Goal: Task Accomplishment & Management: Use online tool/utility

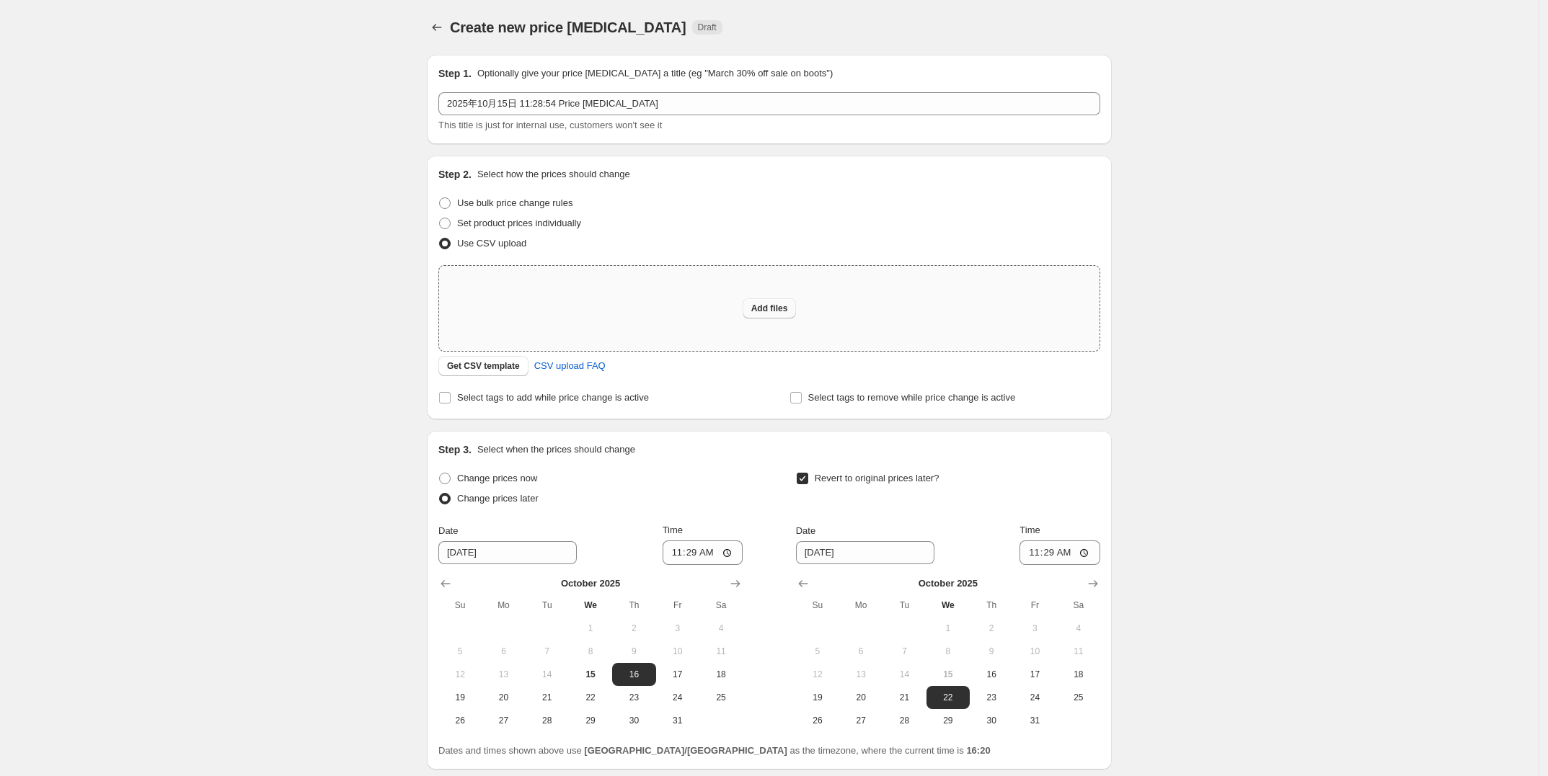
click at [768, 298] on button "Add files" at bounding box center [770, 308] width 54 height 20
type input "C:\fakepath\ZA M10 GoSolar活动价.csv"
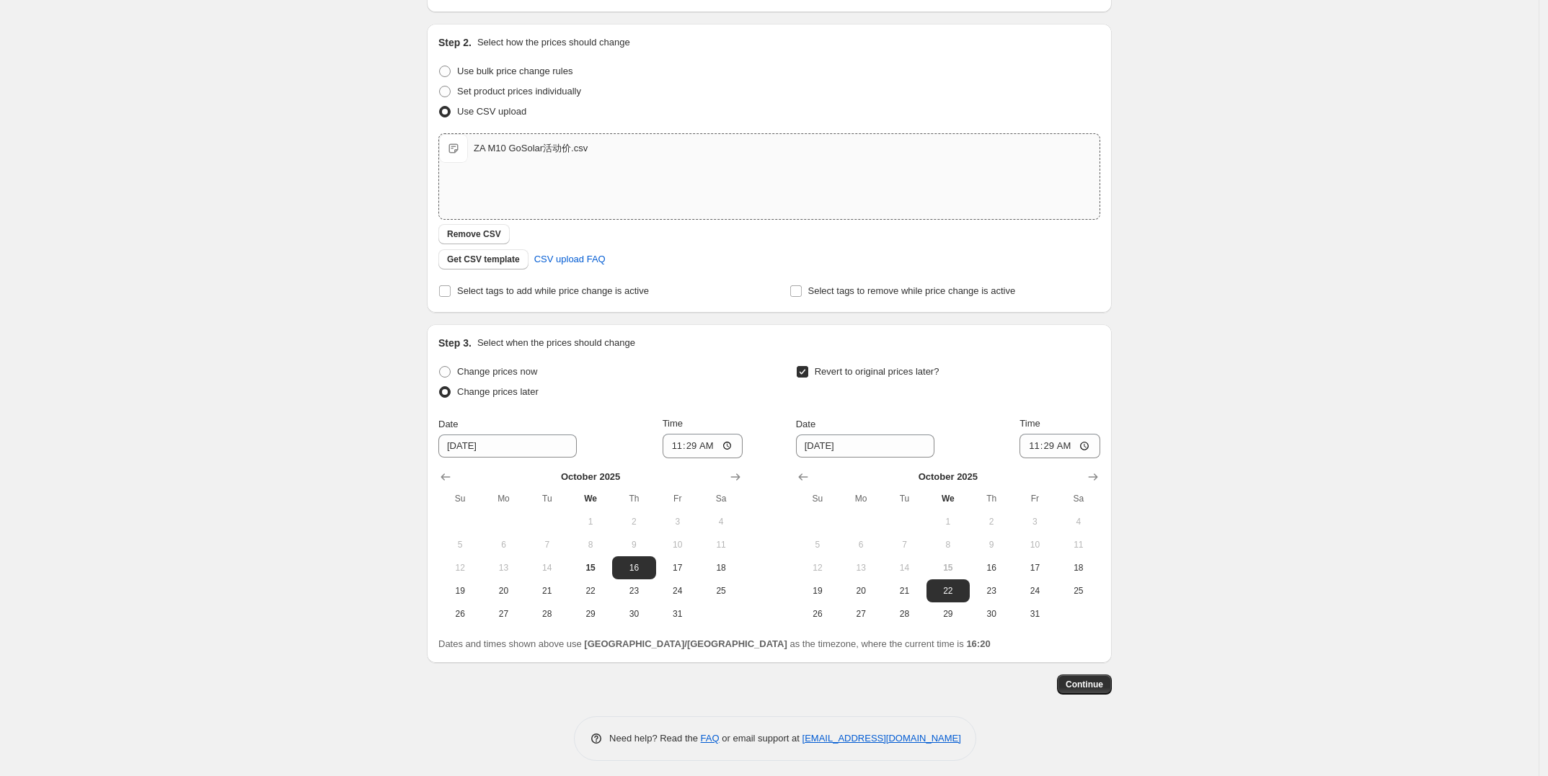
scroll to position [138, 0]
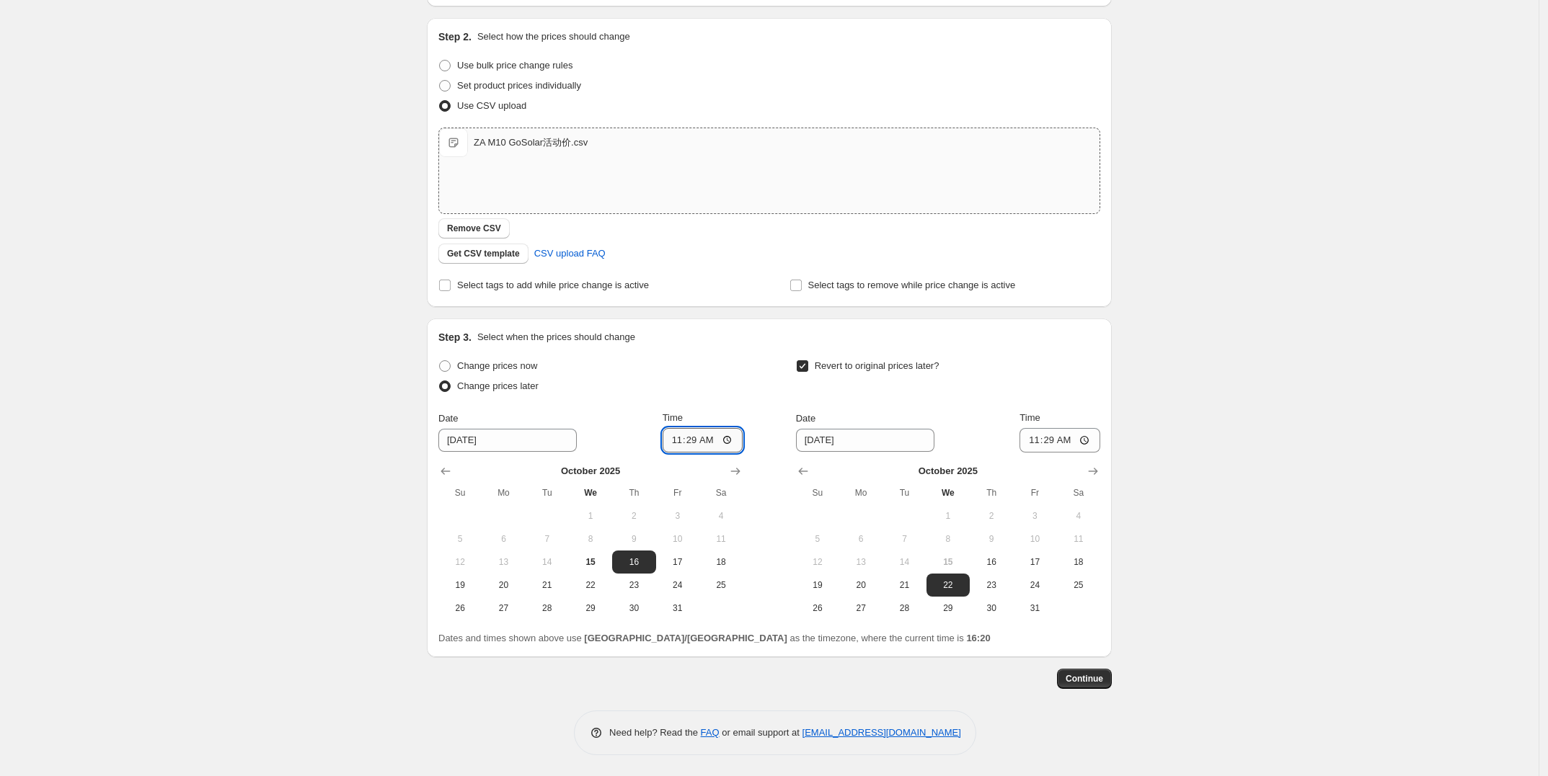
click at [701, 440] on input "11:29" at bounding box center [703, 440] width 81 height 25
click at [730, 440] on input "11:29" at bounding box center [703, 440] width 81 height 25
type input "15:00"
click at [352, 568] on div "Create new price [MEDICAL_DATA]. This page is ready Create new price [MEDICAL_D…" at bounding box center [769, 319] width 1538 height 915
click at [881, 440] on input "[DATE]" at bounding box center [865, 440] width 138 height 23
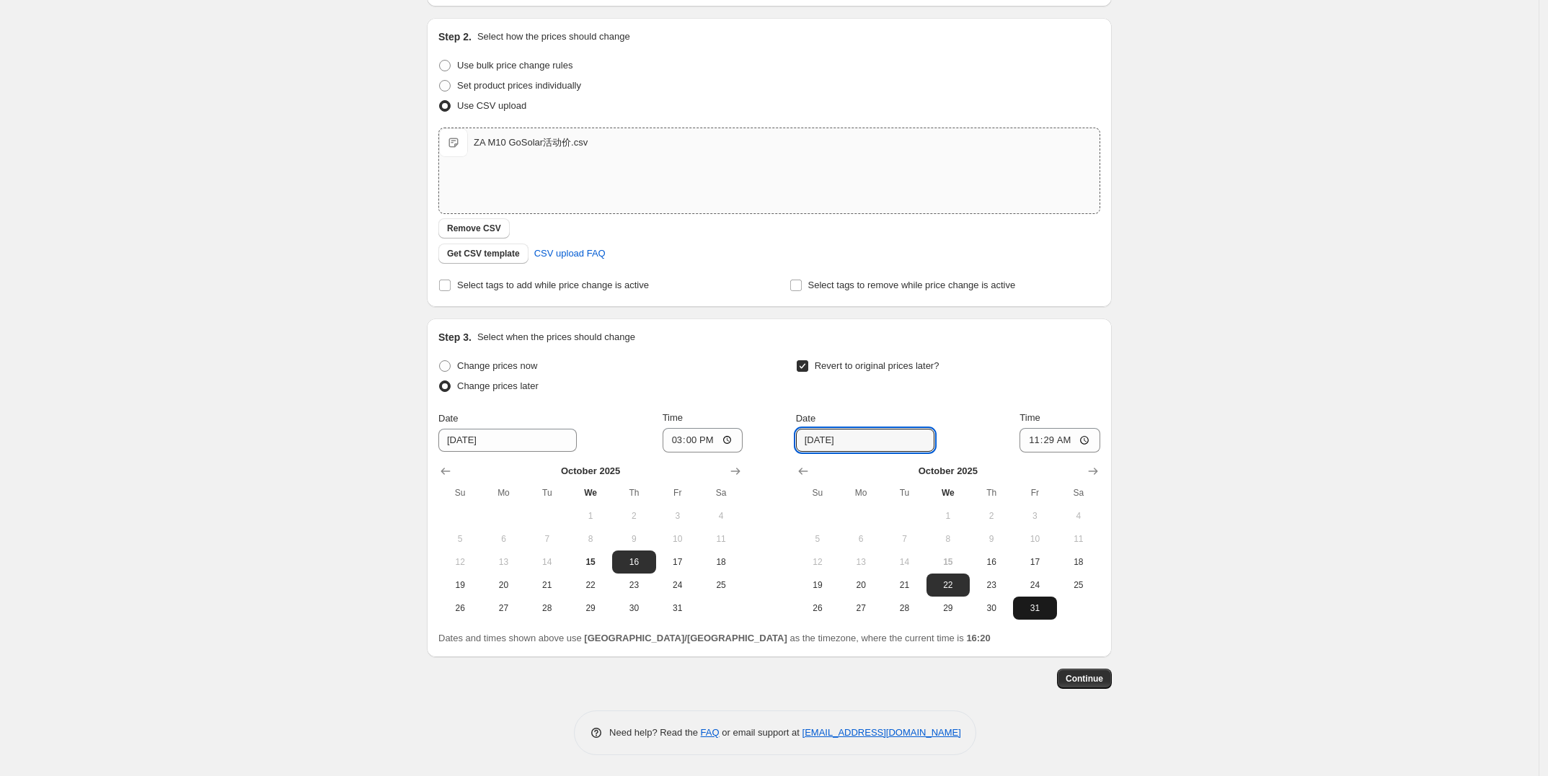
click at [1050, 608] on span "31" at bounding box center [1035, 609] width 32 height 12
click at [1099, 471] on icon "Show next month, November 2025" at bounding box center [1093, 471] width 14 height 14
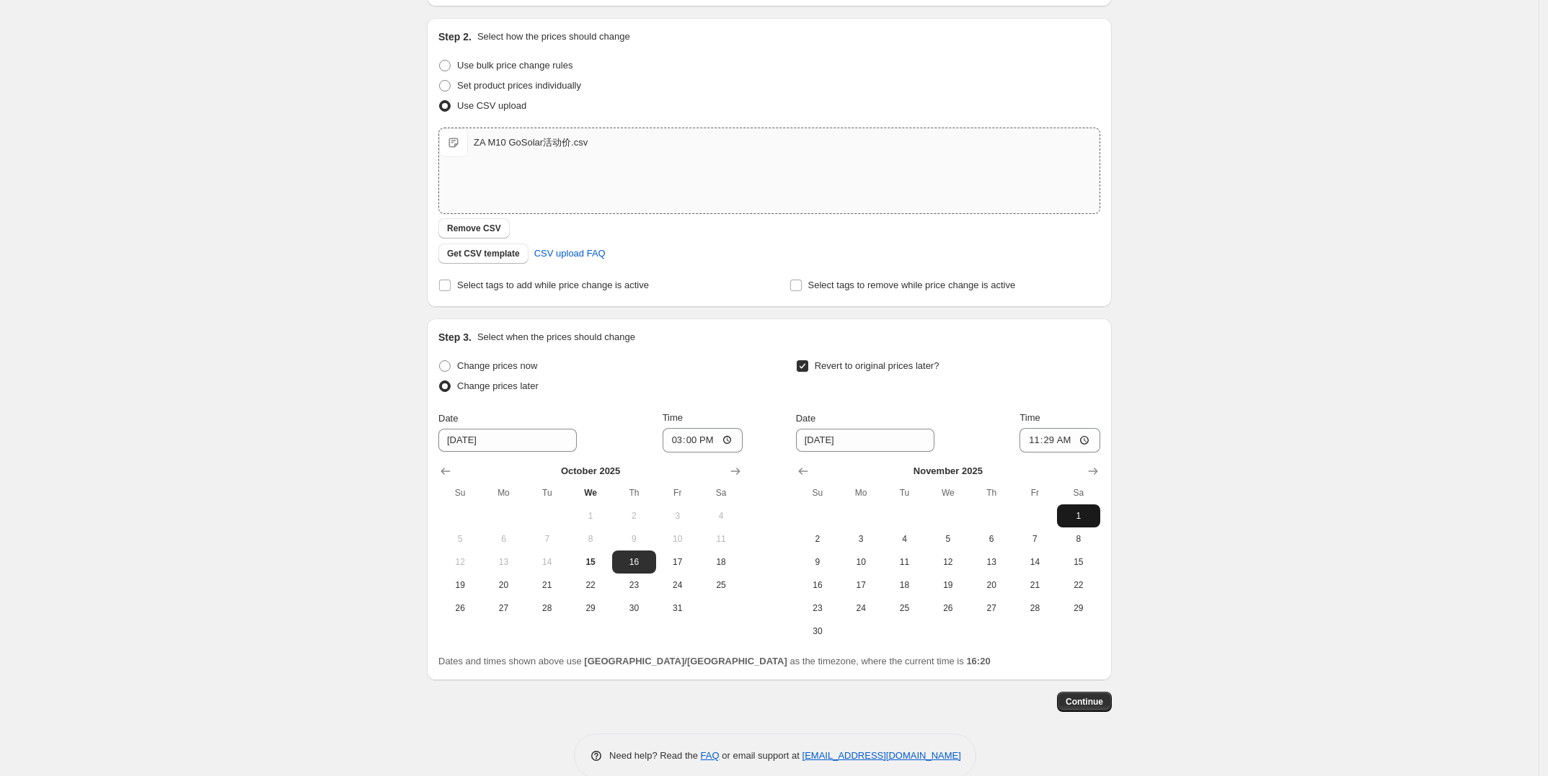
click at [1086, 515] on span "1" at bounding box center [1079, 516] width 32 height 12
type input "[DATE]"
click at [1065, 440] on input "11:29" at bounding box center [1059, 440] width 81 height 25
click at [1056, 439] on input "11:29" at bounding box center [1059, 440] width 81 height 25
click at [1089, 438] on input "11:29" at bounding box center [1059, 440] width 81 height 25
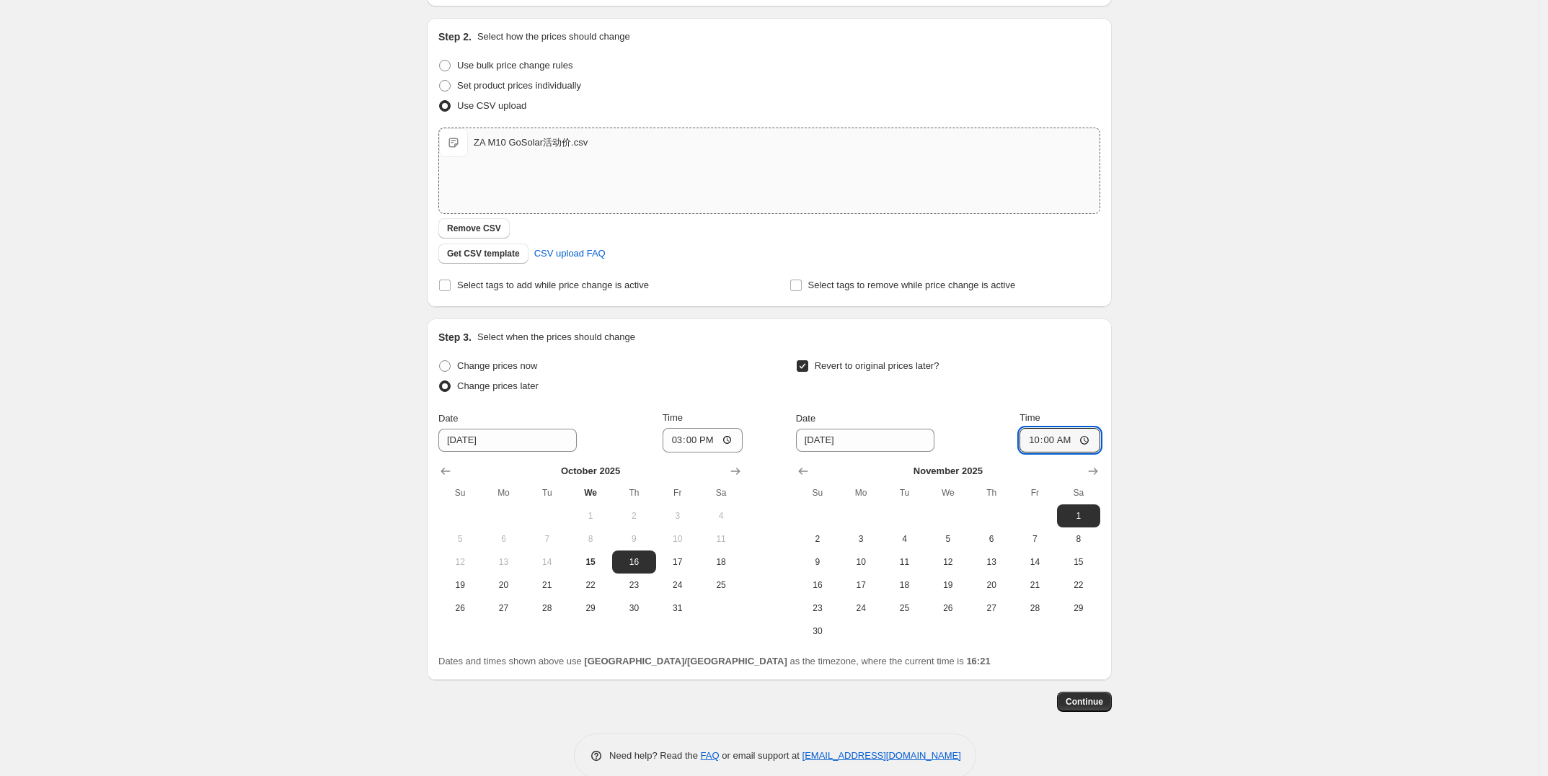
type input "10:00"
click at [1221, 499] on div "Create new price [MEDICAL_DATA]. This page is ready Create new price [MEDICAL_D…" at bounding box center [769, 331] width 1538 height 938
click at [1206, 554] on div "Create new price [MEDICAL_DATA]. This page is ready Create new price [MEDICAL_D…" at bounding box center [769, 331] width 1538 height 938
click at [1103, 701] on span "Continue" at bounding box center [1084, 702] width 37 height 12
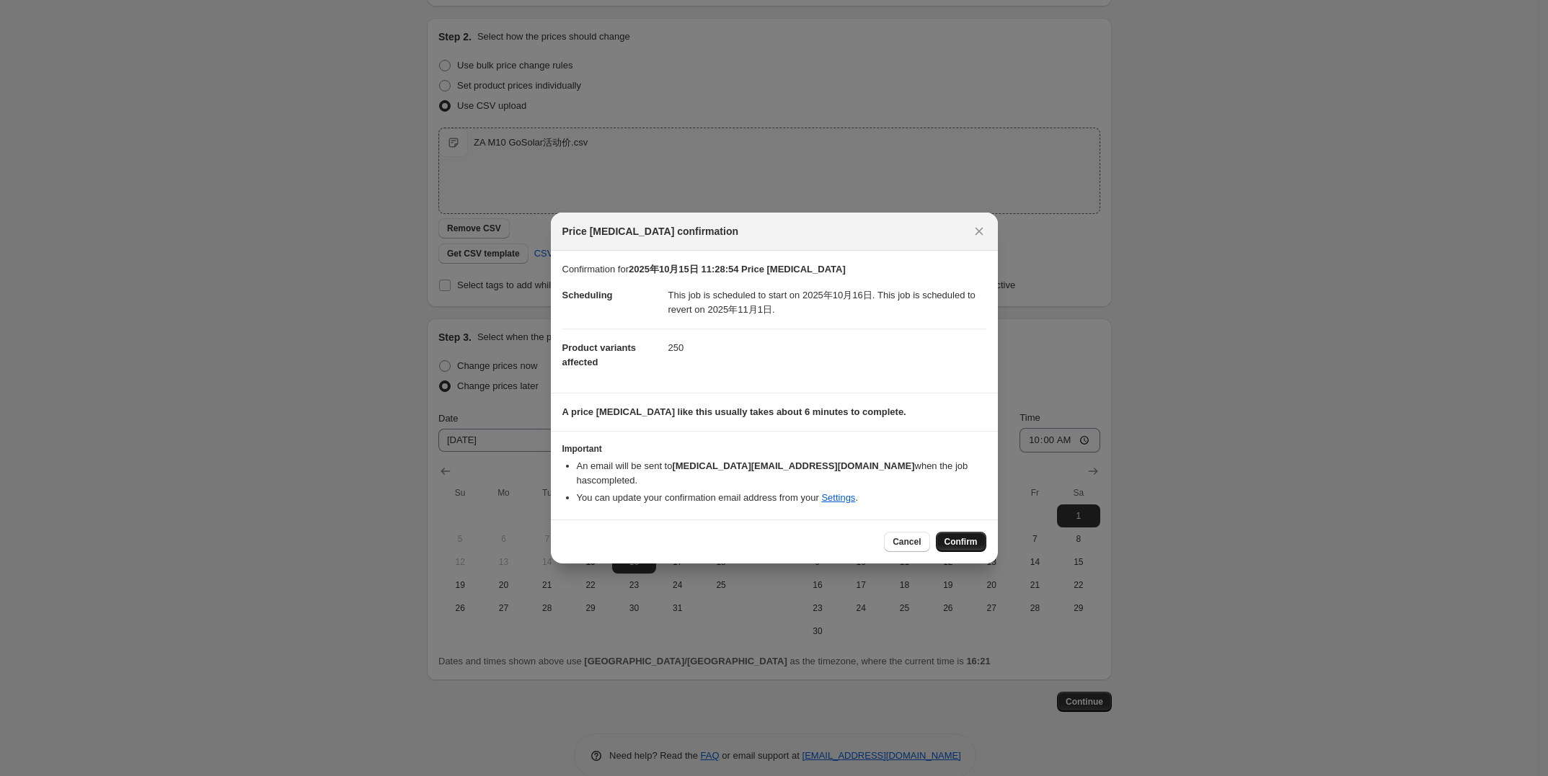
click at [960, 541] on span "Confirm" at bounding box center [960, 542] width 33 height 12
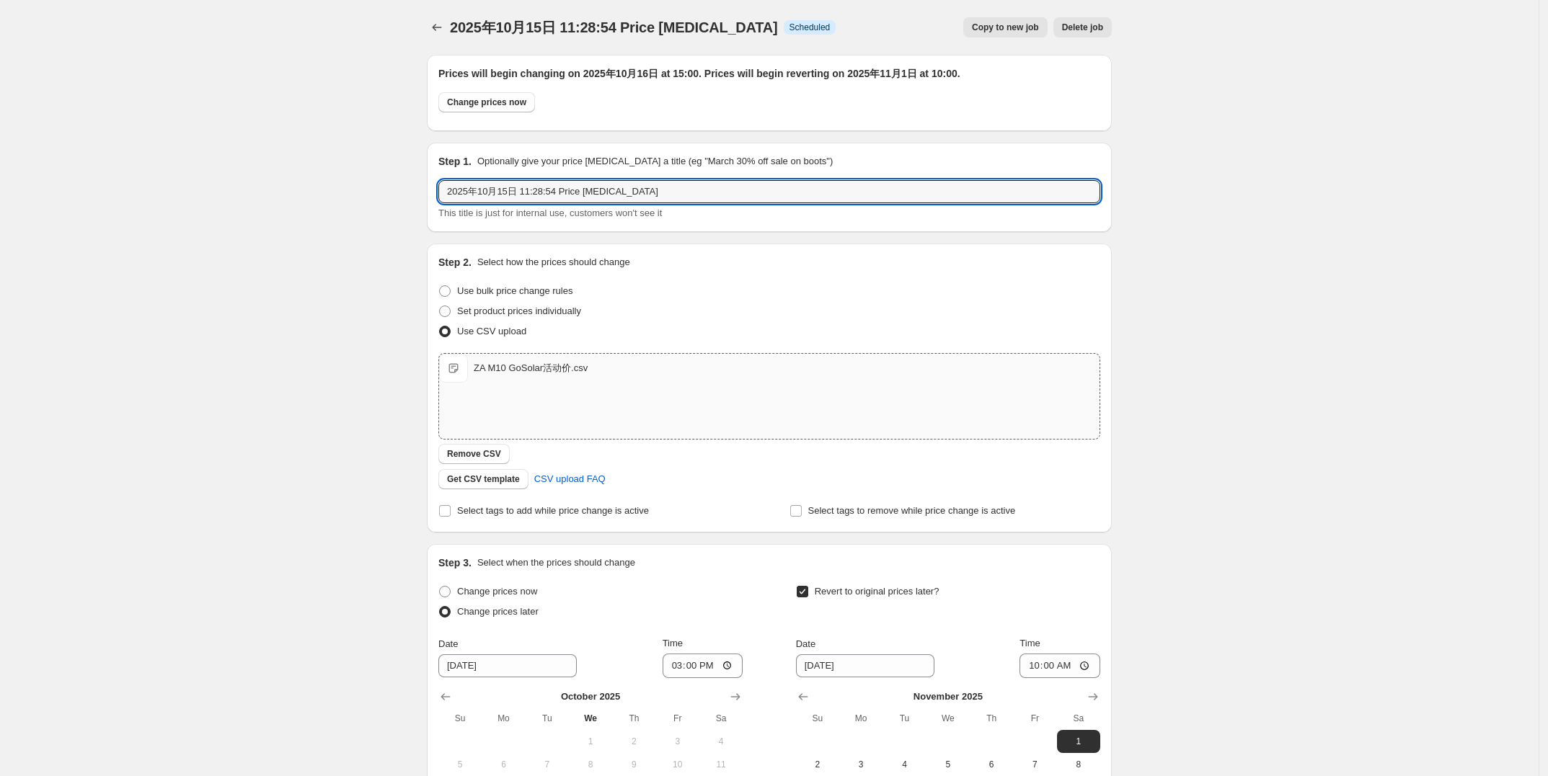
drag, startPoint x: 682, startPoint y: 185, endPoint x: 372, endPoint y: 169, distance: 310.4
click at [372, 168] on div "2025年10月15日 11:28:54 Price [MEDICAL_DATA]. This page is ready 2025年10月15日 11:28…" at bounding box center [769, 513] width 1538 height 1026
click at [765, 194] on input "2025年10月15日 11:28:54 Price [MEDICAL_DATA]" at bounding box center [769, 191] width 662 height 23
type input "ZA M10 Go Solar 10.16-10.31"
click at [249, 292] on div "2025年10月15日 11:28:54 Price [MEDICAL_DATA]. This page is ready 2025年10月15日 11:28…" at bounding box center [769, 513] width 1538 height 1026
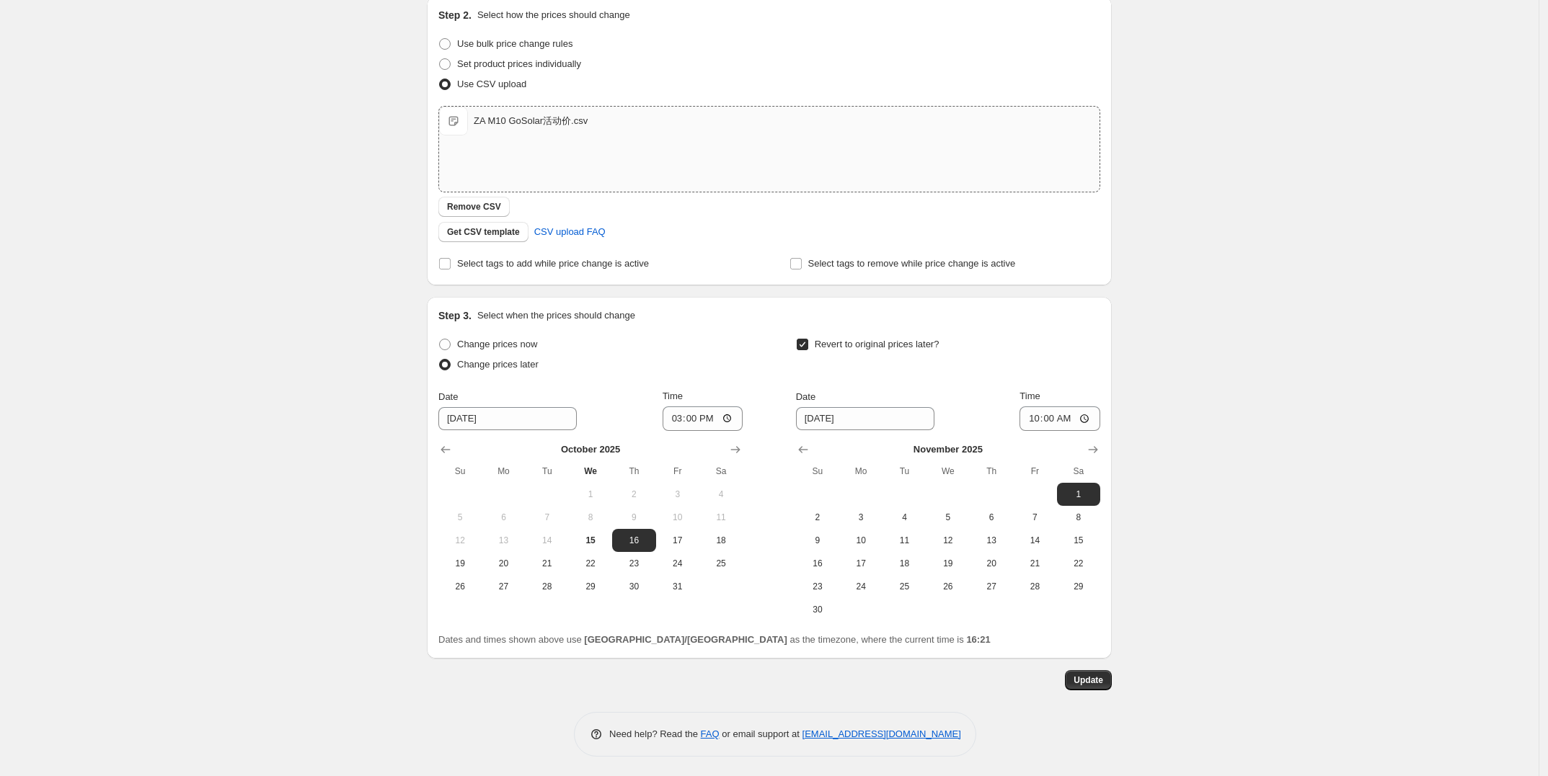
scroll to position [249, 0]
click at [1108, 677] on button "Update" at bounding box center [1088, 679] width 47 height 20
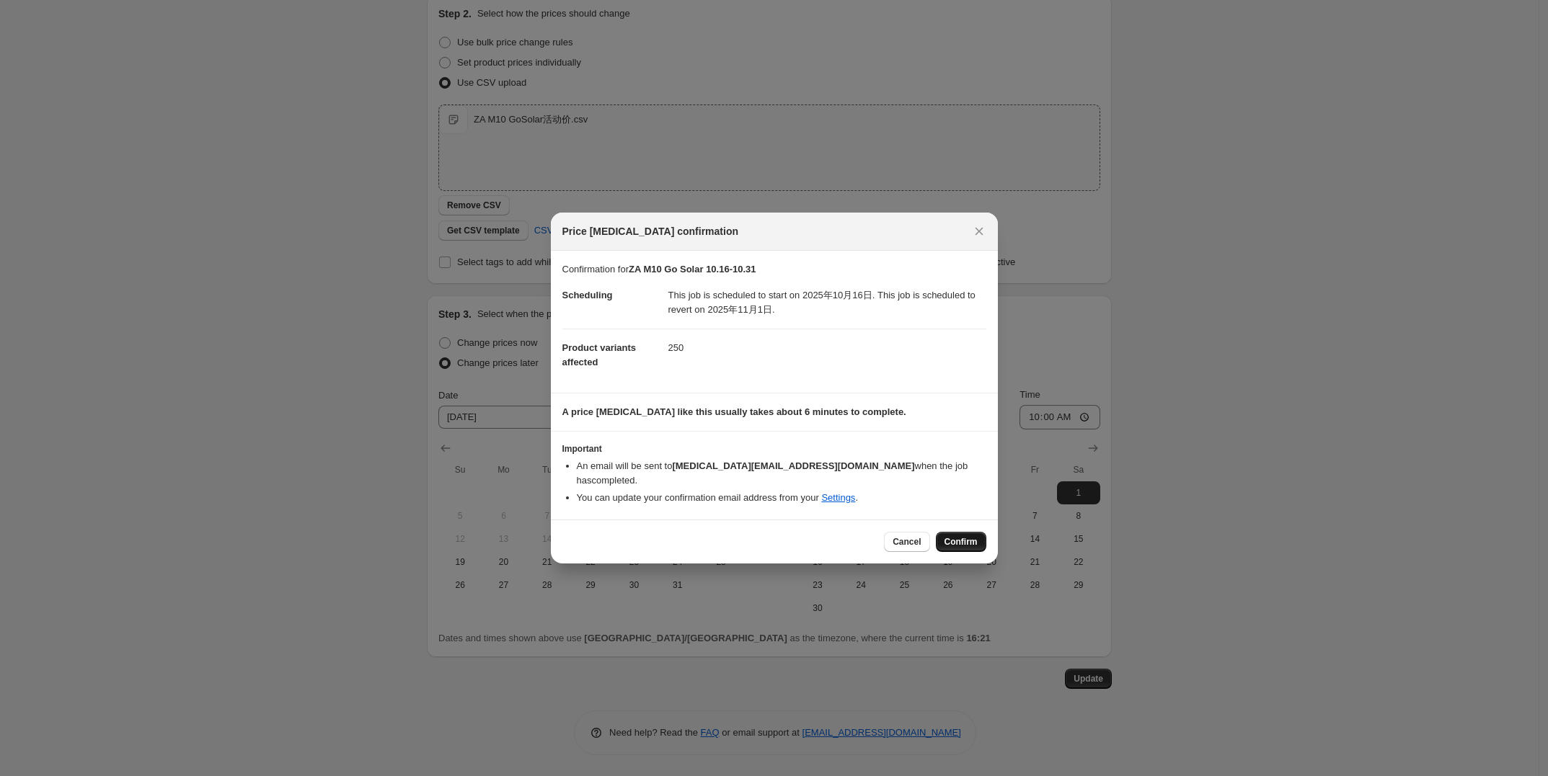
click at [957, 536] on span "Confirm" at bounding box center [960, 542] width 33 height 12
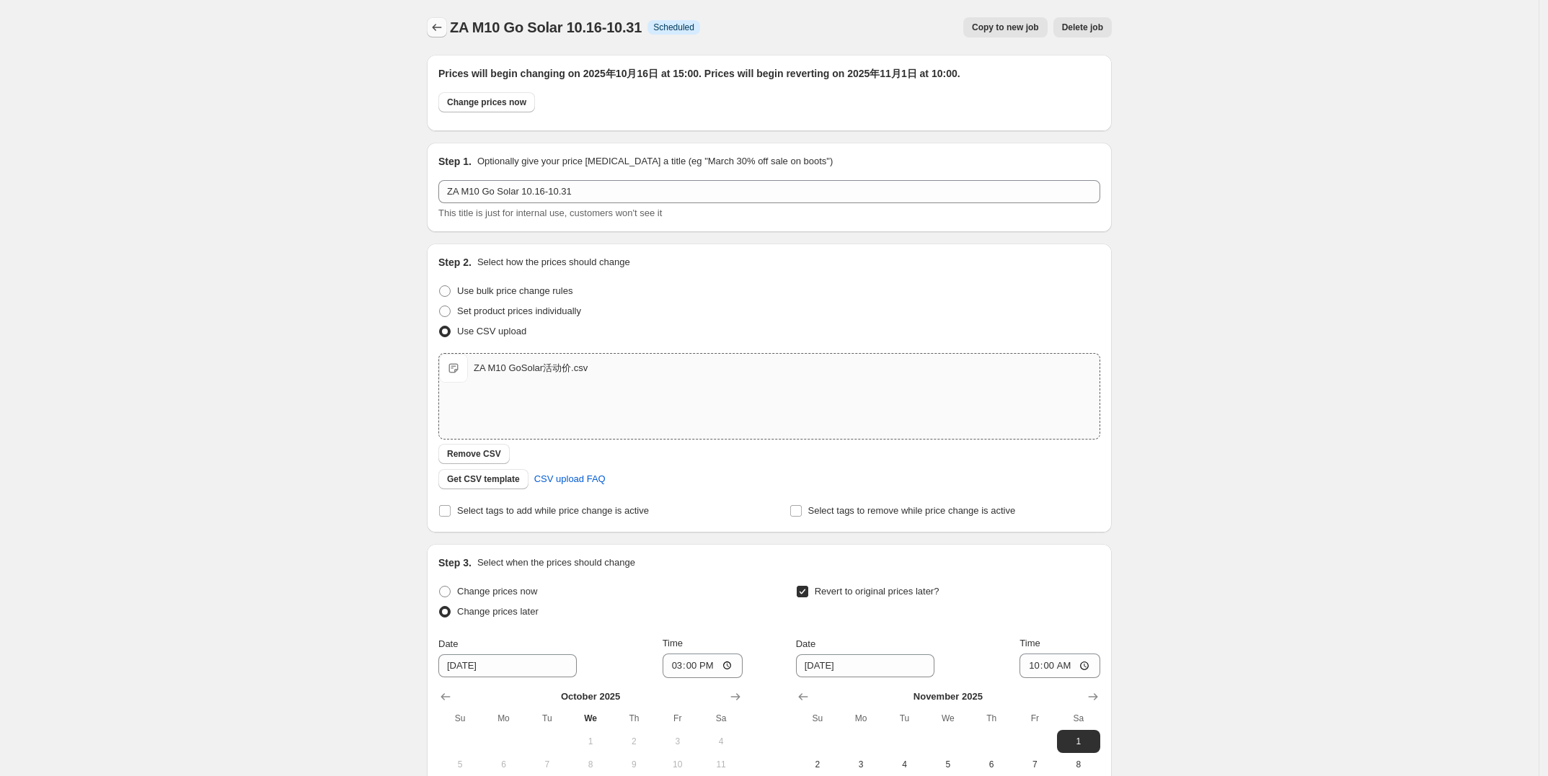
click at [447, 19] on button "Price change jobs" at bounding box center [437, 27] width 20 height 20
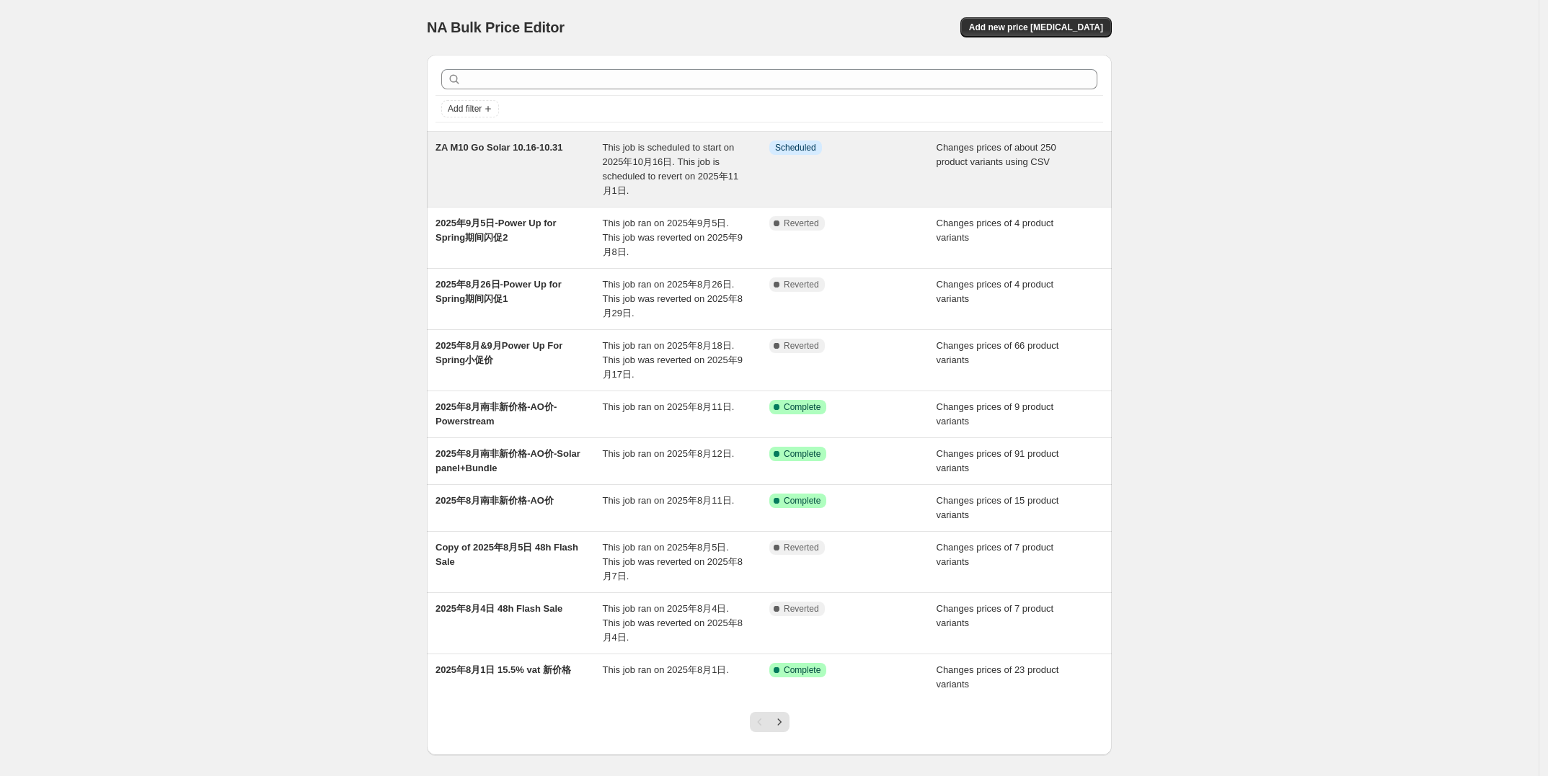
click at [503, 180] on div "ZA M10 Go Solar 10.16-10.31" at bounding box center [518, 170] width 167 height 58
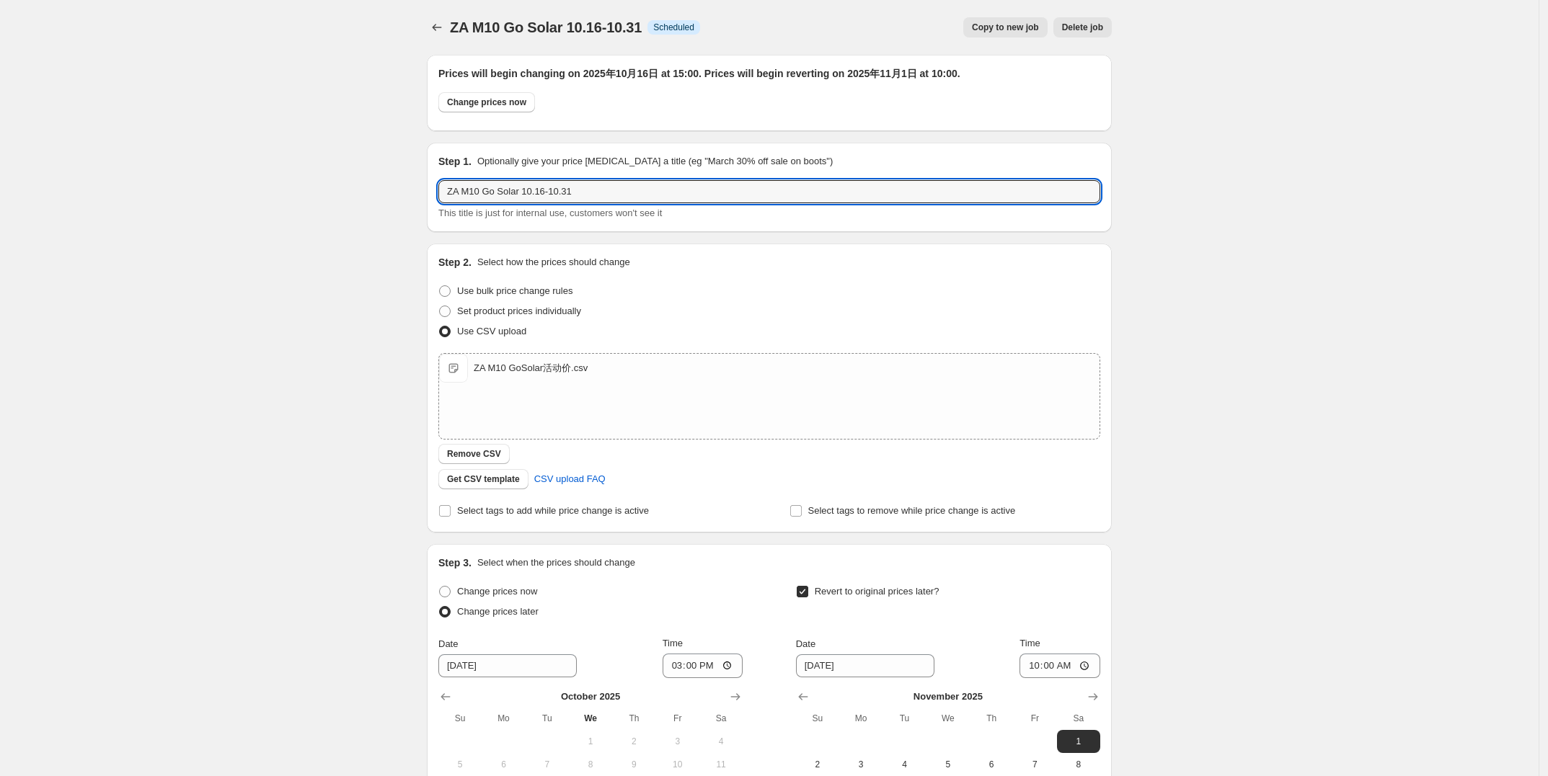
drag, startPoint x: 465, startPoint y: 194, endPoint x: 413, endPoint y: 189, distance: 52.2
click at [413, 189] on div "ZA M10 Go Solar 10.16-10.31. This page is ready ZA M10 Go Solar 10.16-10.31 Inf…" at bounding box center [768, 513] width 719 height 1026
drag, startPoint x: 535, startPoint y: 188, endPoint x: 645, endPoint y: 193, distance: 110.4
click at [645, 192] on input "2025年10月Go Solar 10.16-10.31" at bounding box center [769, 191] width 662 height 23
type input "2025年10月Go Solar小促价"
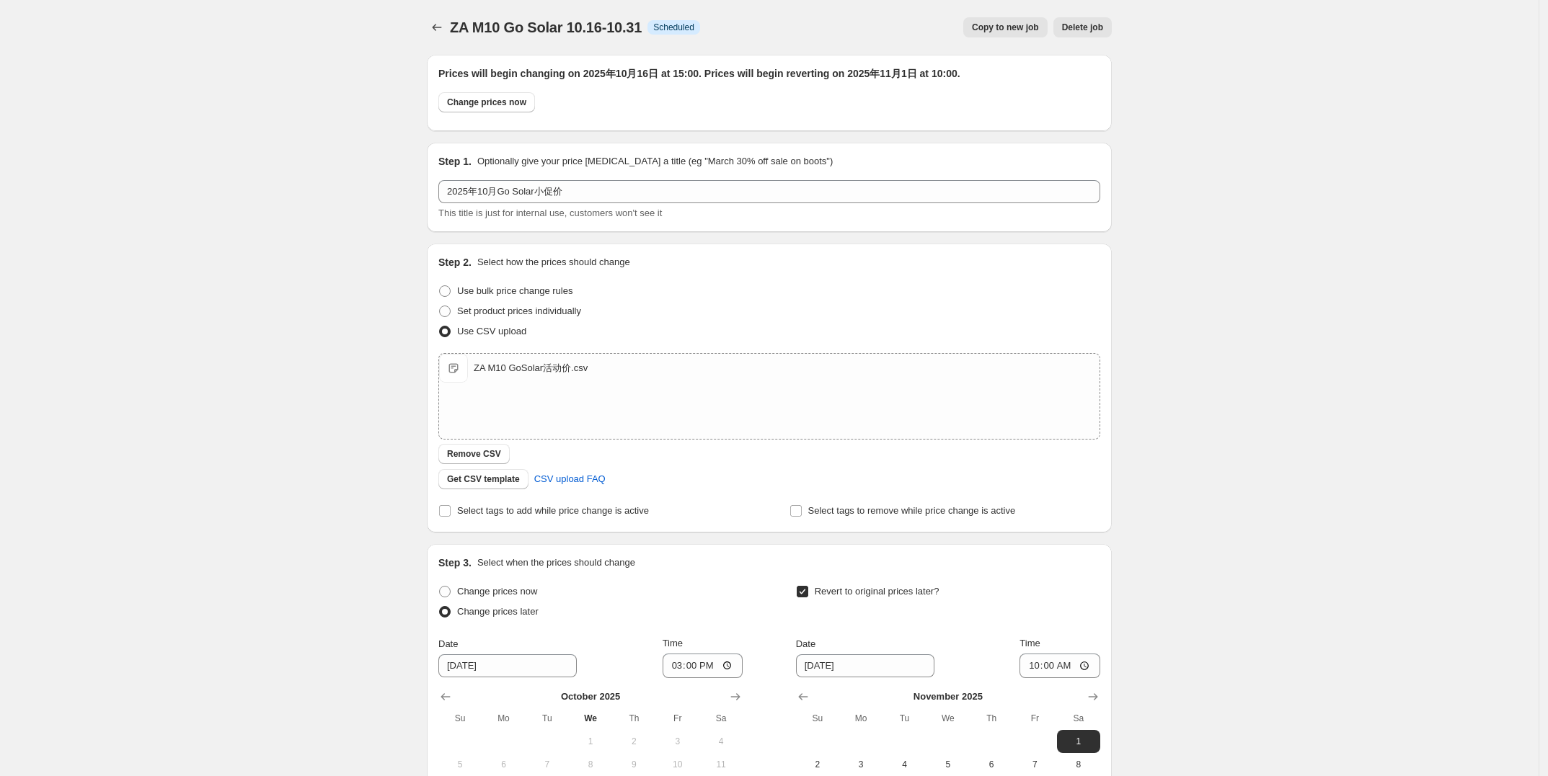
click at [1169, 289] on div "ZA M10 Go Solar 10.16-10.31. This page is ready ZA M10 Go Solar 10.16-10.31 Inf…" at bounding box center [769, 513] width 1538 height 1026
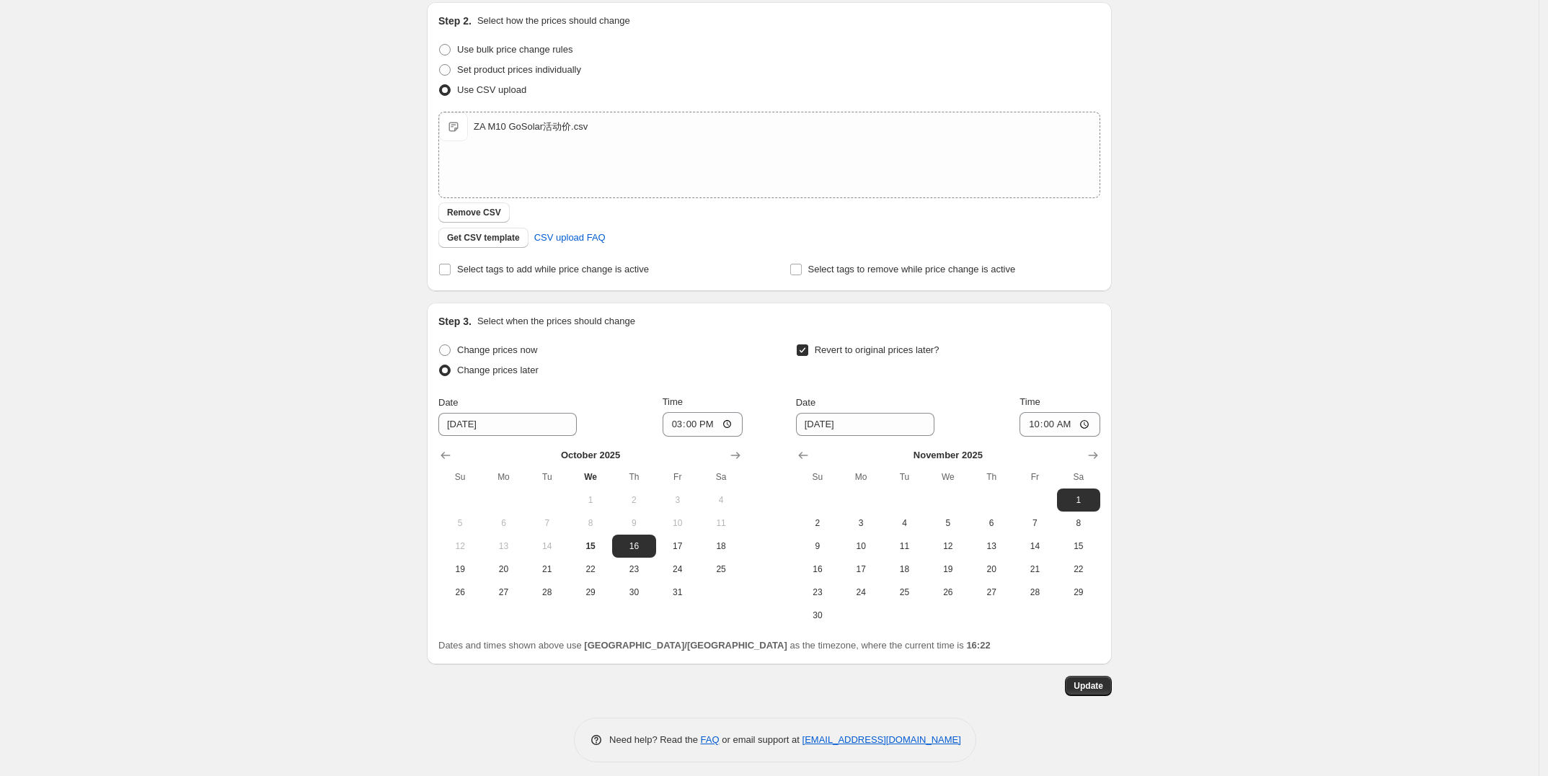
scroll to position [249, 0]
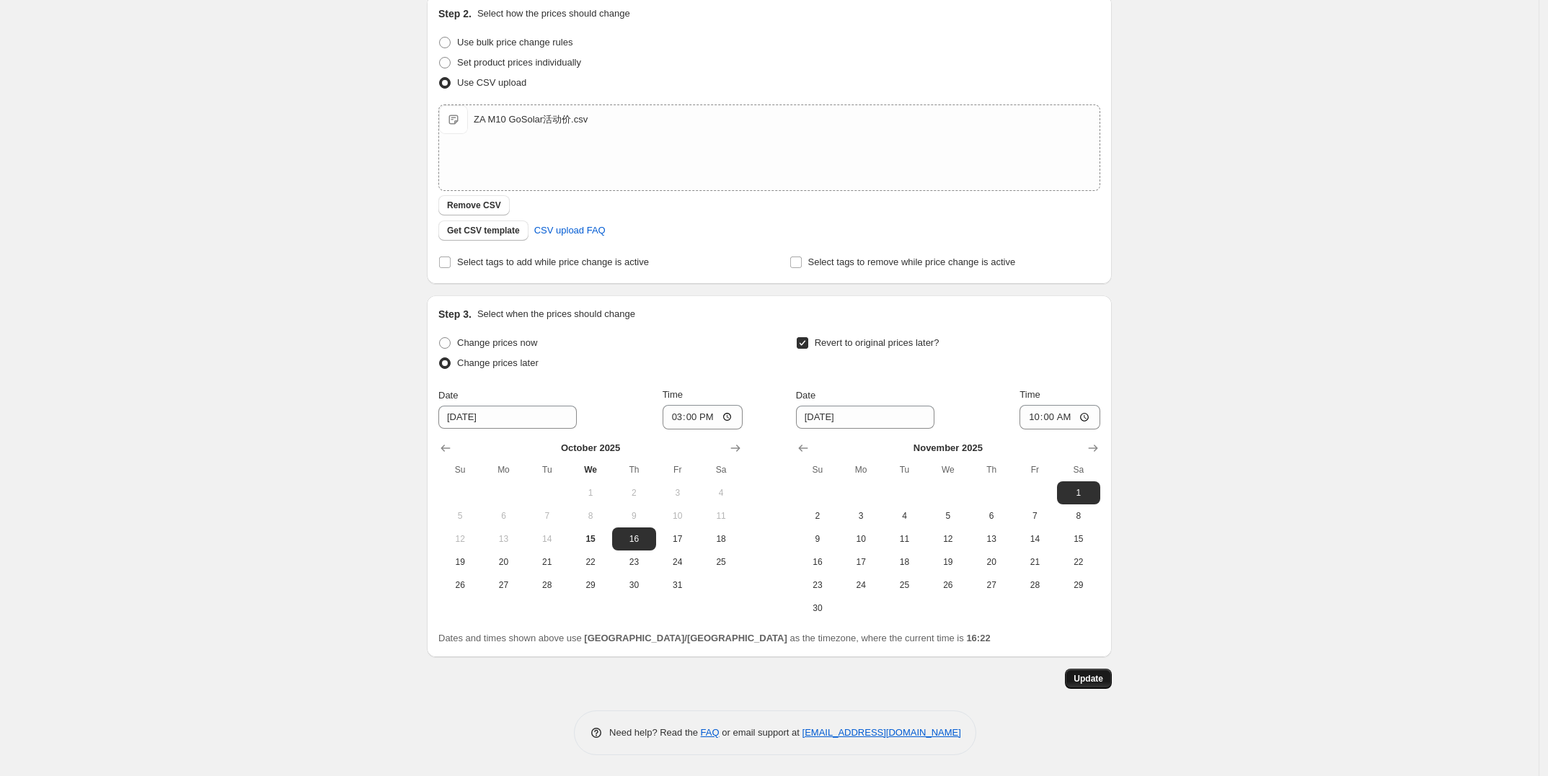
click at [1103, 673] on span "Update" at bounding box center [1088, 679] width 30 height 12
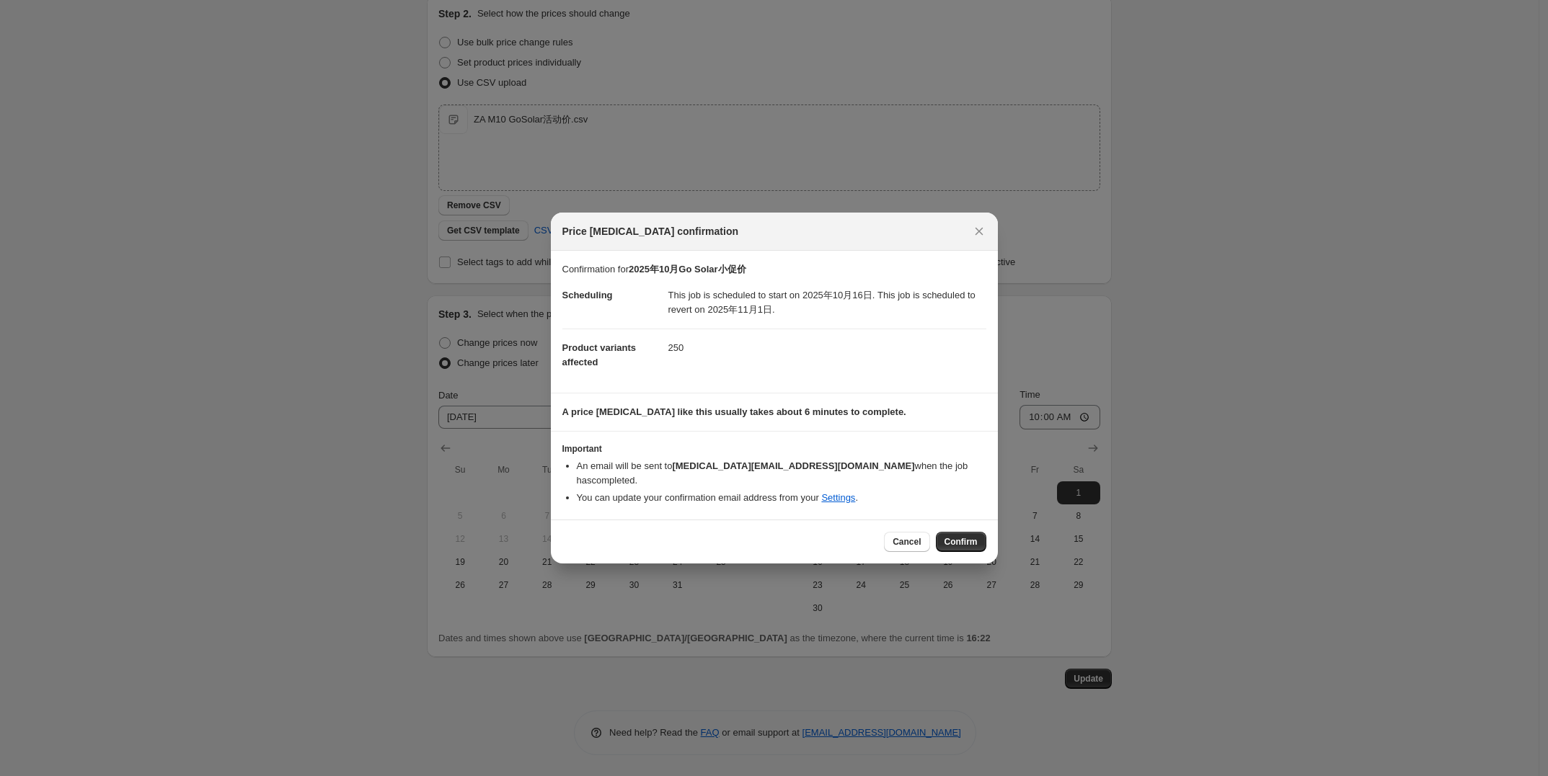
click at [957, 539] on span "Confirm" at bounding box center [960, 542] width 33 height 12
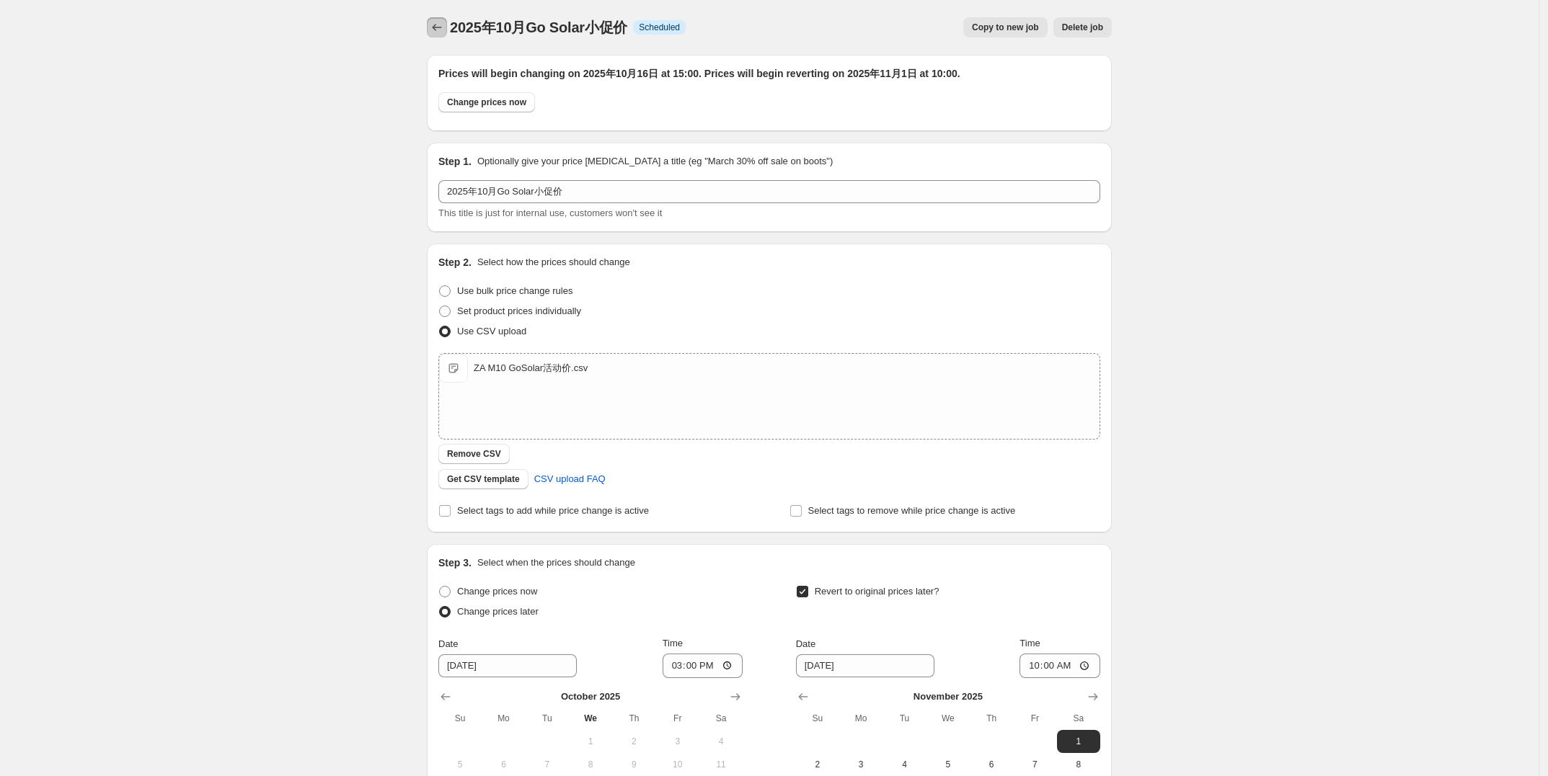
click at [433, 22] on icon "Price change jobs" at bounding box center [437, 27] width 14 height 14
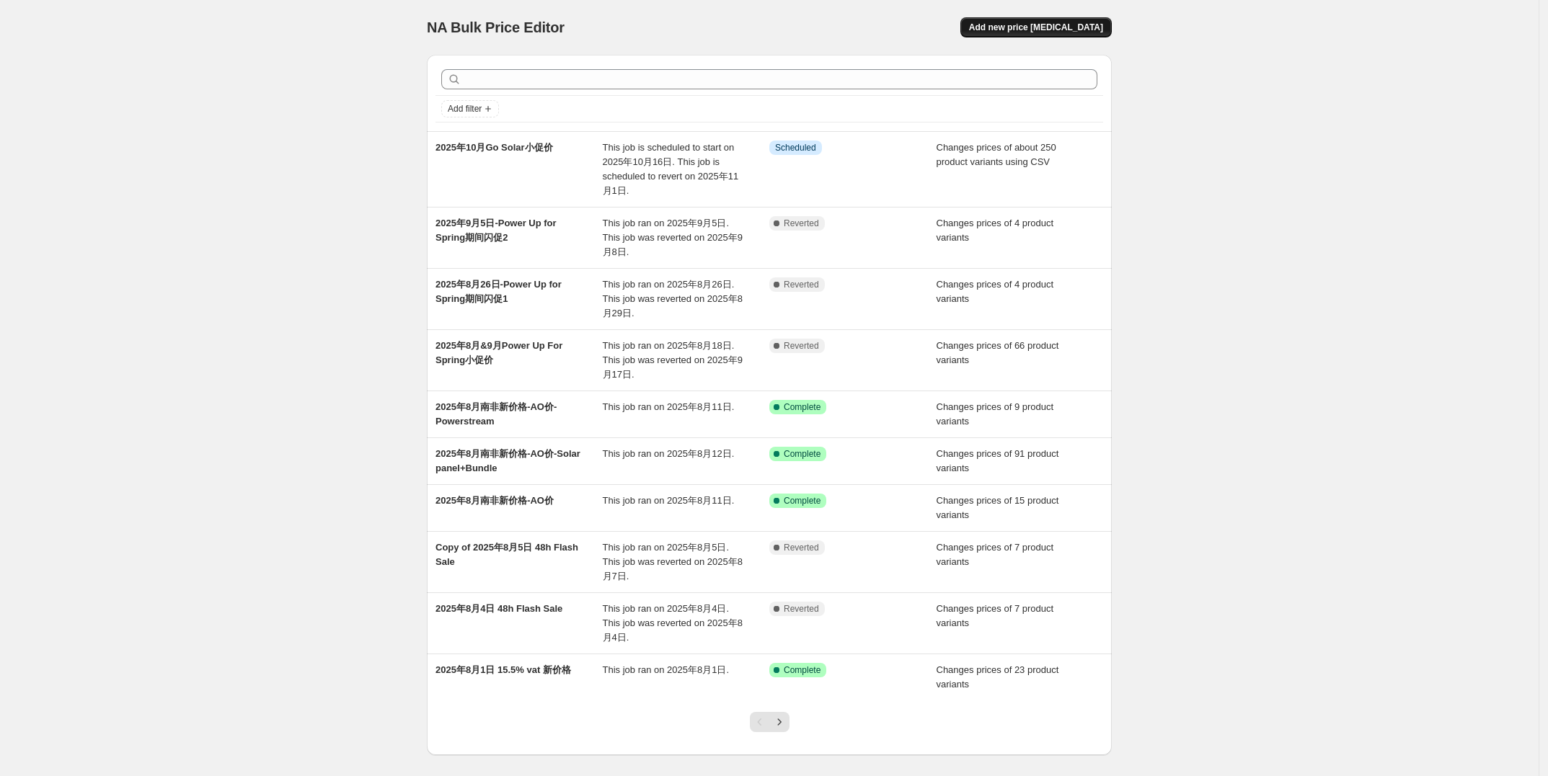
click at [1090, 29] on span "Add new price [MEDICAL_DATA]" at bounding box center [1036, 28] width 134 height 12
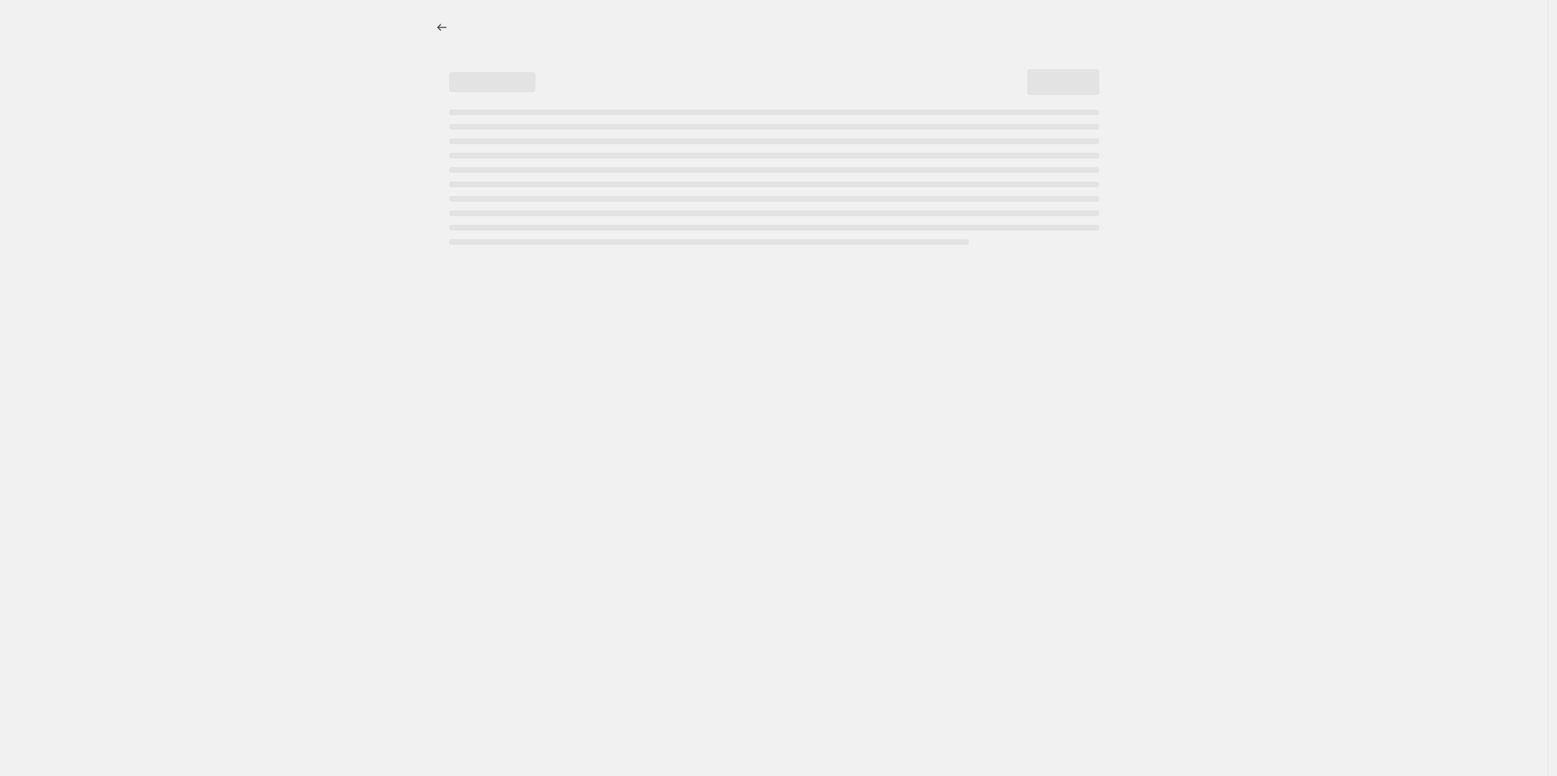
select select "percentage"
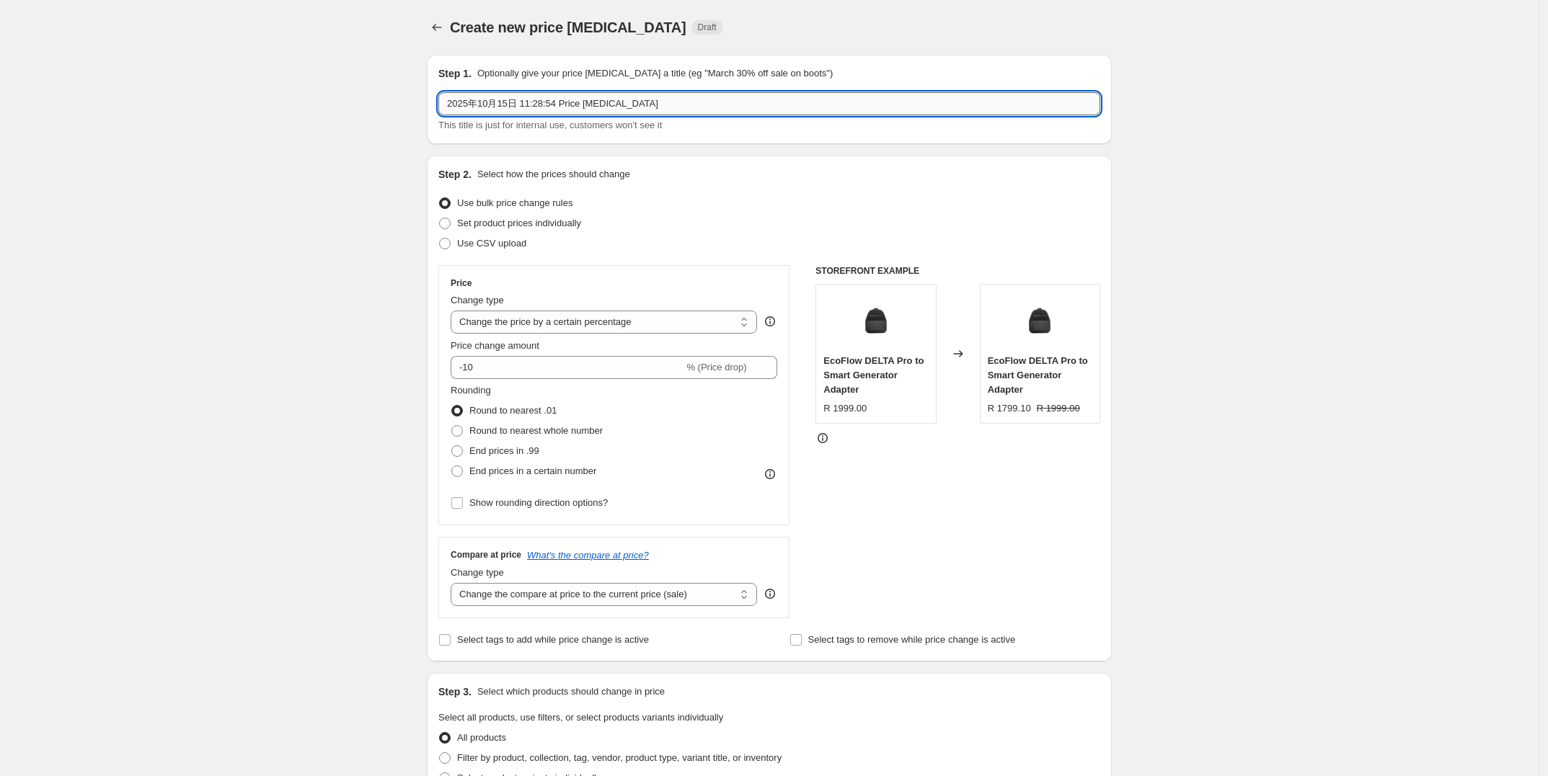
click at [510, 105] on input "2025年10月15日 11:28:54 Price [MEDICAL_DATA]" at bounding box center [769, 103] width 662 height 23
click at [440, 35] on button "Price change jobs" at bounding box center [437, 27] width 20 height 20
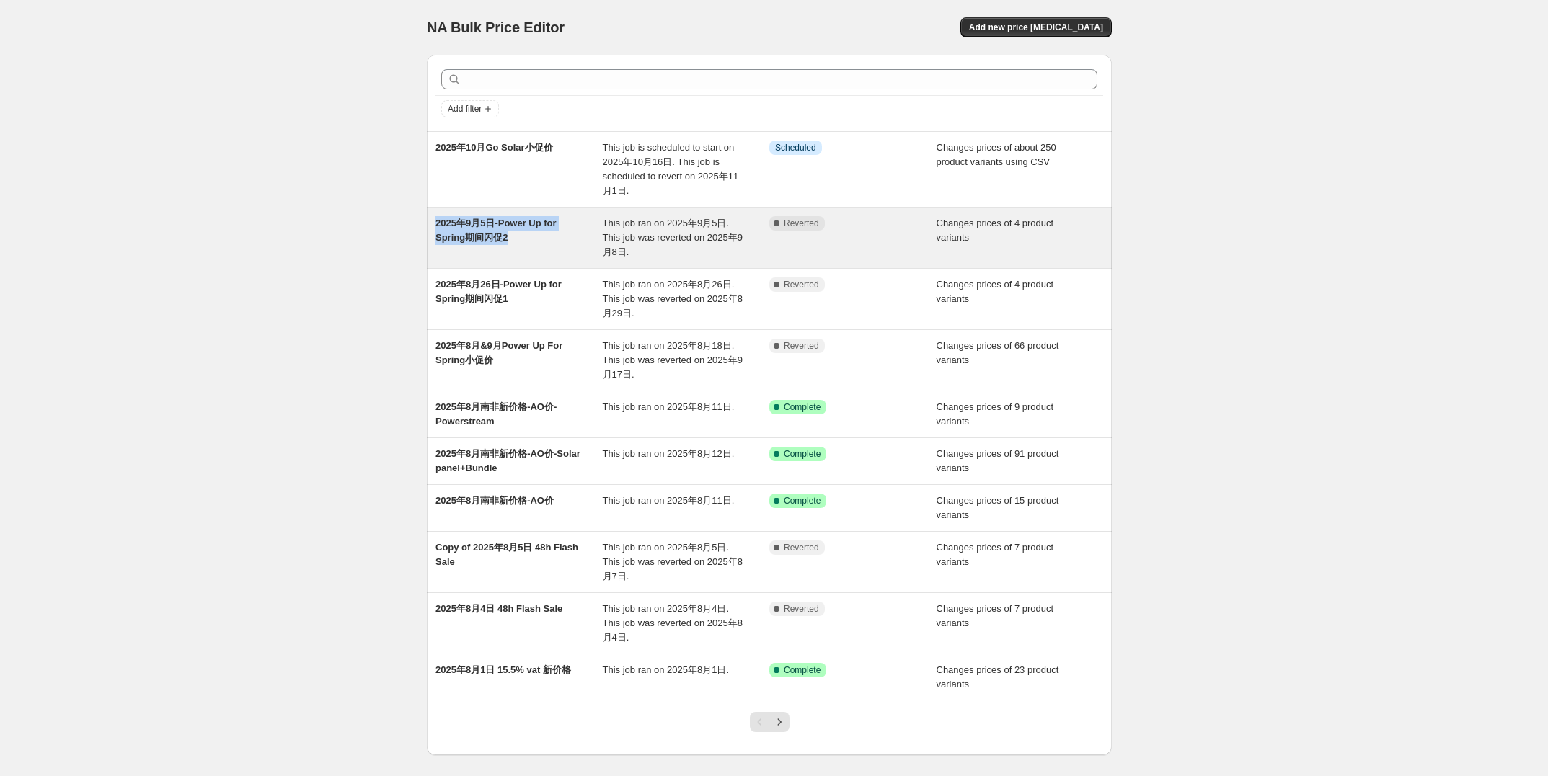
drag, startPoint x: 423, startPoint y: 217, endPoint x: 539, endPoint y: 238, distance: 117.2
click at [539, 238] on div "Add filter 2025年10月Go Solar小促价 This job is scheduled to start on 2025年10月16日. T…" at bounding box center [763, 399] width 696 height 712
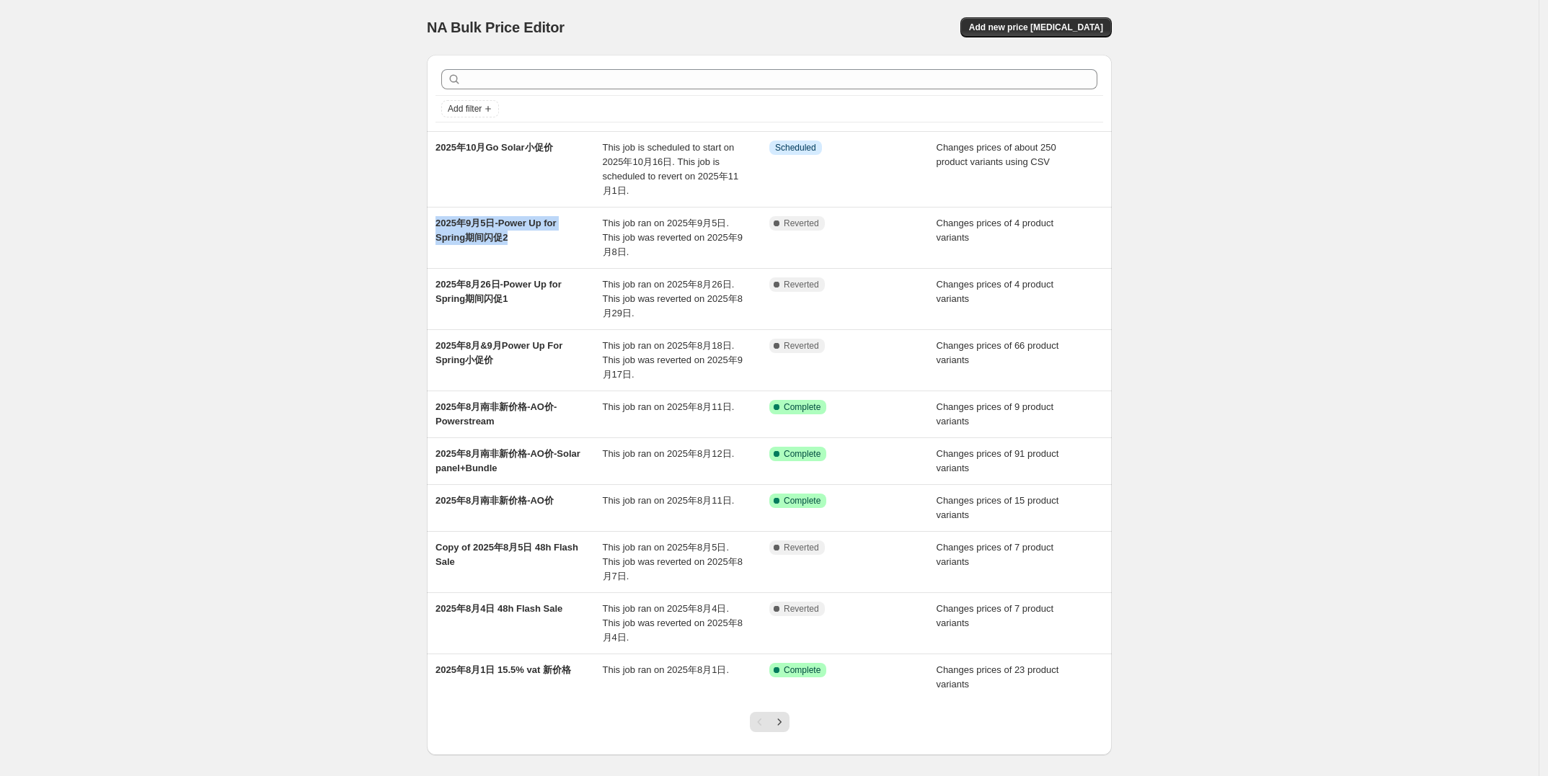
copy span "2025年9月5日-Power Up for Spring期间闪促2"
click at [1068, 30] on span "Add new price [MEDICAL_DATA]" at bounding box center [1036, 28] width 134 height 12
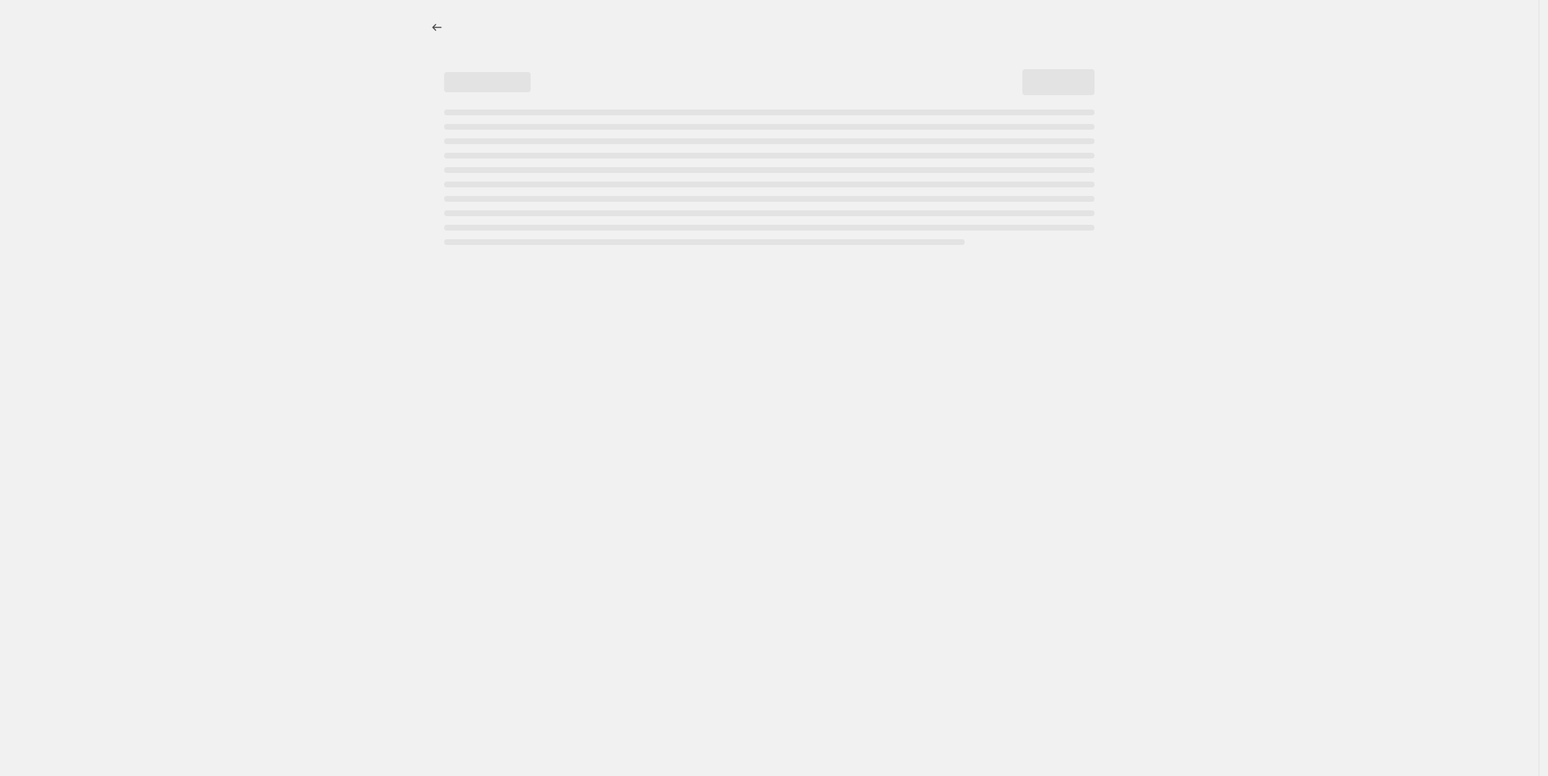
select select "percentage"
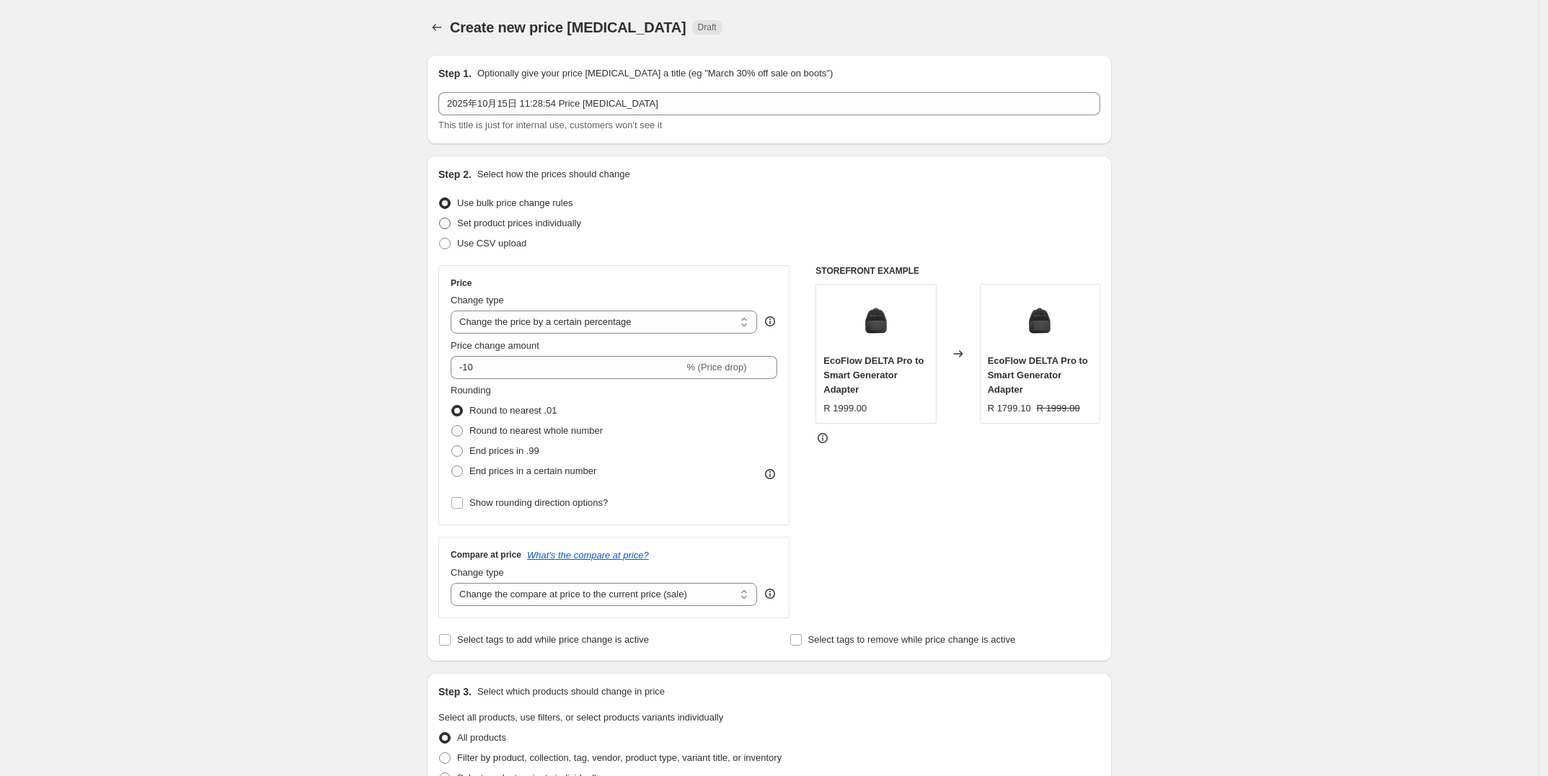
click at [463, 224] on span "Set product prices individually" at bounding box center [519, 223] width 124 height 11
click at [440, 218] on input "Set product prices individually" at bounding box center [439, 218] width 1 height 1
radio input "true"
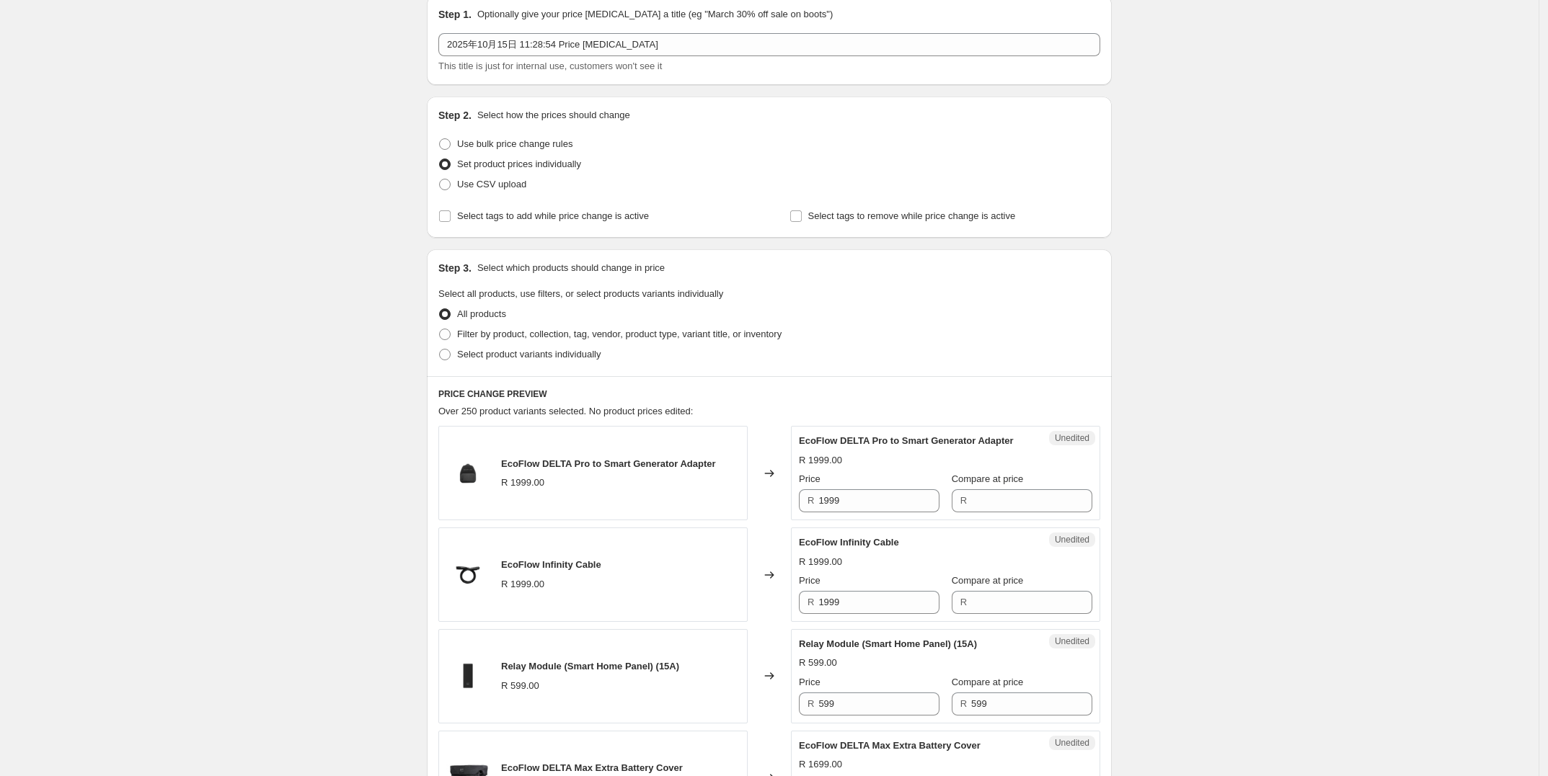
scroll to position [90, 0]
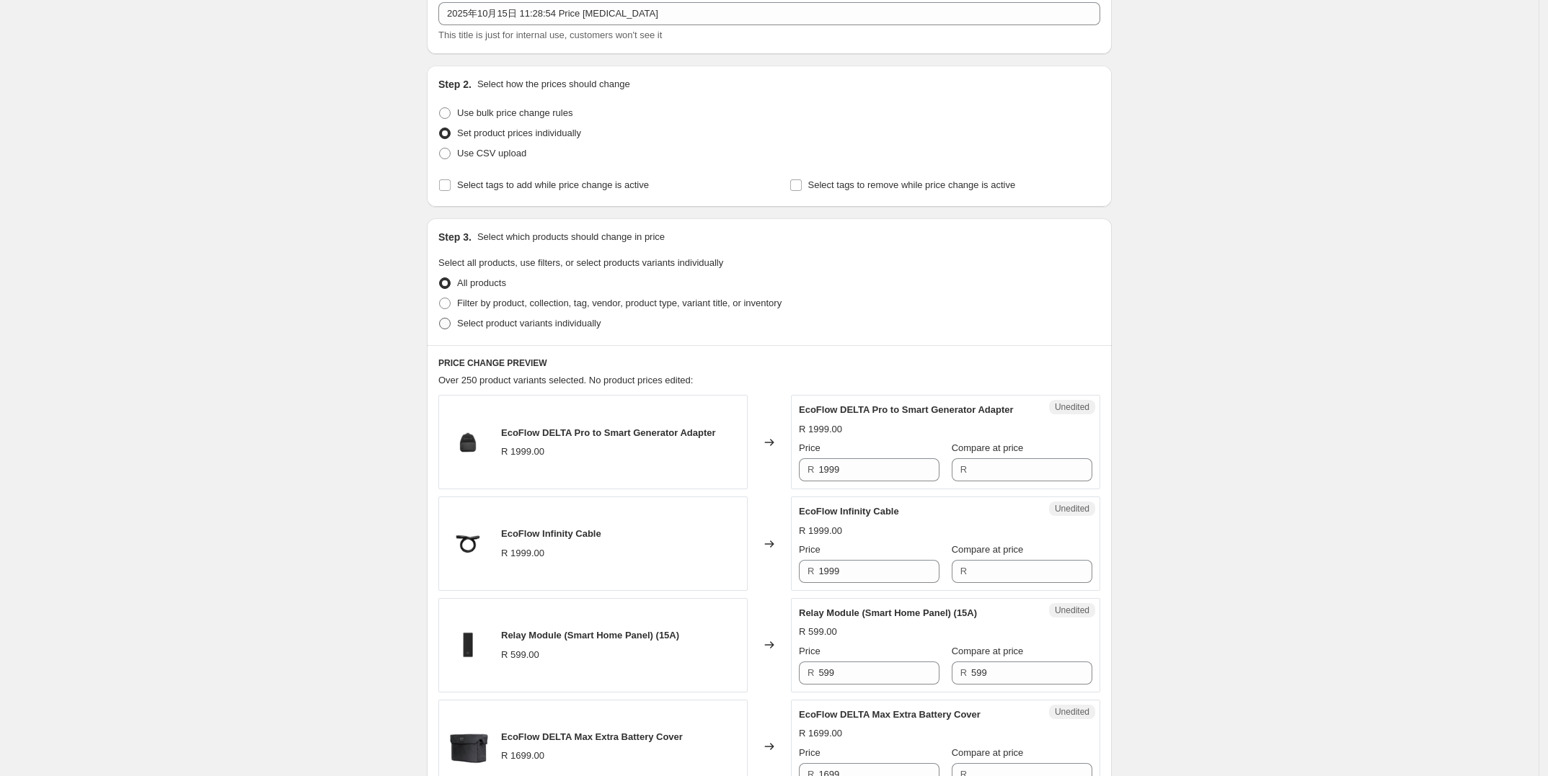
click at [526, 327] on span "Select product variants individually" at bounding box center [528, 323] width 143 height 11
click at [440, 319] on input "Select product variants individually" at bounding box center [439, 318] width 1 height 1
radio input "true"
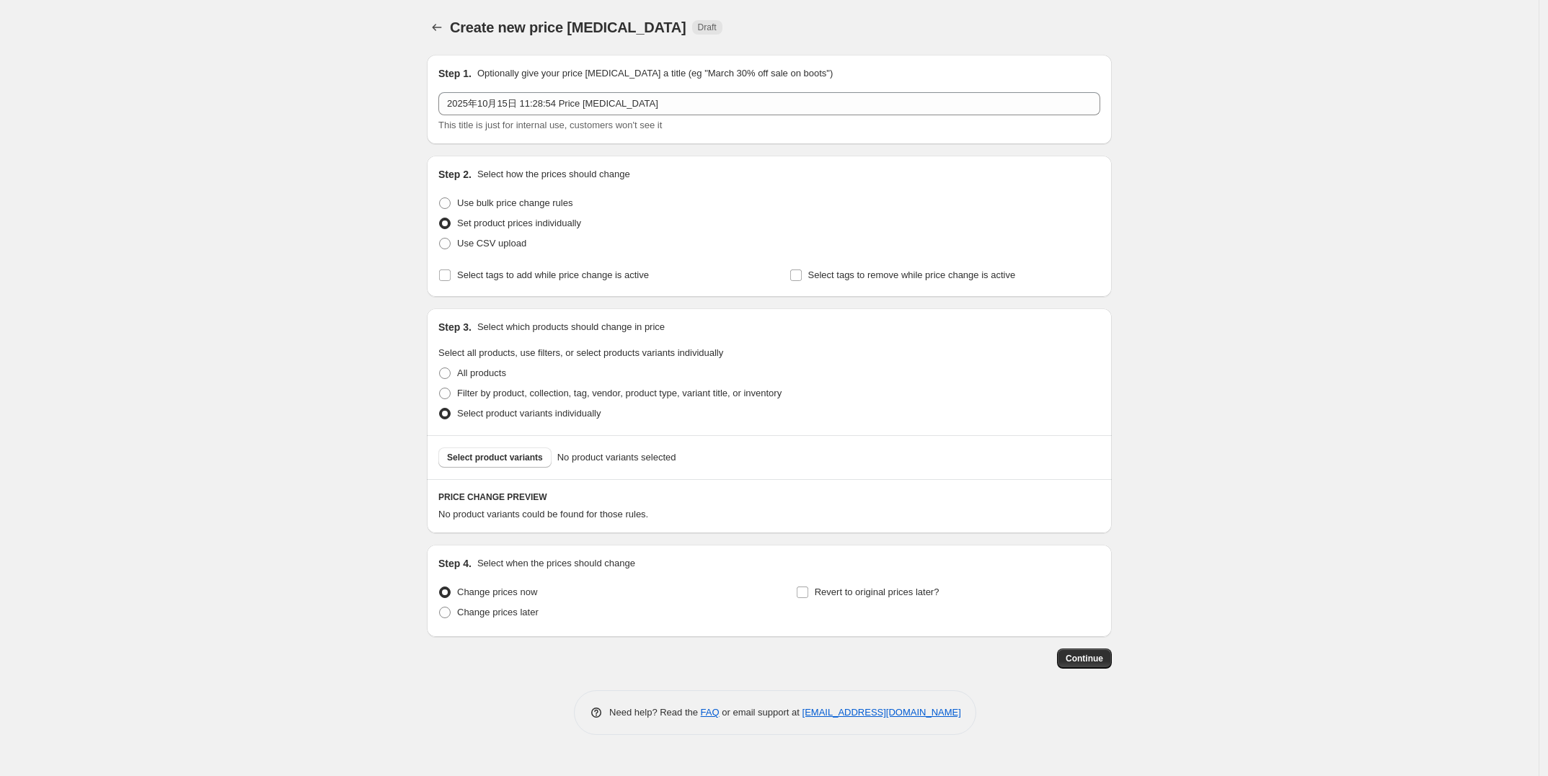
scroll to position [0, 0]
click at [489, 461] on span "Select product variants" at bounding box center [500, 458] width 96 height 12
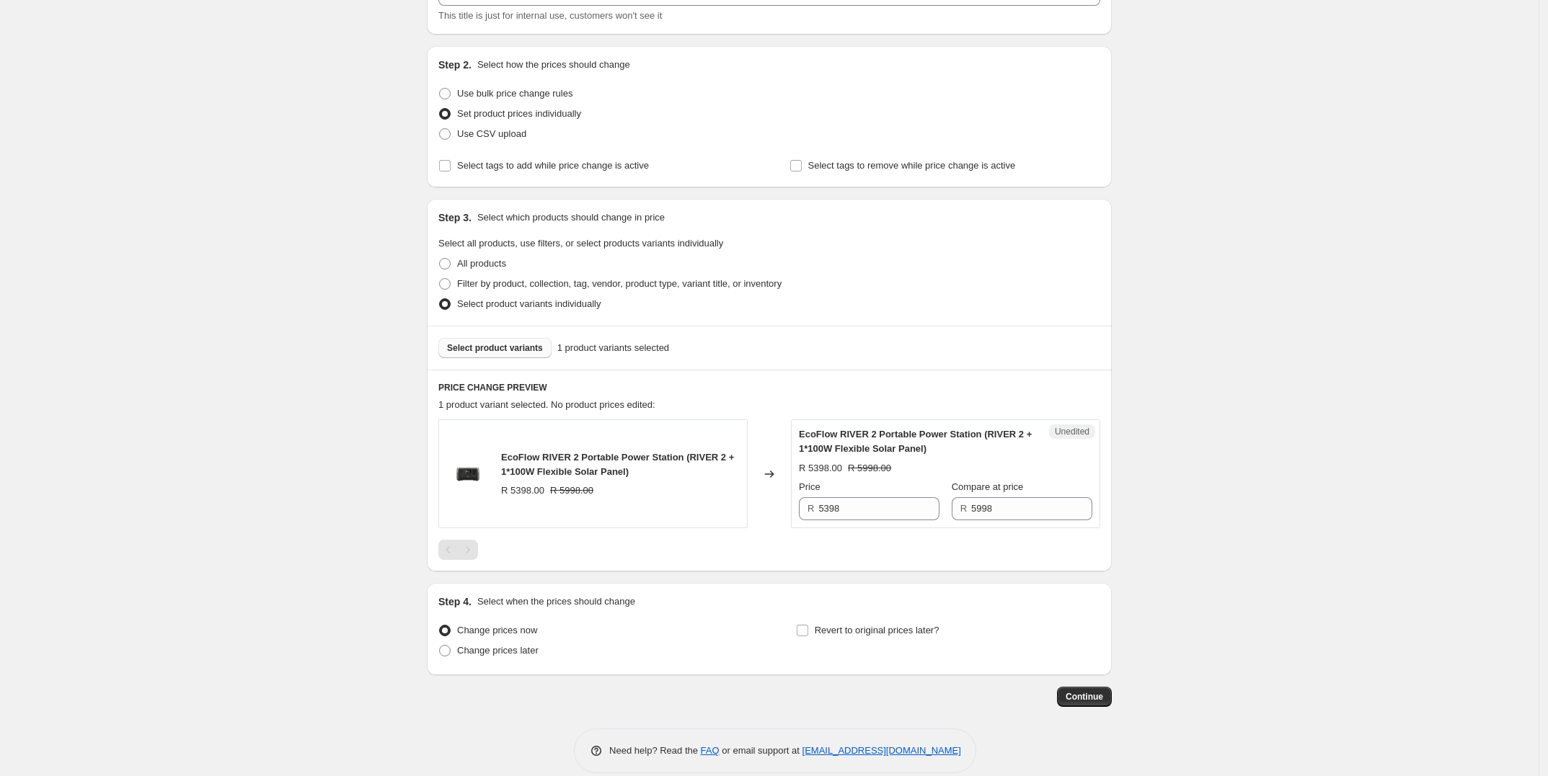
scroll to position [128, 0]
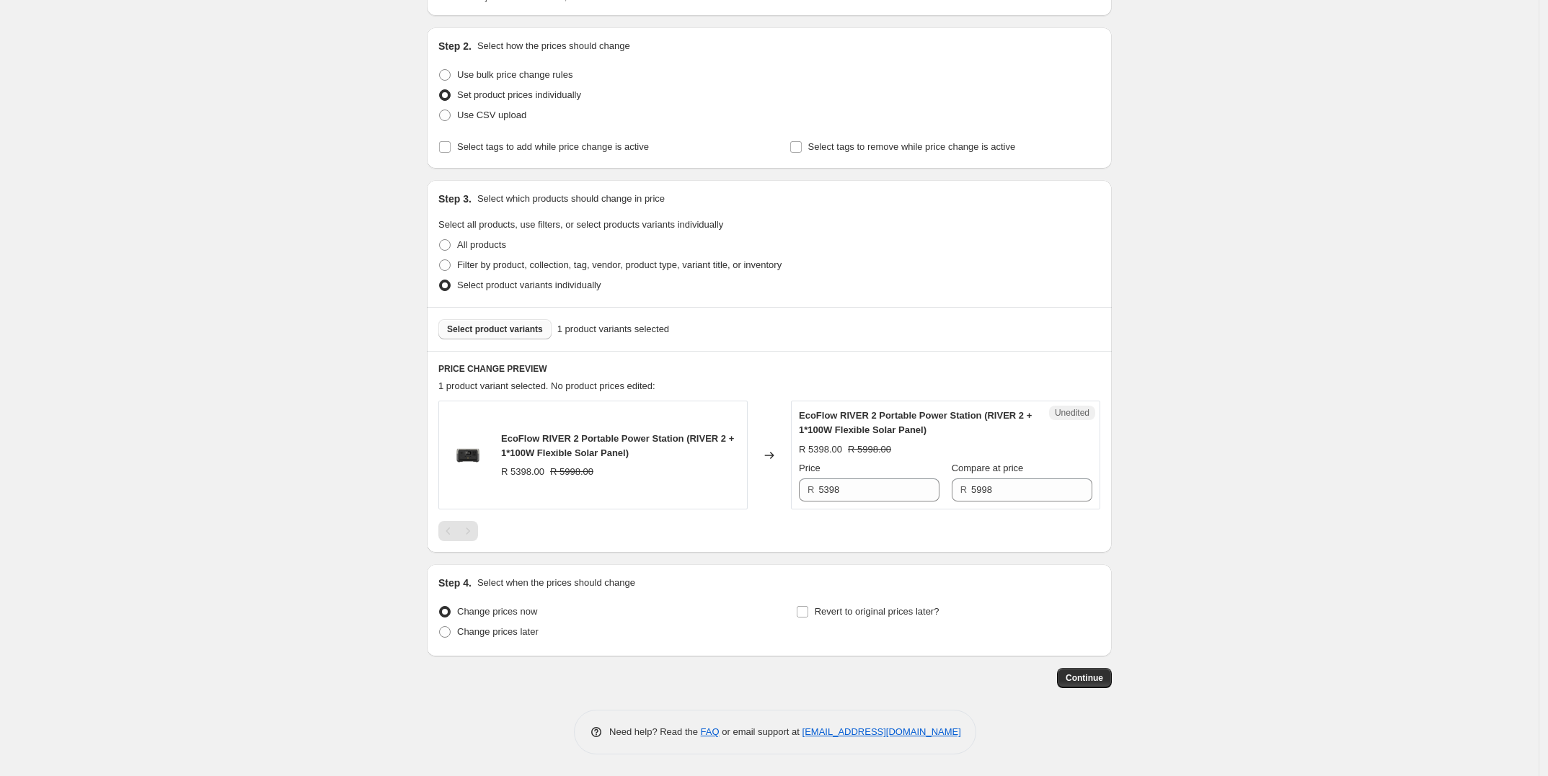
click at [509, 328] on span "Select product variants" at bounding box center [495, 330] width 96 height 12
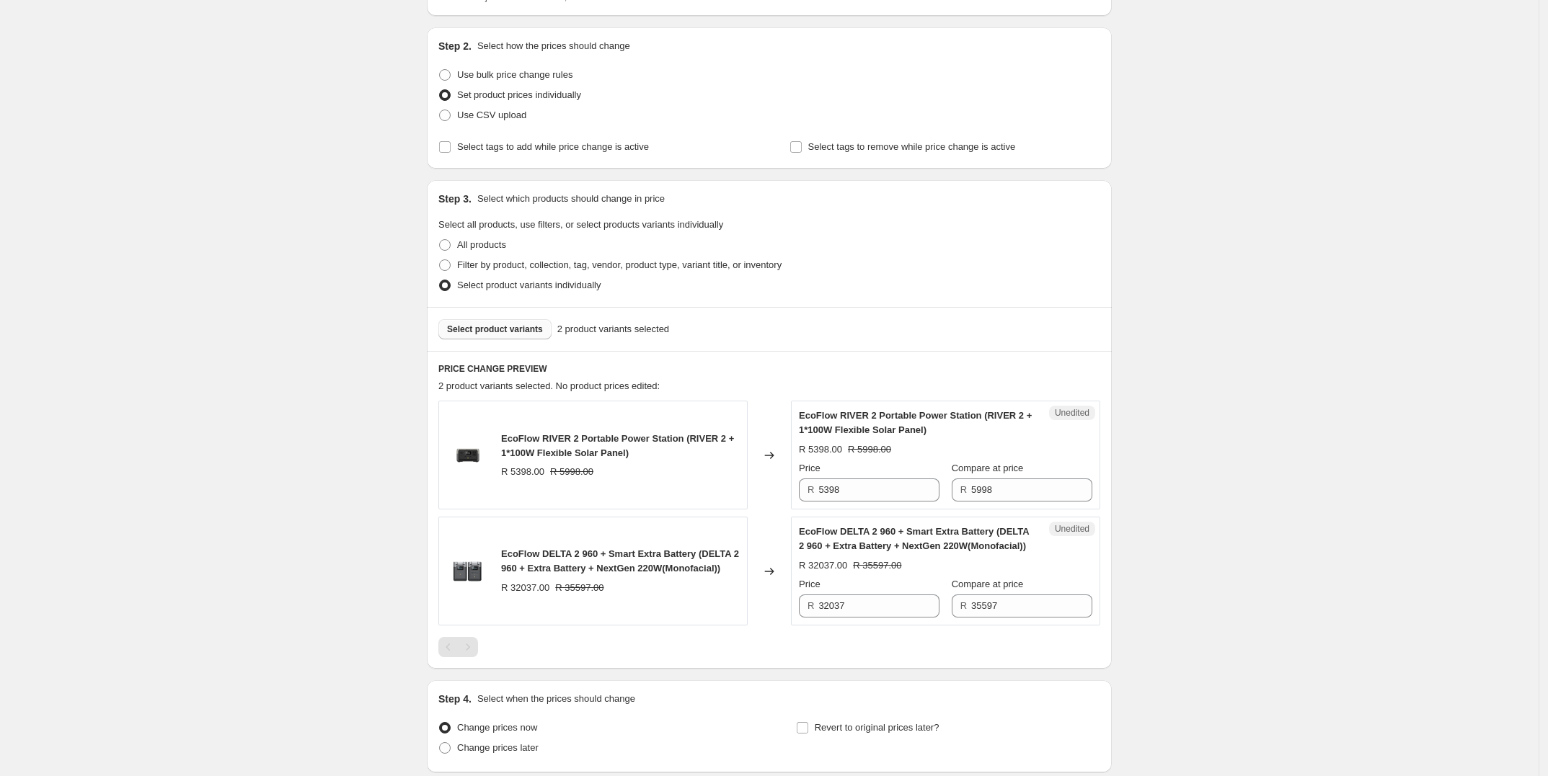
click at [466, 334] on span "Select product variants" at bounding box center [495, 330] width 96 height 12
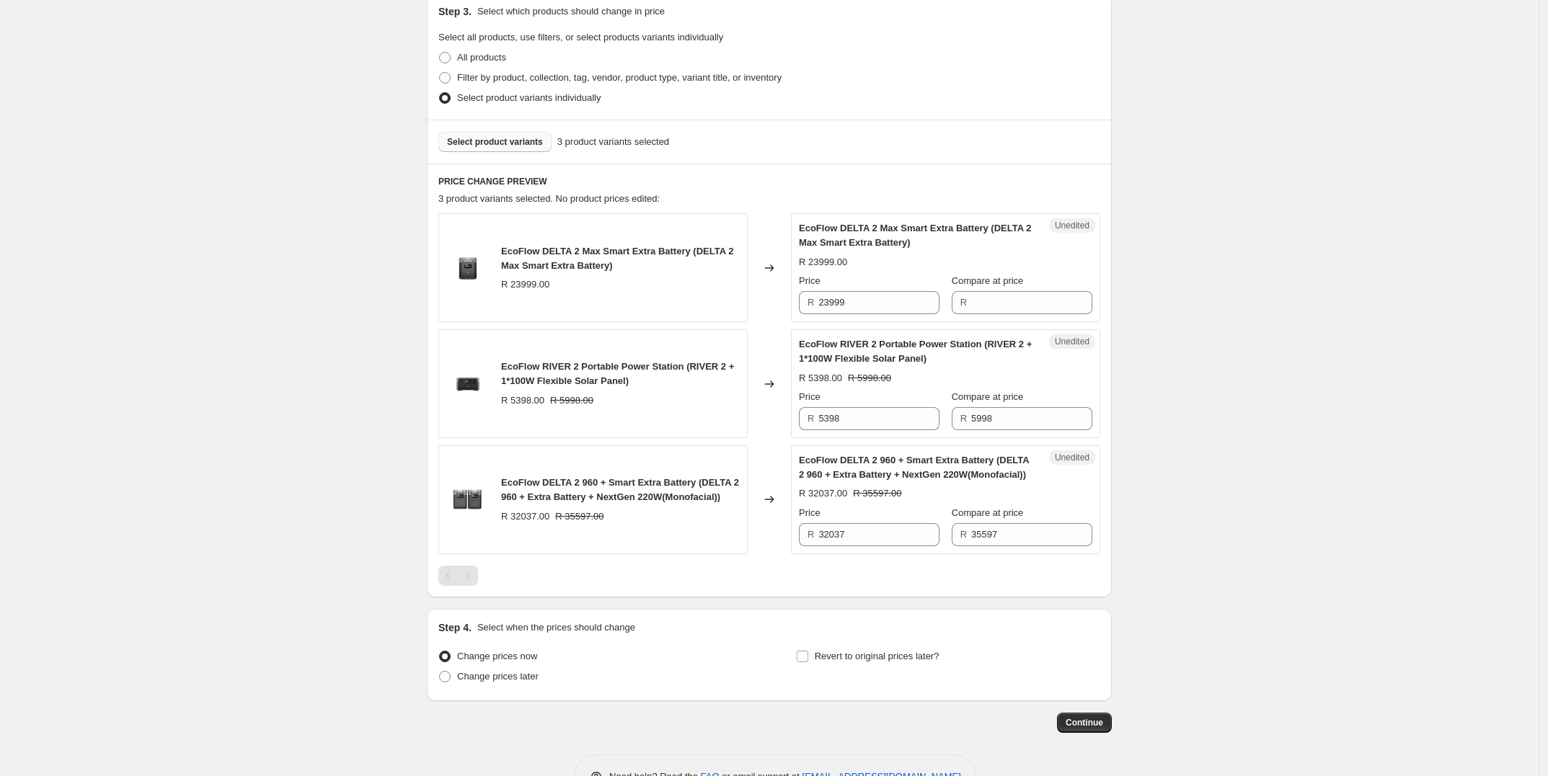
scroll to position [361, 0]
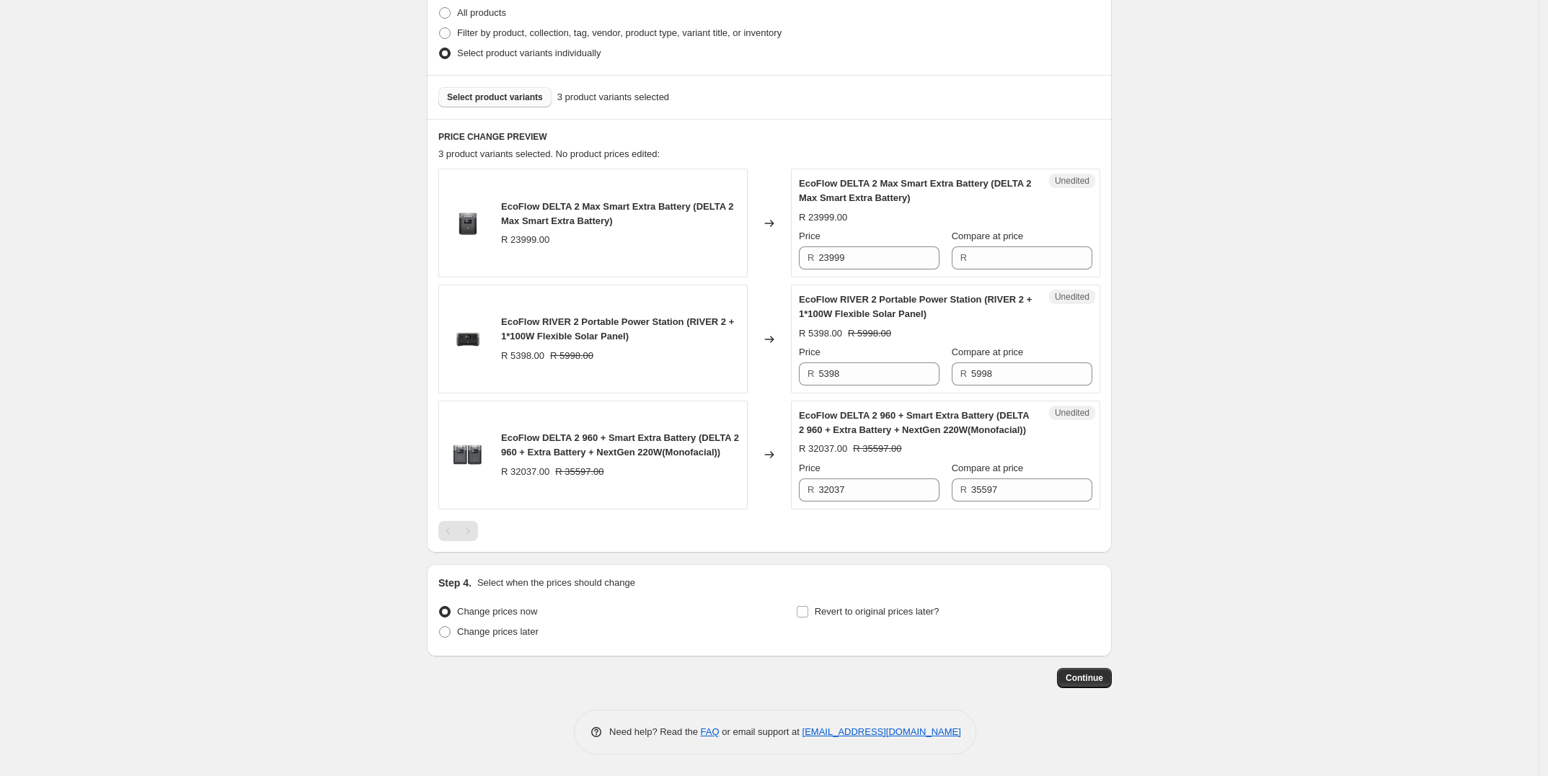
click at [487, 95] on span "Select product variants" at bounding box center [495, 98] width 96 height 12
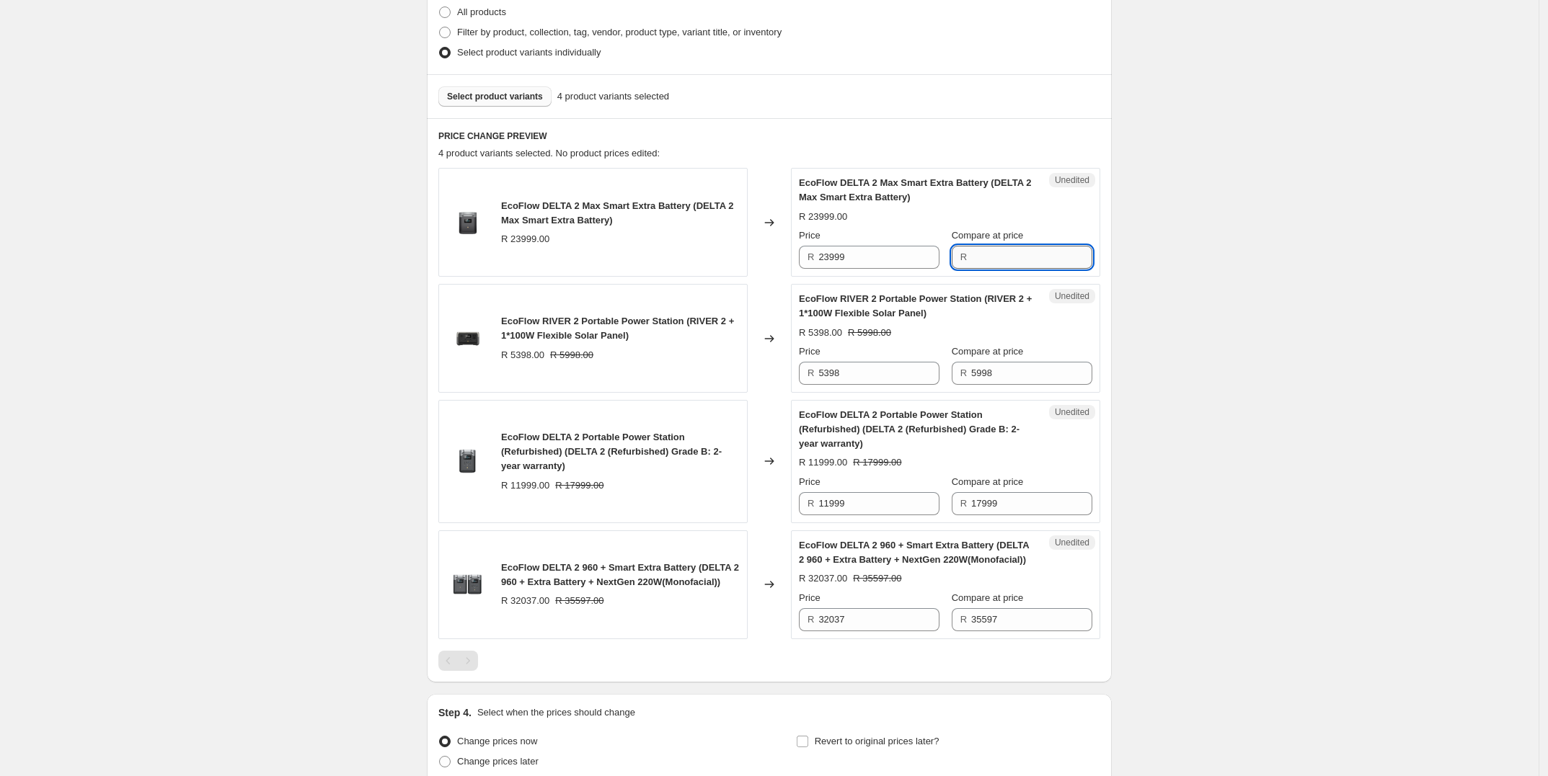
click at [986, 254] on input "Compare at price" at bounding box center [1031, 257] width 121 height 23
paste input "R23,999"
type input "R23,999"
click at [838, 254] on input "23999" at bounding box center [878, 257] width 121 height 23
paste input "R17,099"
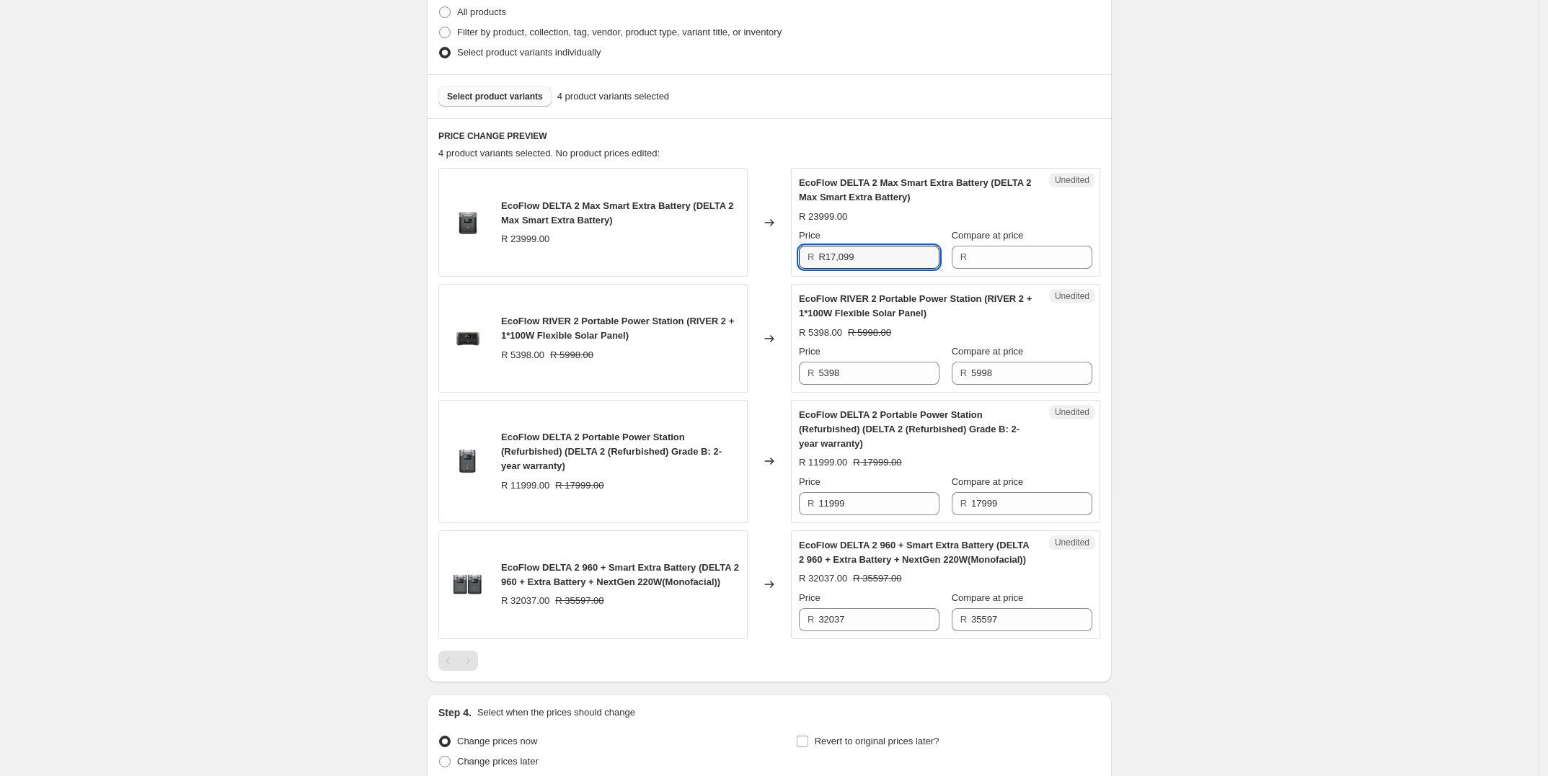
type input "23999"
click at [360, 326] on div "Create new price [MEDICAL_DATA]. This page is ready Create new price [MEDICAL_D…" at bounding box center [769, 272] width 1538 height 1267
click at [854, 260] on input "23999" at bounding box center [878, 257] width 121 height 23
click at [1033, 265] on input "Compare at price" at bounding box center [1031, 257] width 121 height 23
paste input "23999"
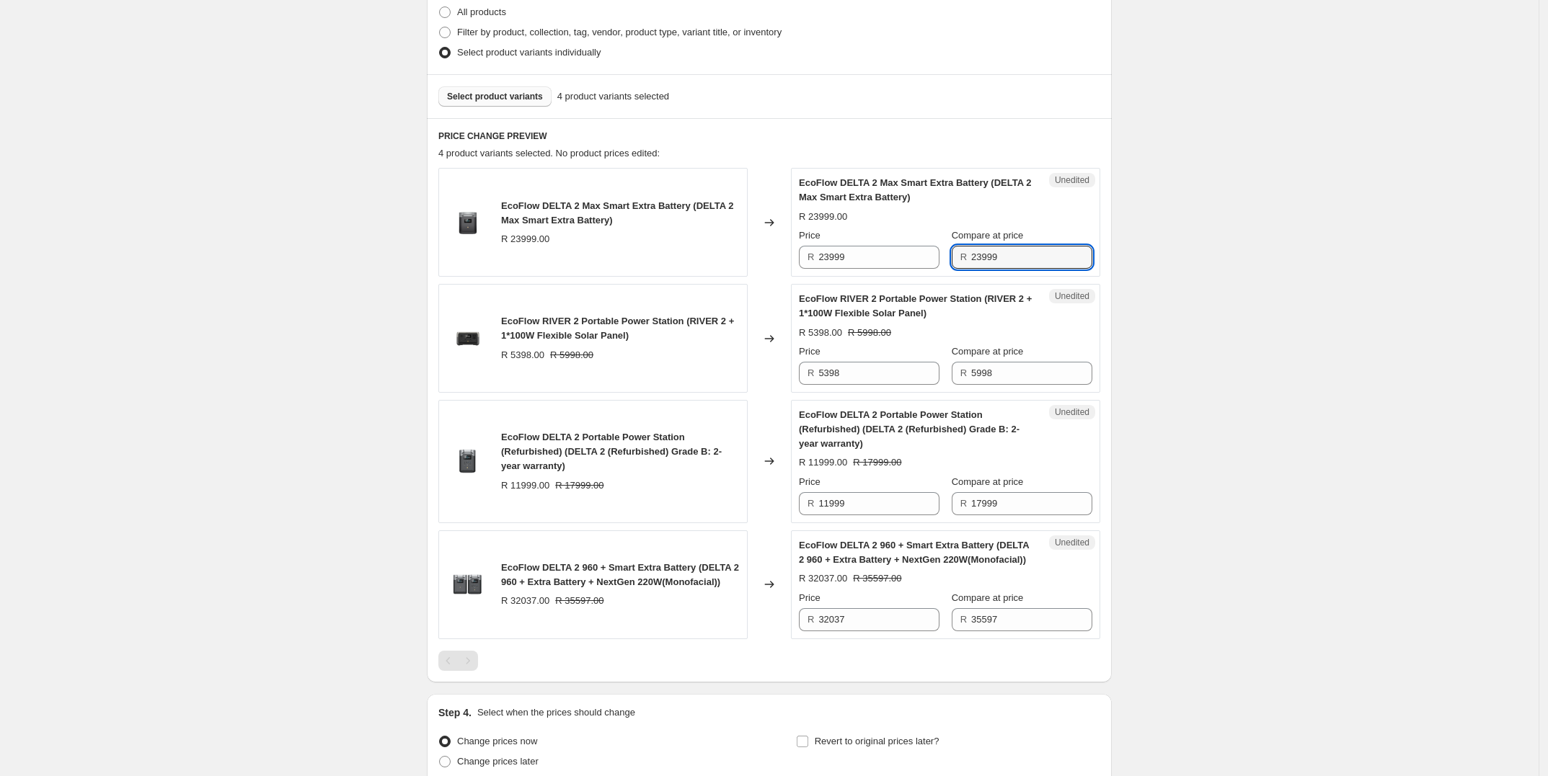
type input "23999"
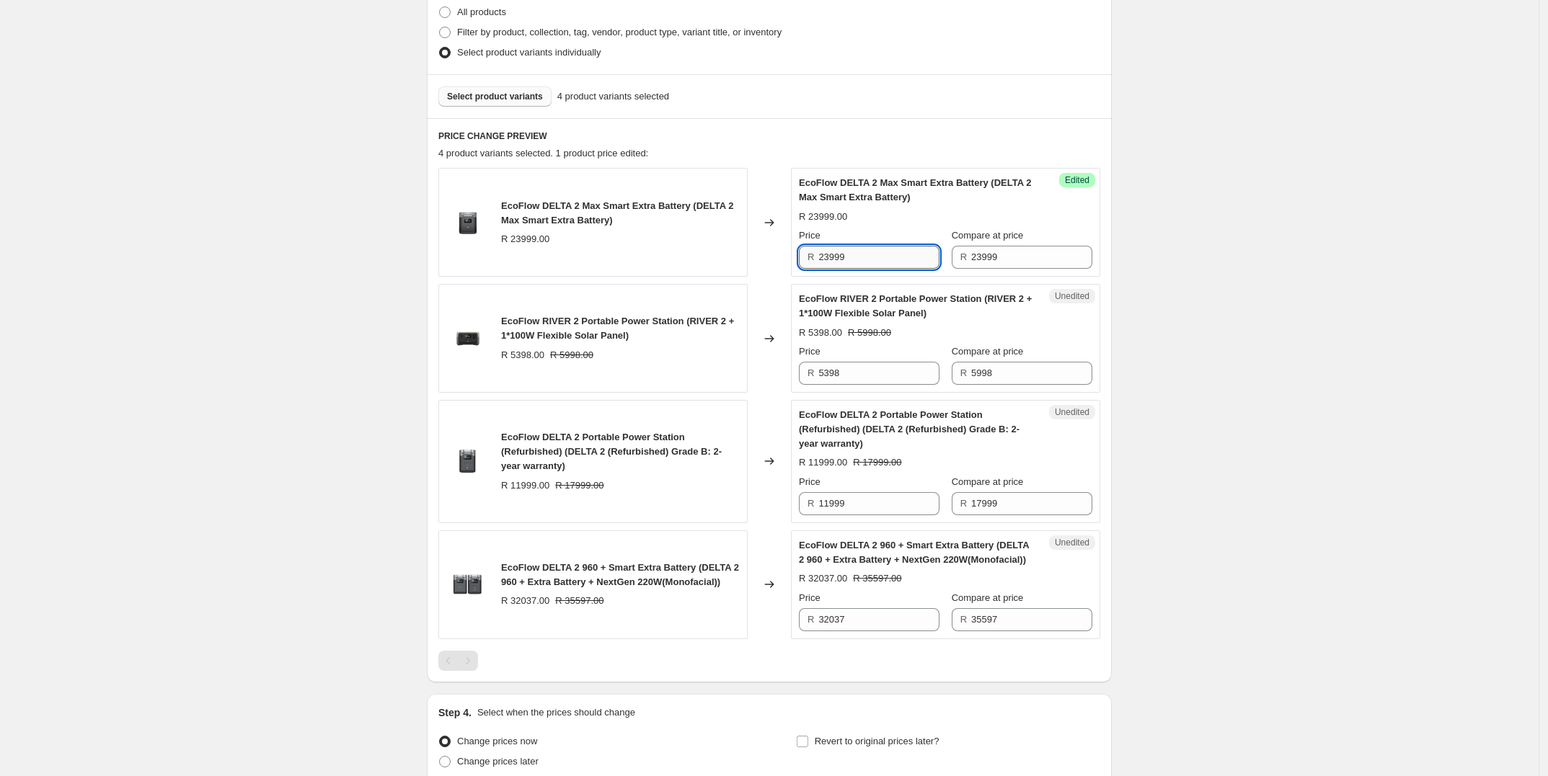
click at [849, 259] on input "23999" at bounding box center [878, 257] width 121 height 23
paste input "170"
type input "17099"
click at [368, 316] on div "Create new price [MEDICAL_DATA]. This page is ready Create new price [MEDICAL_D…" at bounding box center [769, 272] width 1538 height 1267
click at [856, 372] on input "5398" at bounding box center [878, 373] width 121 height 23
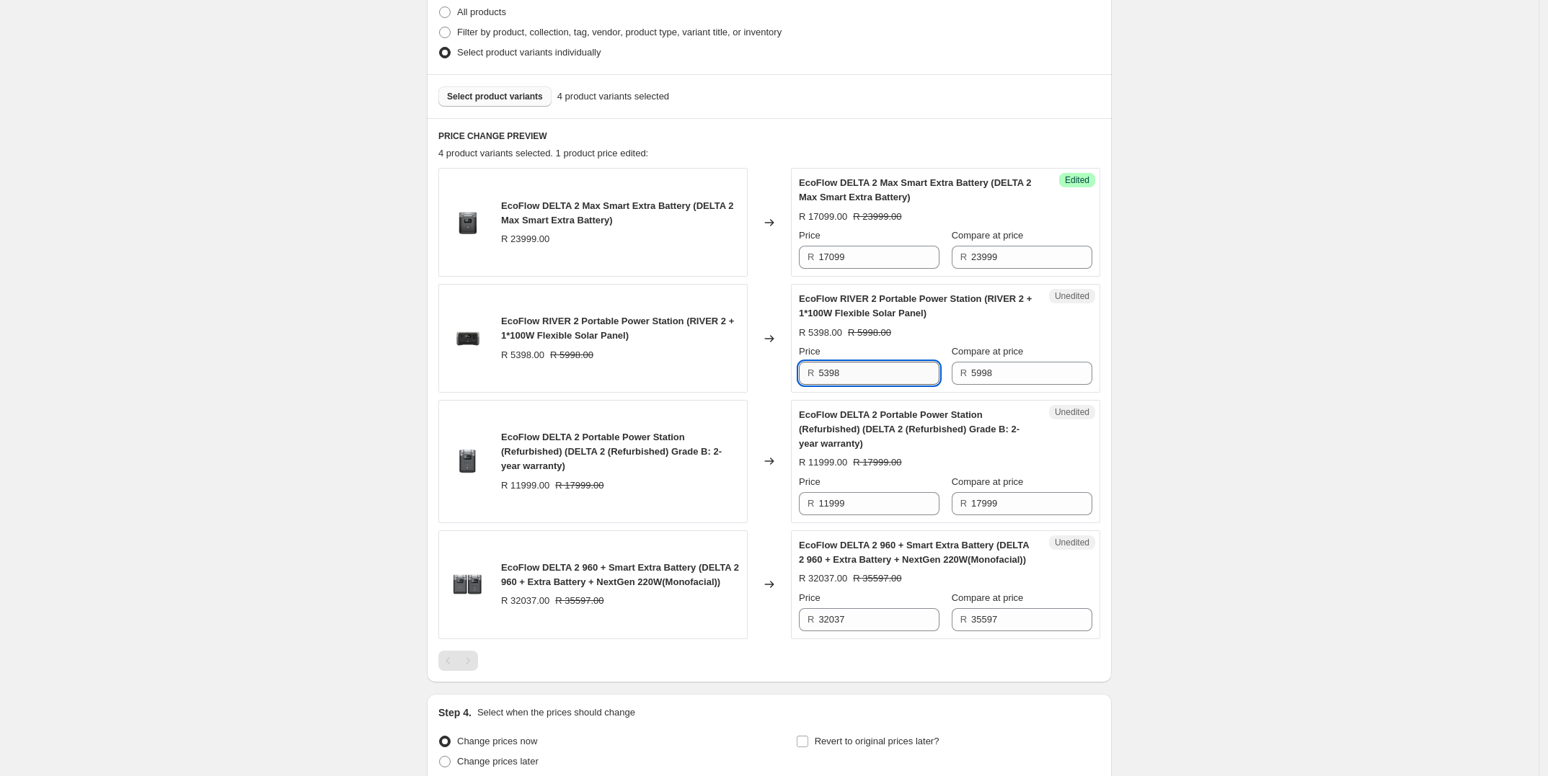
paste input "R4,786"
click at [1143, 350] on div "Create new price [MEDICAL_DATA]. This page is ready Create new price [MEDICAL_D…" at bounding box center [769, 272] width 1538 height 1267
click at [838, 371] on input "5398" at bounding box center [878, 373] width 121 height 23
click at [849, 376] on input "5398" at bounding box center [878, 373] width 121 height 23
paste input "4786"
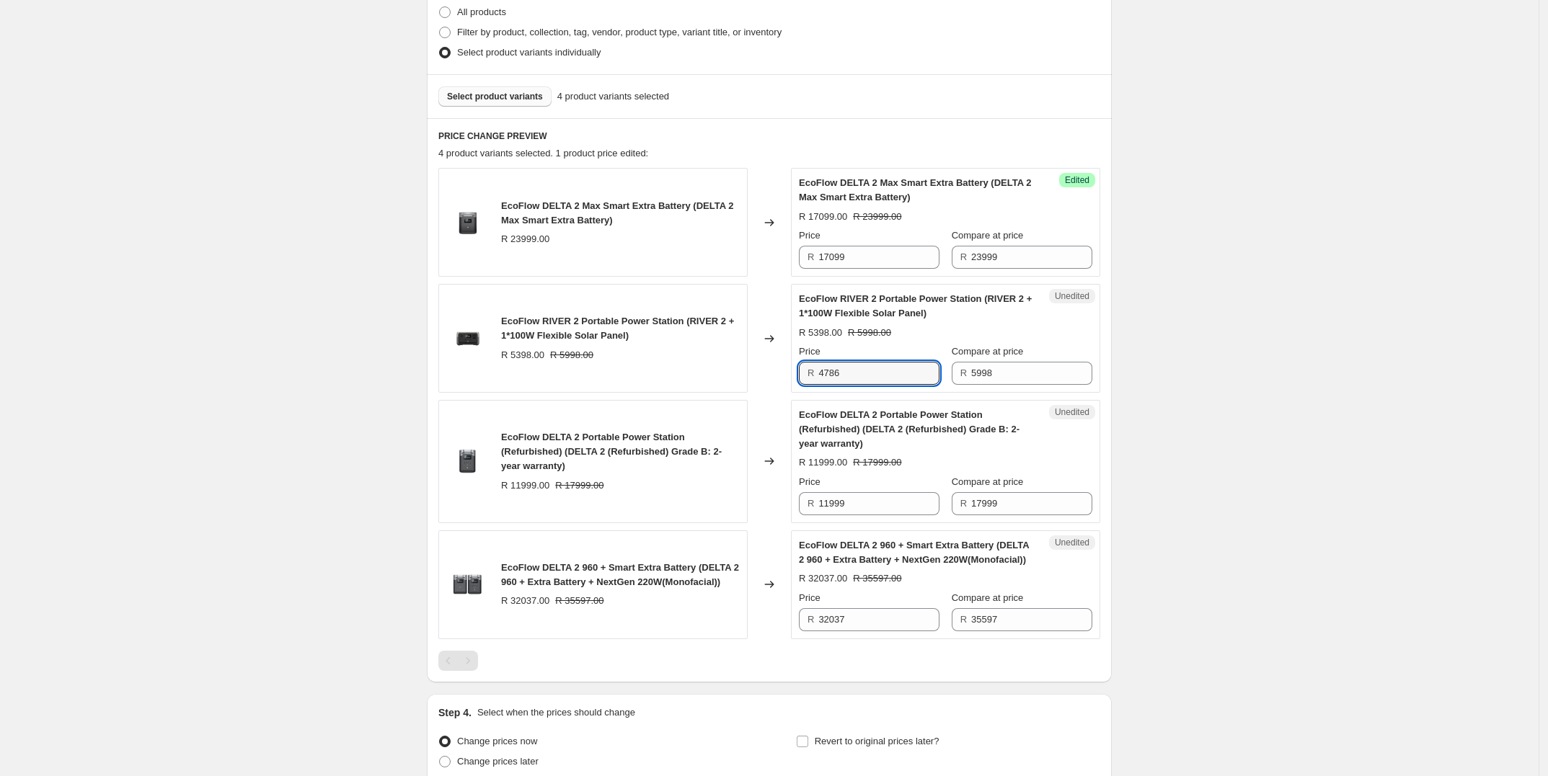
type input "4786"
click at [1221, 384] on div "Create new price [MEDICAL_DATA]. This page is ready Create new price [MEDICAL_D…" at bounding box center [769, 272] width 1538 height 1267
click at [900, 508] on input "11999" at bounding box center [878, 503] width 121 height 23
click at [884, 626] on input "32037" at bounding box center [878, 619] width 121 height 23
click at [856, 512] on input "11999" at bounding box center [878, 503] width 121 height 23
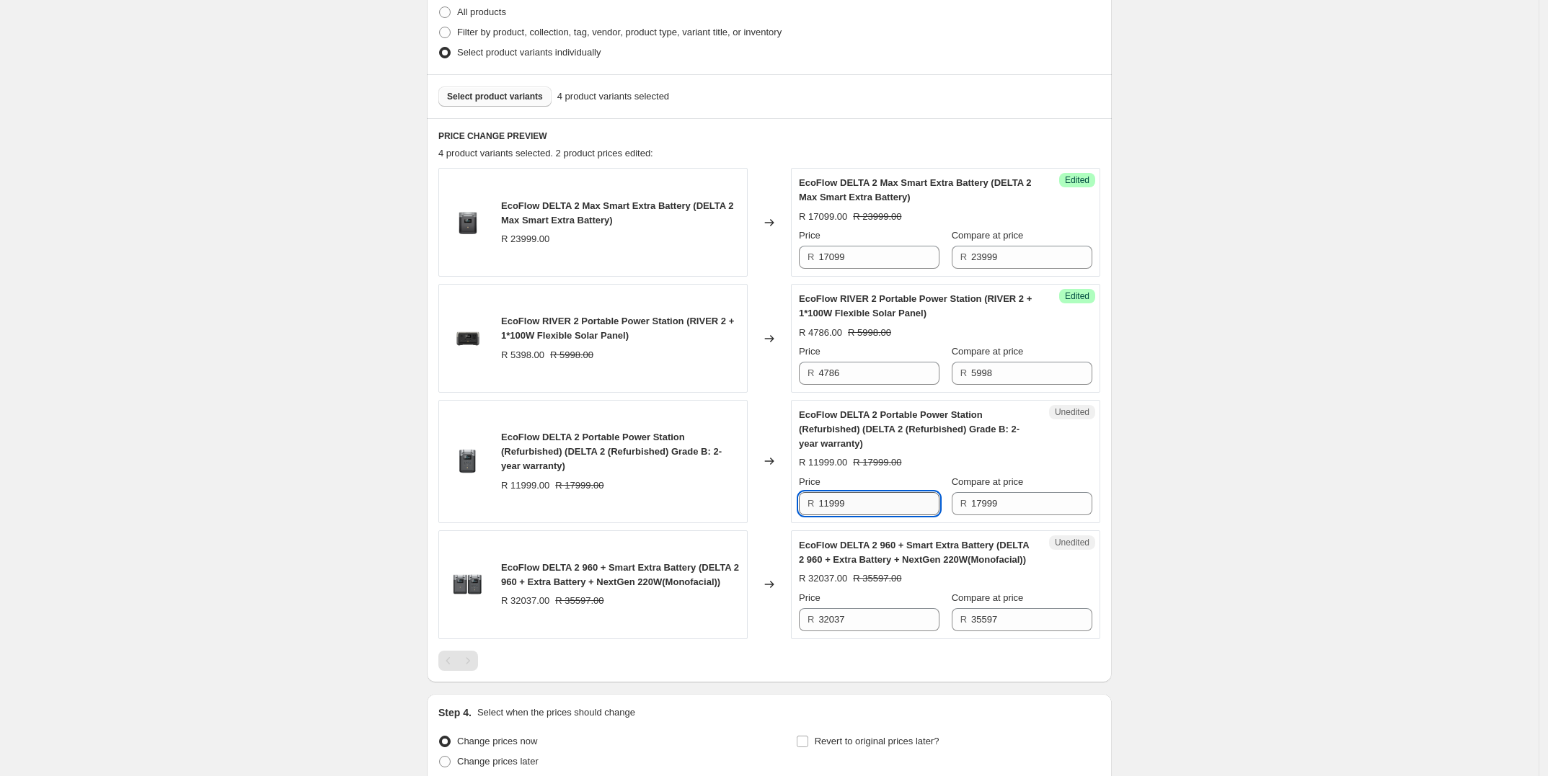
paste input "R10,199"
type input "11999"
click at [1156, 473] on div "Create new price [MEDICAL_DATA]. This page is ready Create new price [MEDICAL_D…" at bounding box center [769, 272] width 1538 height 1267
drag, startPoint x: 859, startPoint y: 505, endPoint x: 797, endPoint y: 504, distance: 61.3
click at [792, 503] on div "EcoFlow DELTA 2 Portable Power Station (Refurbished) (DELTA 2 (Refurbished) Gra…" at bounding box center [769, 461] width 662 height 123
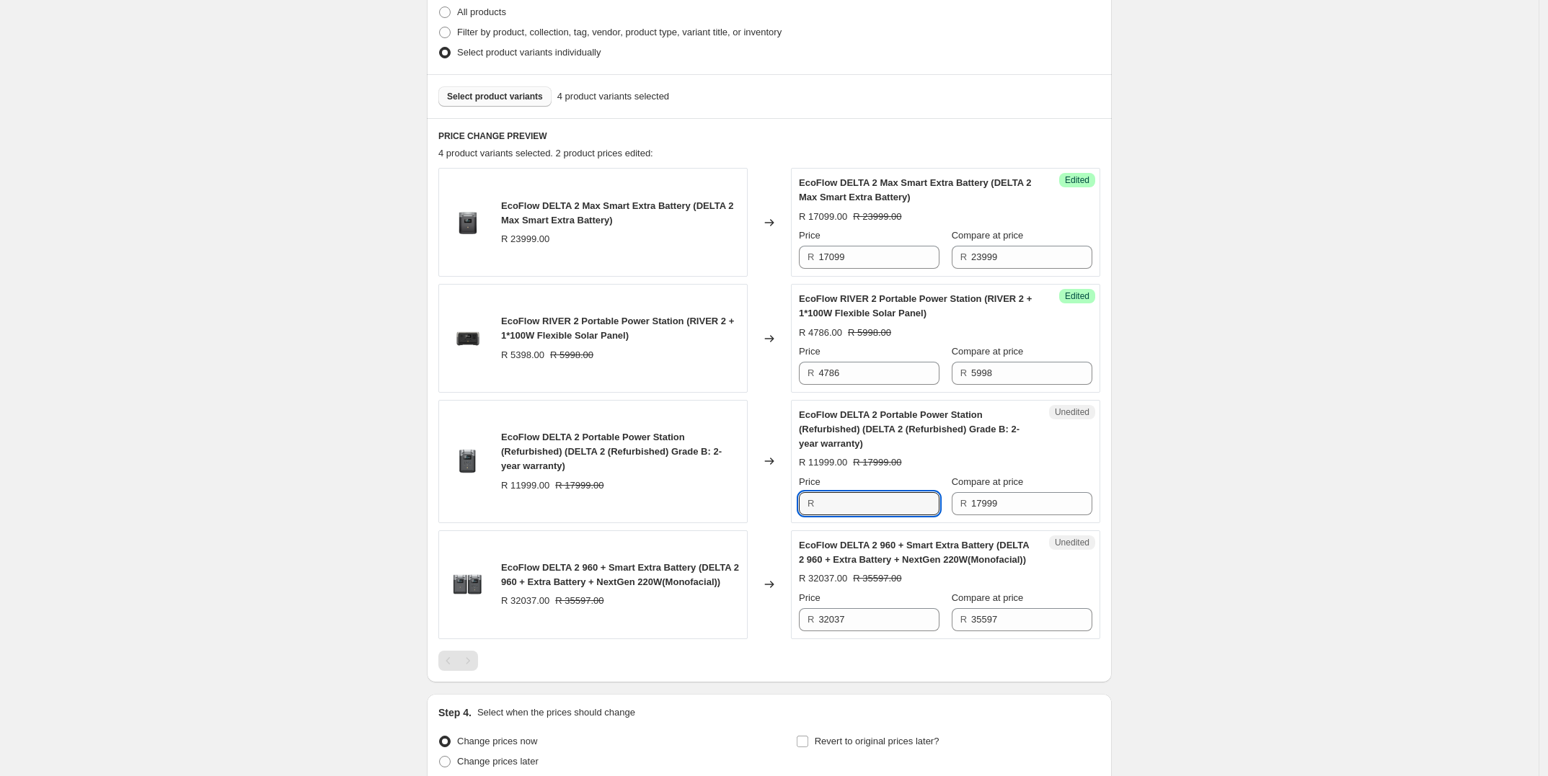
paste input "R10,199"
click at [823, 507] on input "R10,199" at bounding box center [878, 503] width 121 height 23
click at [1154, 451] on div "Create new price [MEDICAL_DATA]. This page is ready Create new price [MEDICAL_D…" at bounding box center [769, 272] width 1538 height 1267
click at [878, 491] on div "Price R 11999" at bounding box center [869, 495] width 141 height 40
click at [881, 508] on input "11999" at bounding box center [878, 503] width 121 height 23
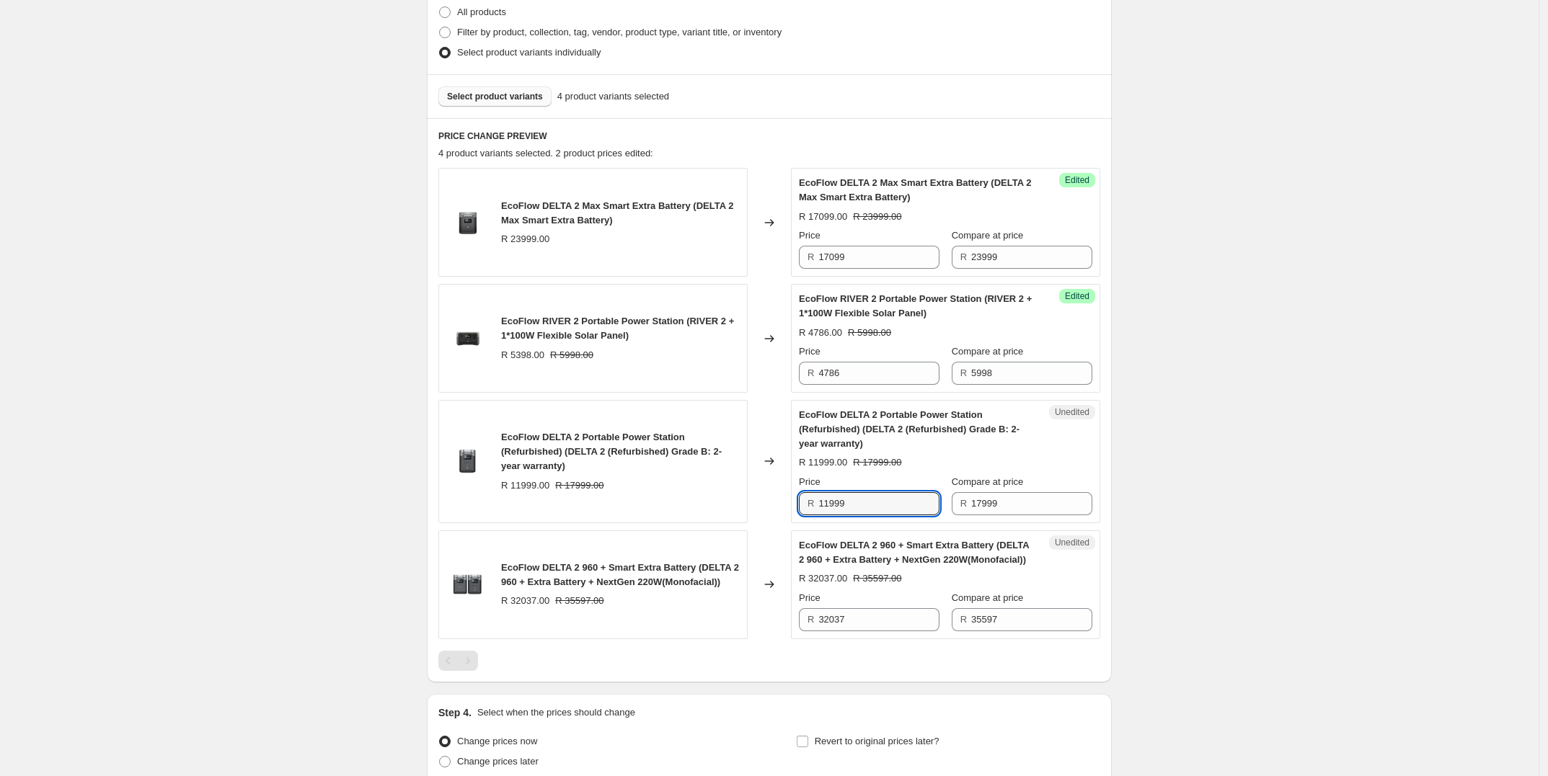
paste input "01"
type input "10199"
click at [1264, 450] on div "Create new price [MEDICAL_DATA]. This page is ready Create new price [MEDICAL_D…" at bounding box center [769, 272] width 1538 height 1267
click at [849, 626] on input "32037" at bounding box center [878, 619] width 121 height 23
paste input "R24,318"
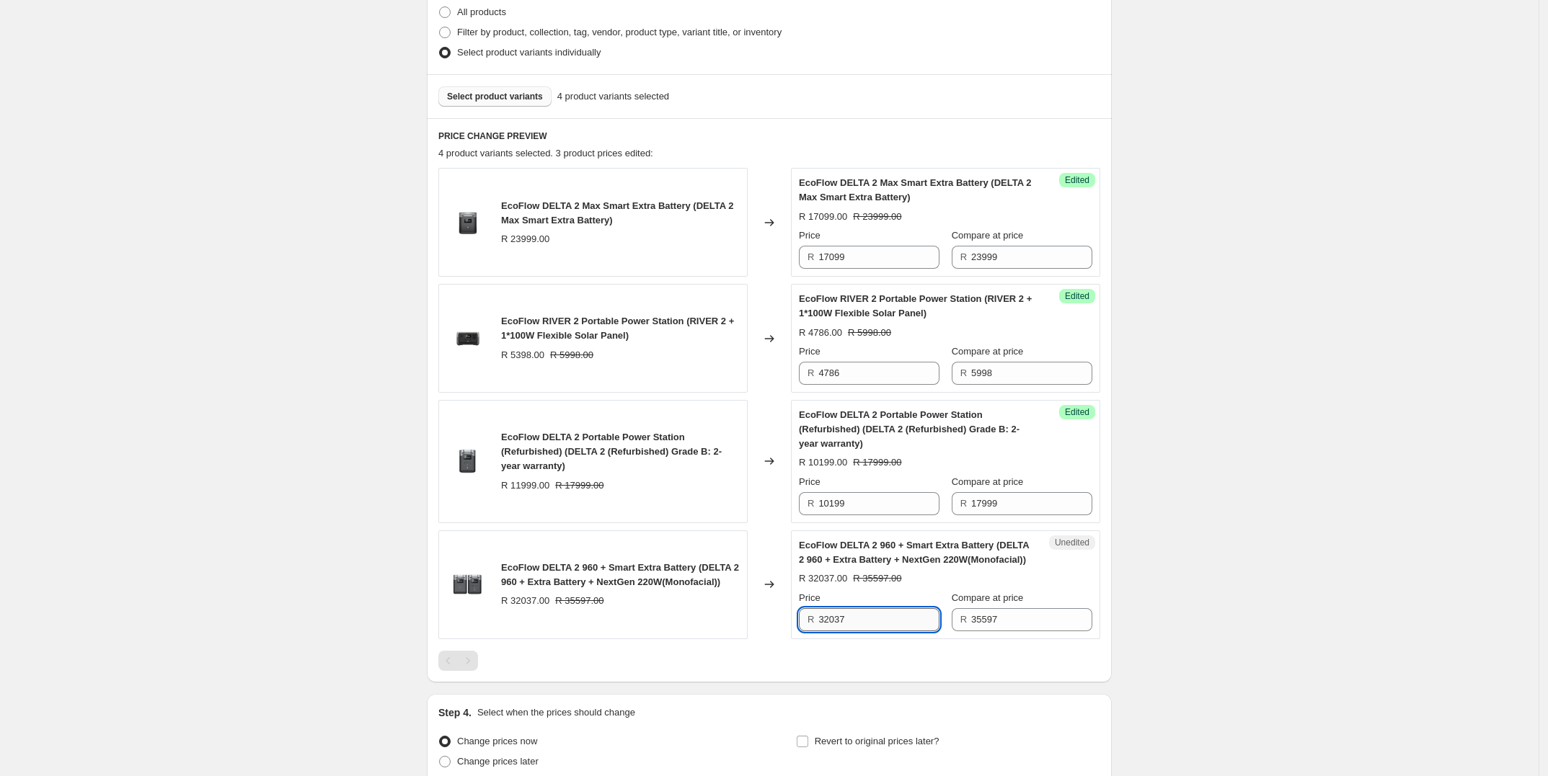
click at [885, 627] on input "32037" at bounding box center [878, 619] width 121 height 23
paste input "24318"
type input "24318"
click at [884, 649] on div "EcoFlow DELTA 2 Max Smart Extra Battery (DELTA 2 Max Smart Extra Battery) R 239…" at bounding box center [769, 419] width 662 height 502
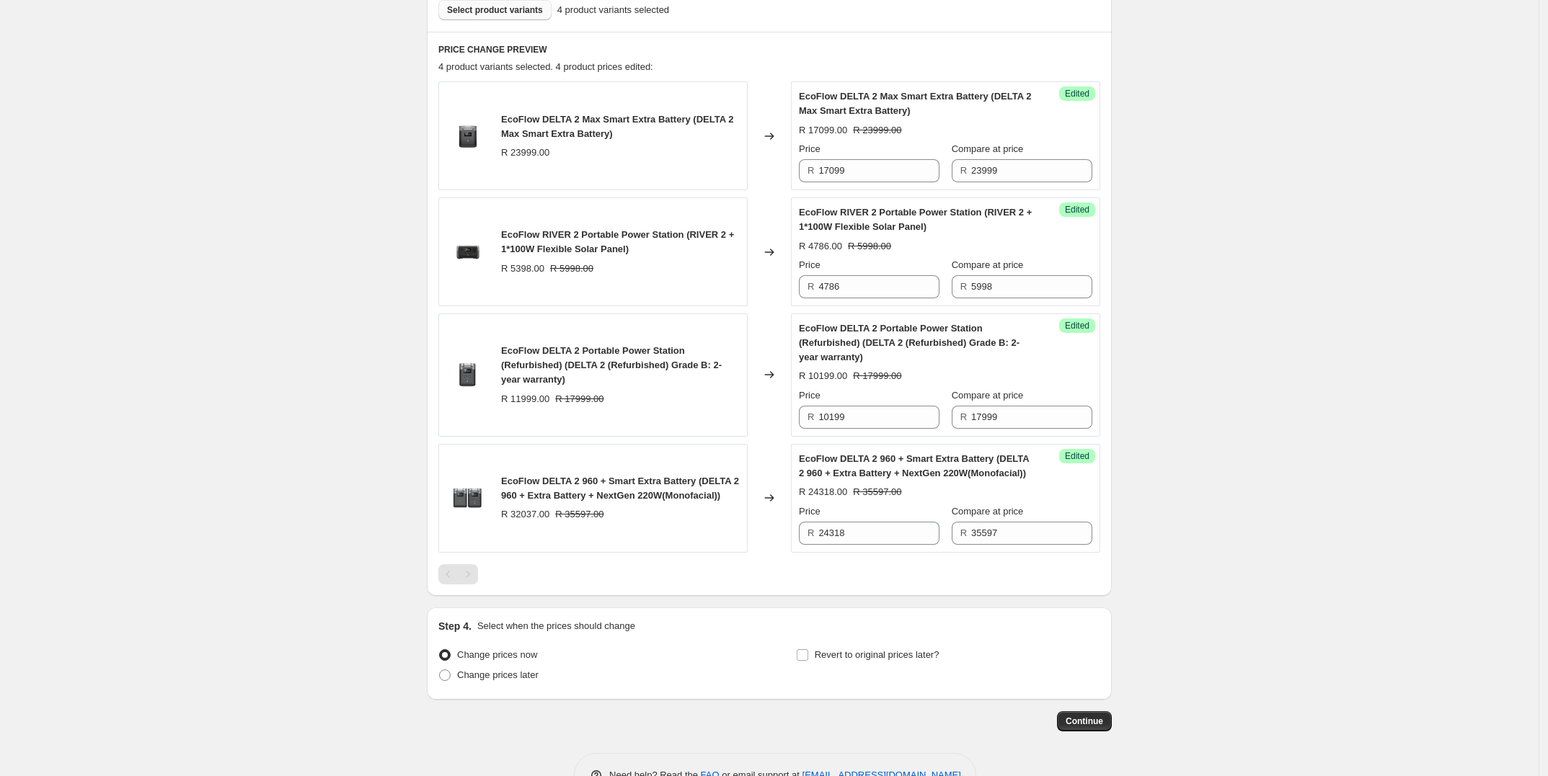
scroll to position [492, 0]
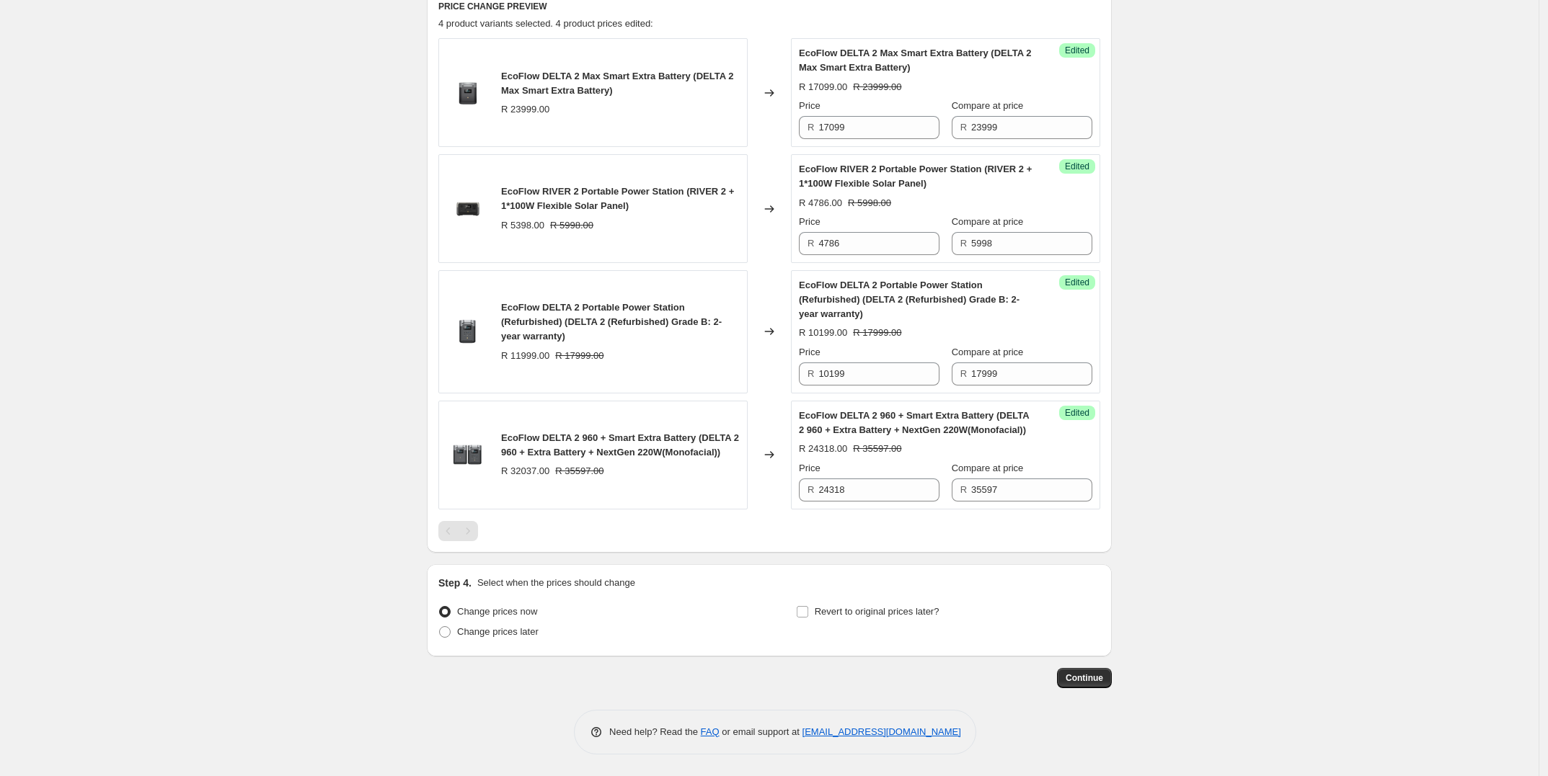
click at [1205, 567] on div "Create new price [MEDICAL_DATA]. This page is ready Create new price [MEDICAL_D…" at bounding box center [769, 142] width 1538 height 1267
click at [513, 629] on span "Change prices later" at bounding box center [497, 631] width 81 height 11
click at [440, 627] on input "Change prices later" at bounding box center [439, 626] width 1 height 1
radio input "true"
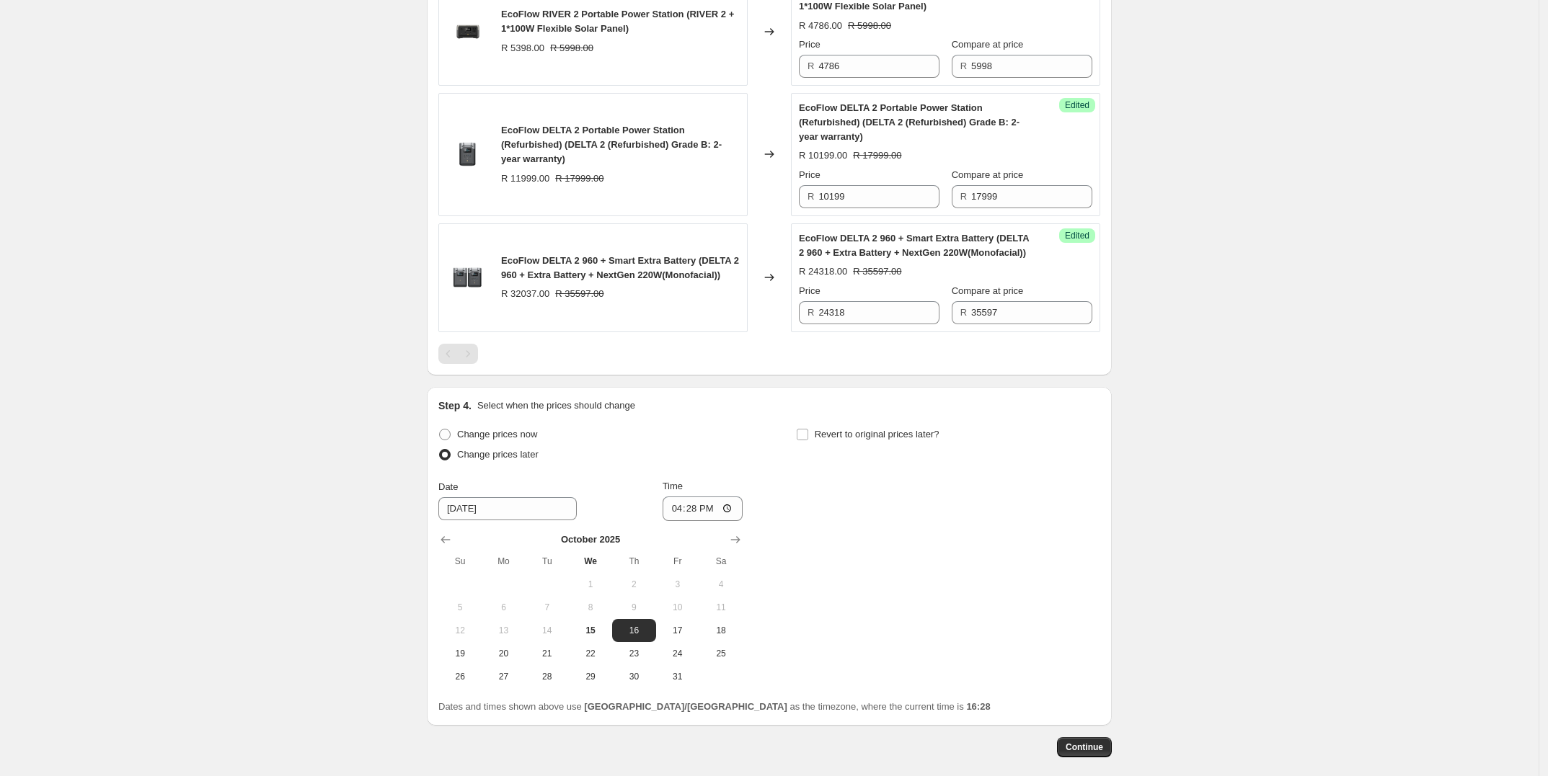
scroll to position [672, 0]
click at [826, 435] on span "Revert to original prices later?" at bounding box center [877, 430] width 125 height 11
click at [808, 435] on input "Revert to original prices later?" at bounding box center [803, 431] width 12 height 12
checkbox input "true"
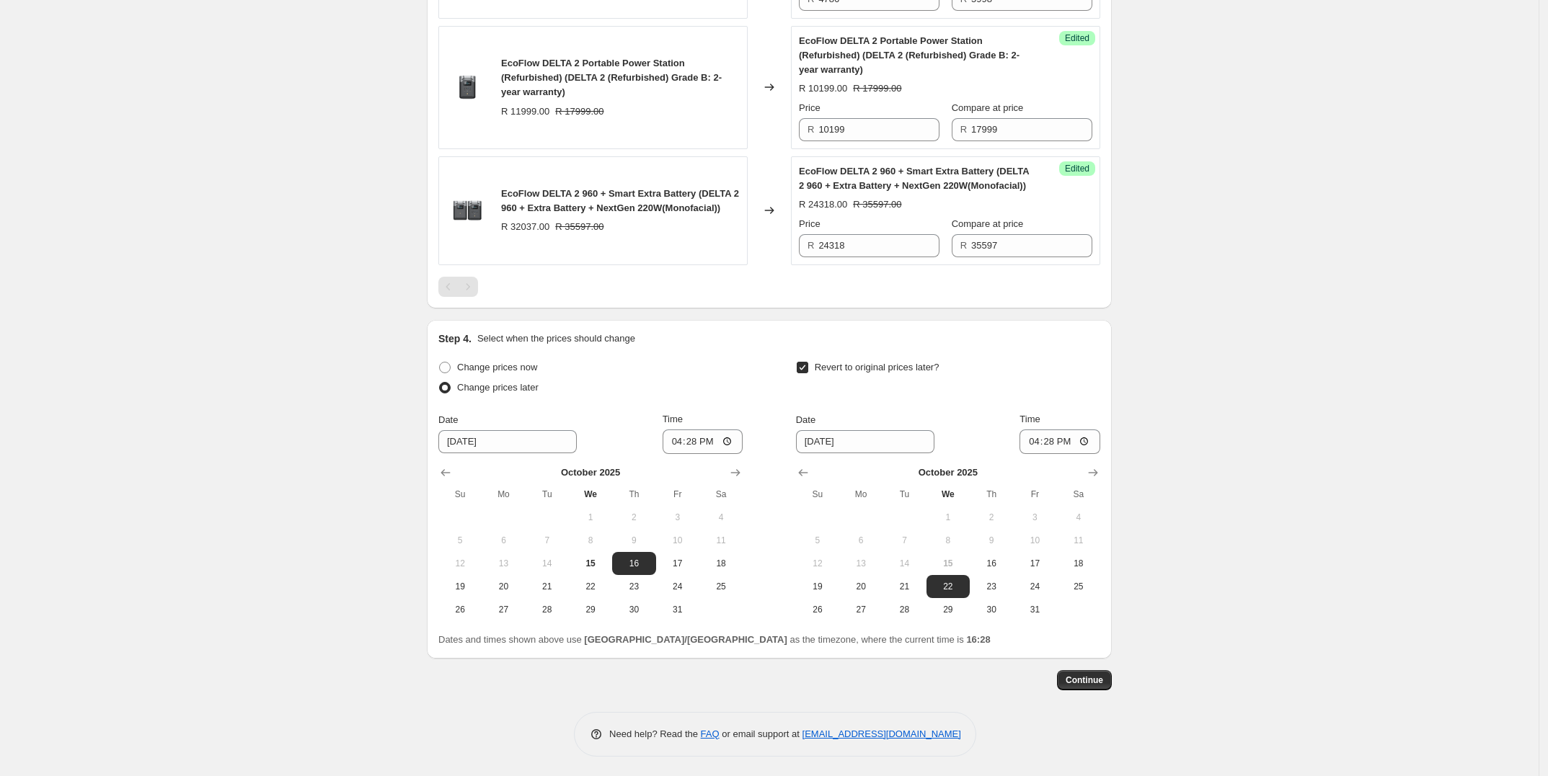
scroll to position [738, 0]
click at [506, 588] on span "20" at bounding box center [503, 585] width 32 height 12
type input "[DATE]"
click at [732, 443] on input "16:28" at bounding box center [703, 440] width 81 height 25
type input "15:00"
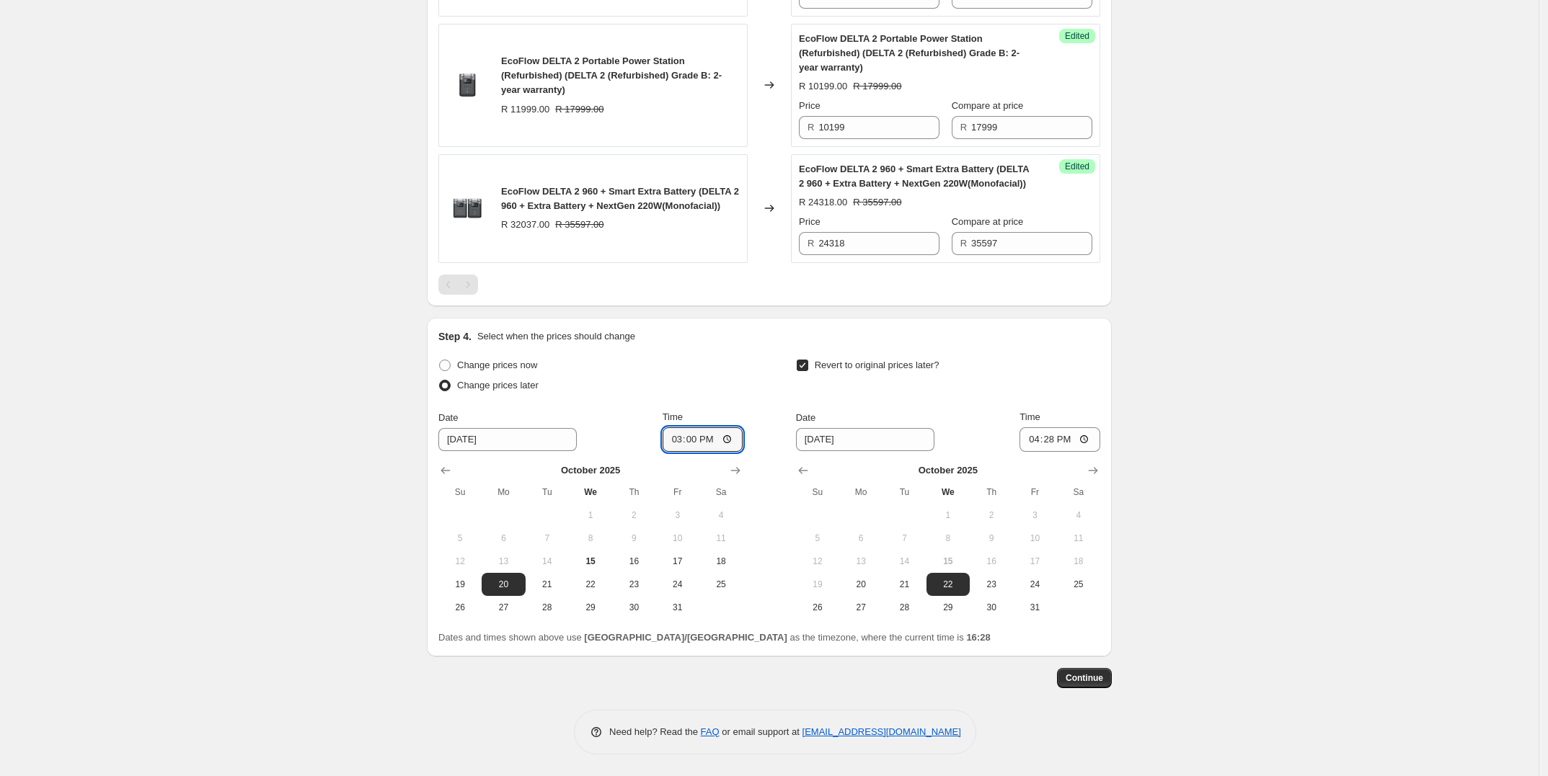
click at [669, 383] on div "Change prices later" at bounding box center [590, 386] width 304 height 20
click at [885, 443] on input "[DATE]" at bounding box center [865, 439] width 138 height 23
click at [997, 592] on button "23" at bounding box center [991, 584] width 43 height 23
type input "[DATE]"
click at [1068, 443] on input "16:28" at bounding box center [1059, 440] width 81 height 25
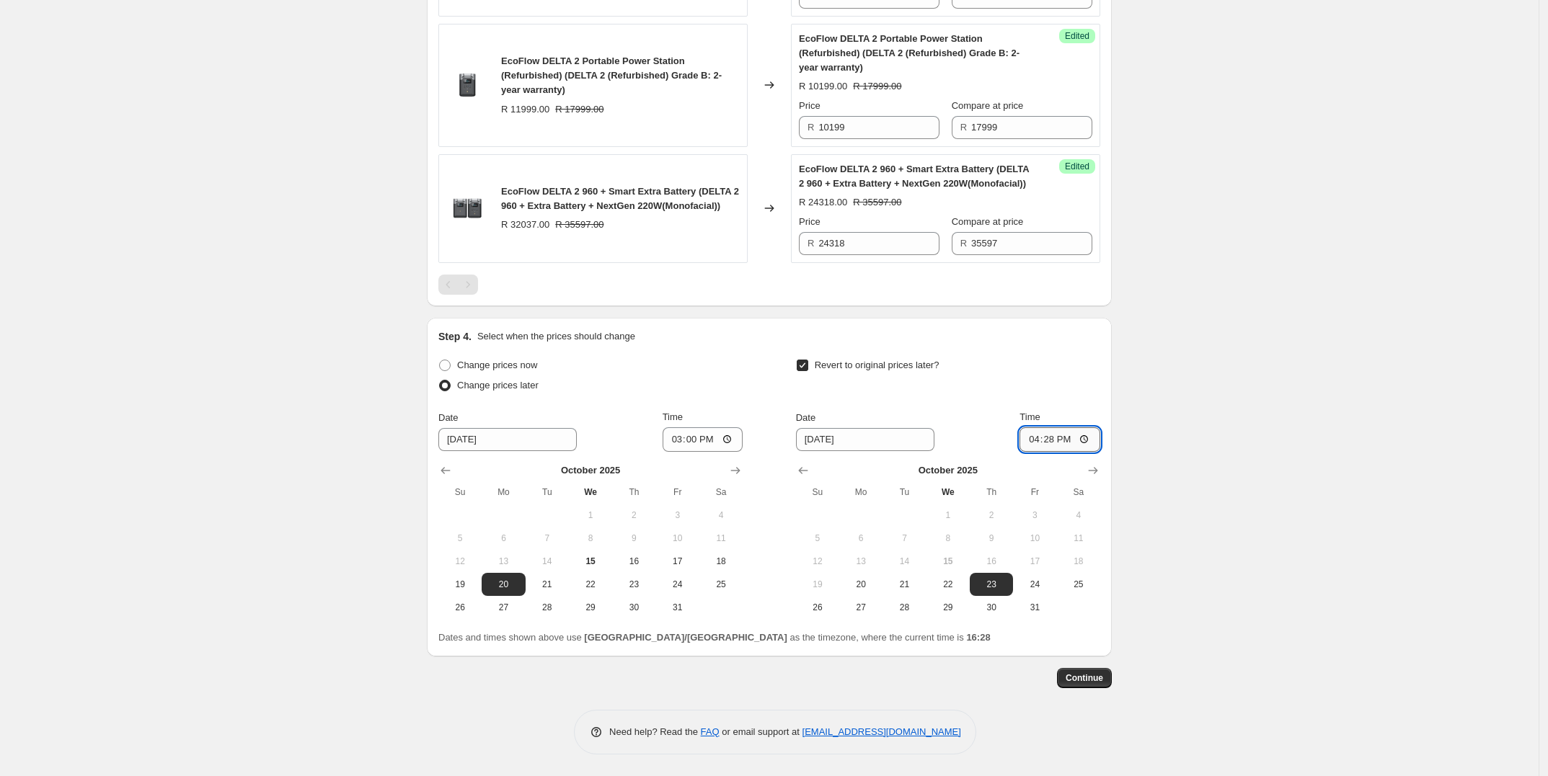
click at [1060, 440] on input "16:28" at bounding box center [1059, 440] width 81 height 25
click at [1089, 442] on input "16:28" at bounding box center [1059, 440] width 81 height 25
type input "10:00"
click at [1219, 510] on div "Create new price [MEDICAL_DATA]. This page is ready Create new price [MEDICAL_D…" at bounding box center [769, 19] width 1538 height 1514
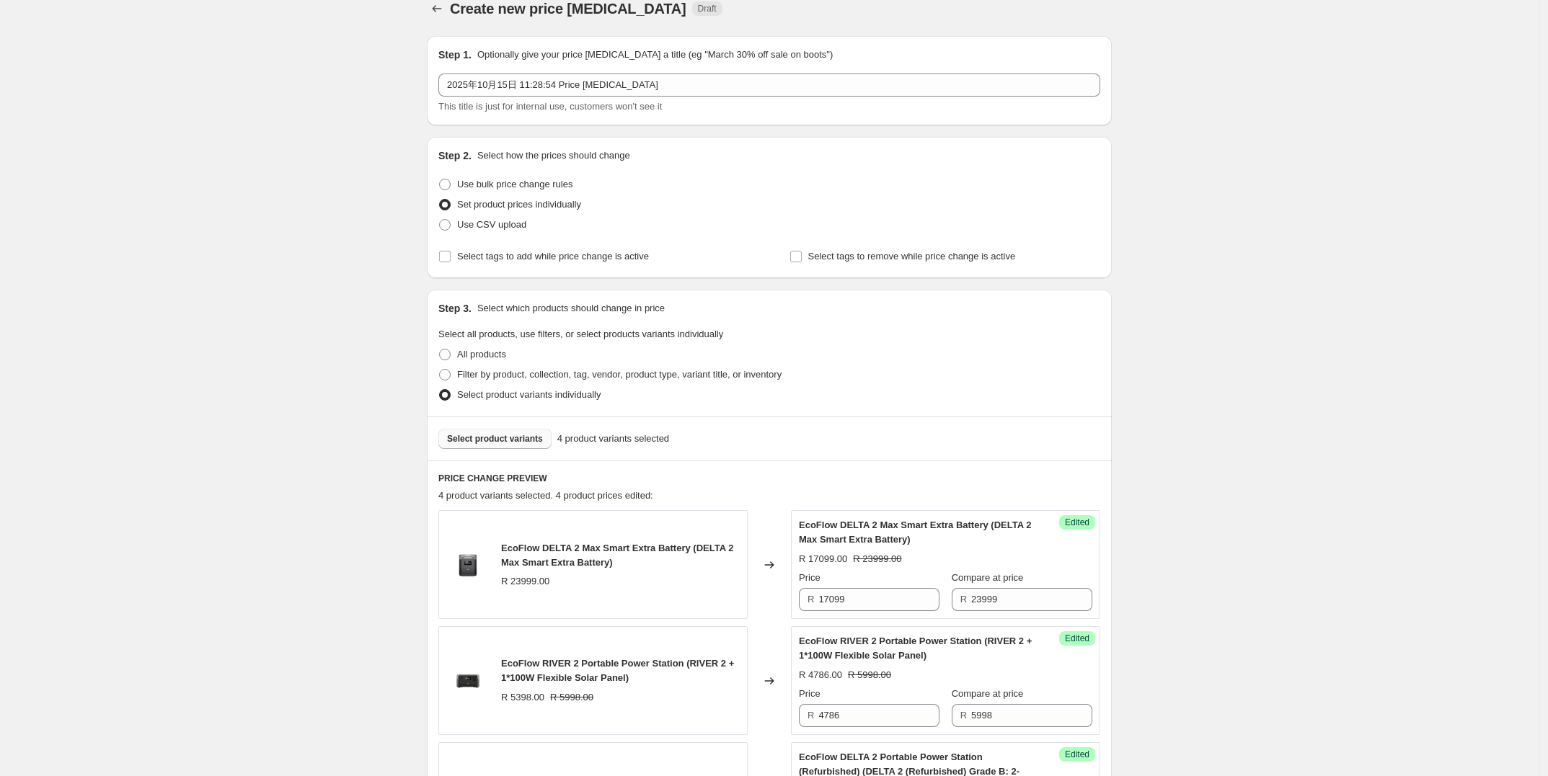
scroll to position [0, 0]
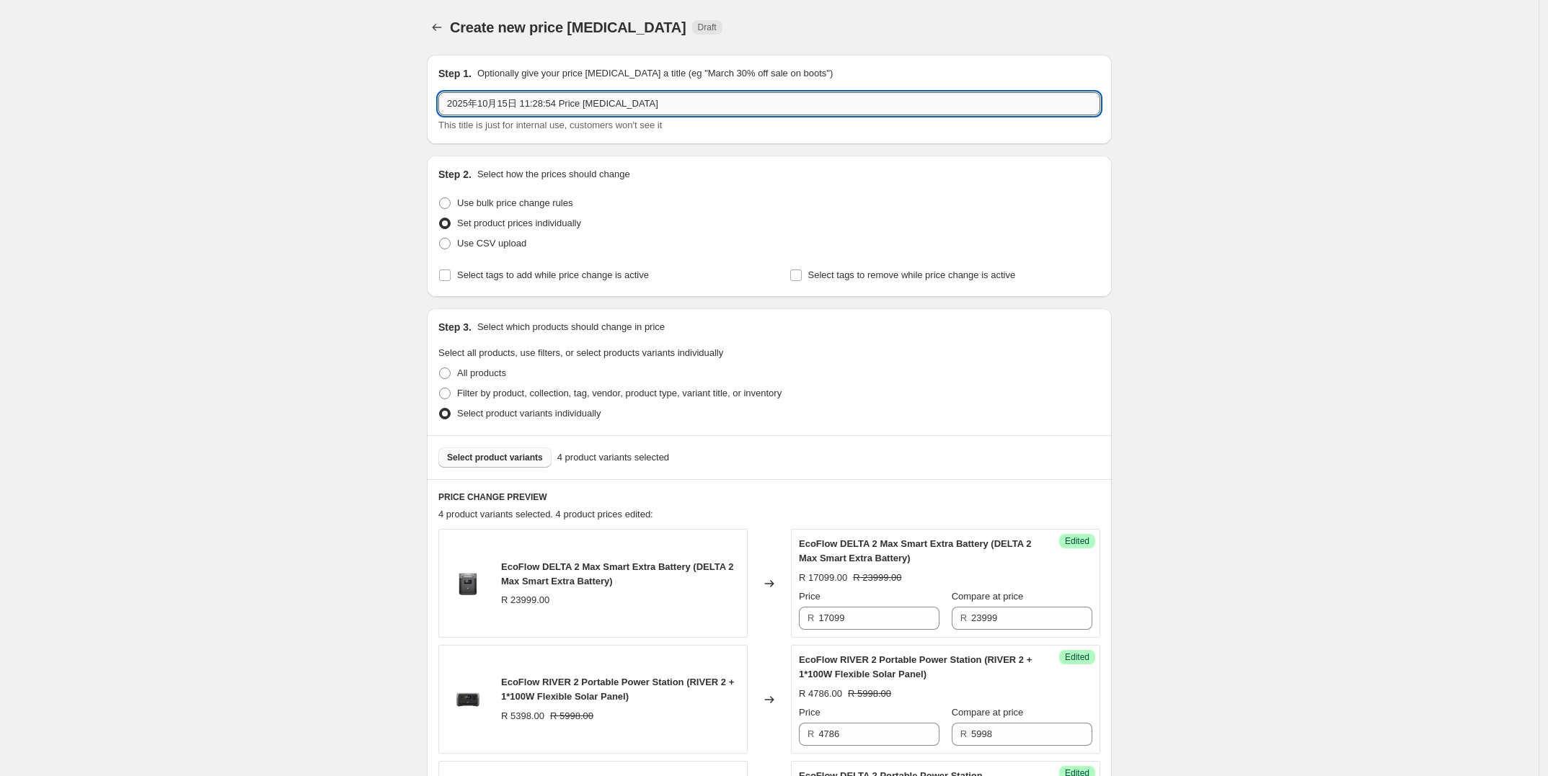
drag, startPoint x: 601, startPoint y: 112, endPoint x: 518, endPoint y: 110, distance: 82.9
click at [518, 110] on input "2025年10月15日 11:28:54 Price [MEDICAL_DATA]" at bounding box center [769, 103] width 662 height 23
click at [505, 106] on input "2025年10月15日" at bounding box center [769, 103] width 662 height 23
type input "2025年10月20日 GoSolar一轮闪促"
click at [366, 311] on div "Create new price [MEDICAL_DATA]. This page is ready Create new price [MEDICAL_D…" at bounding box center [769, 757] width 1538 height 1514
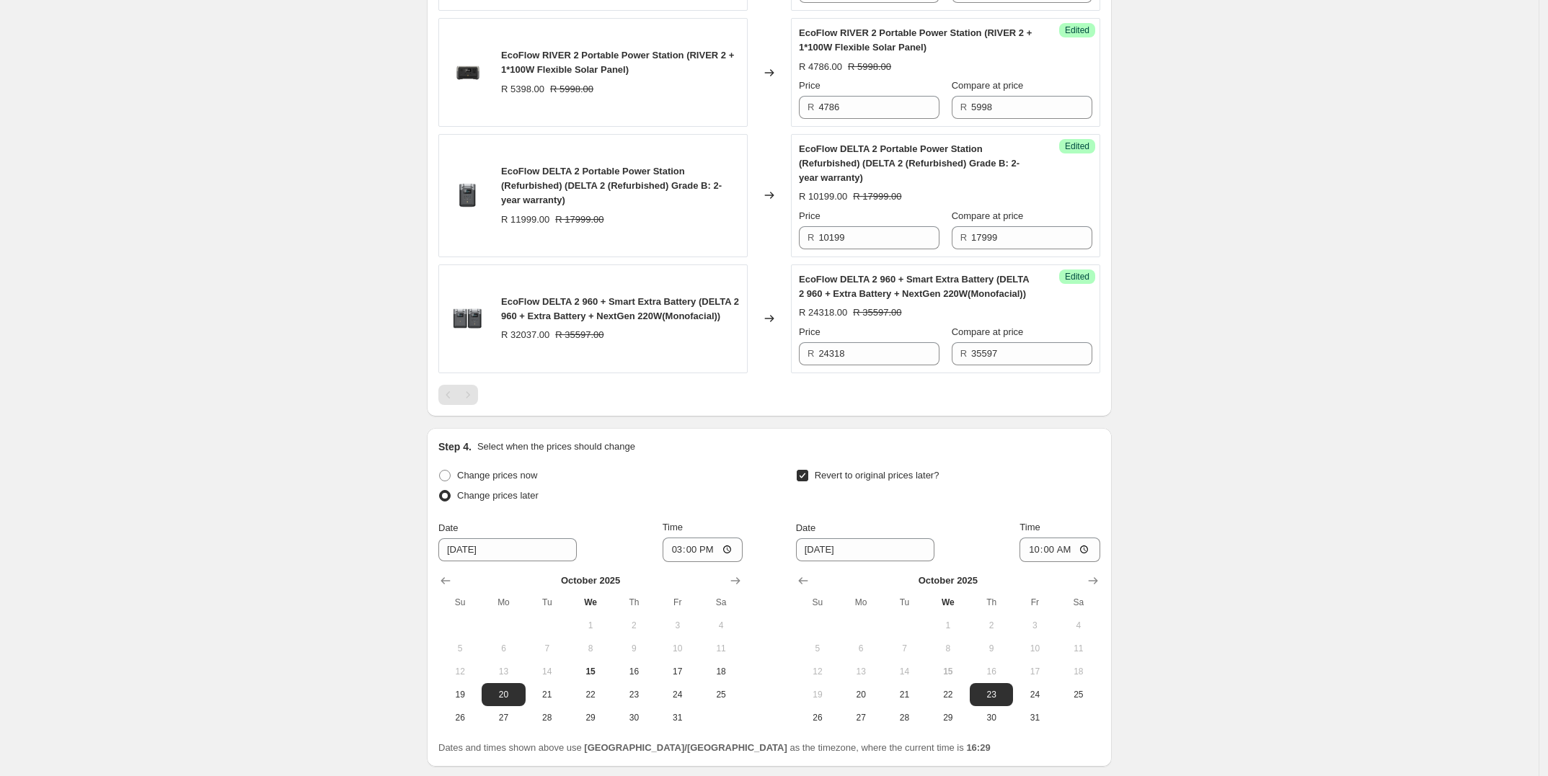
scroll to position [738, 0]
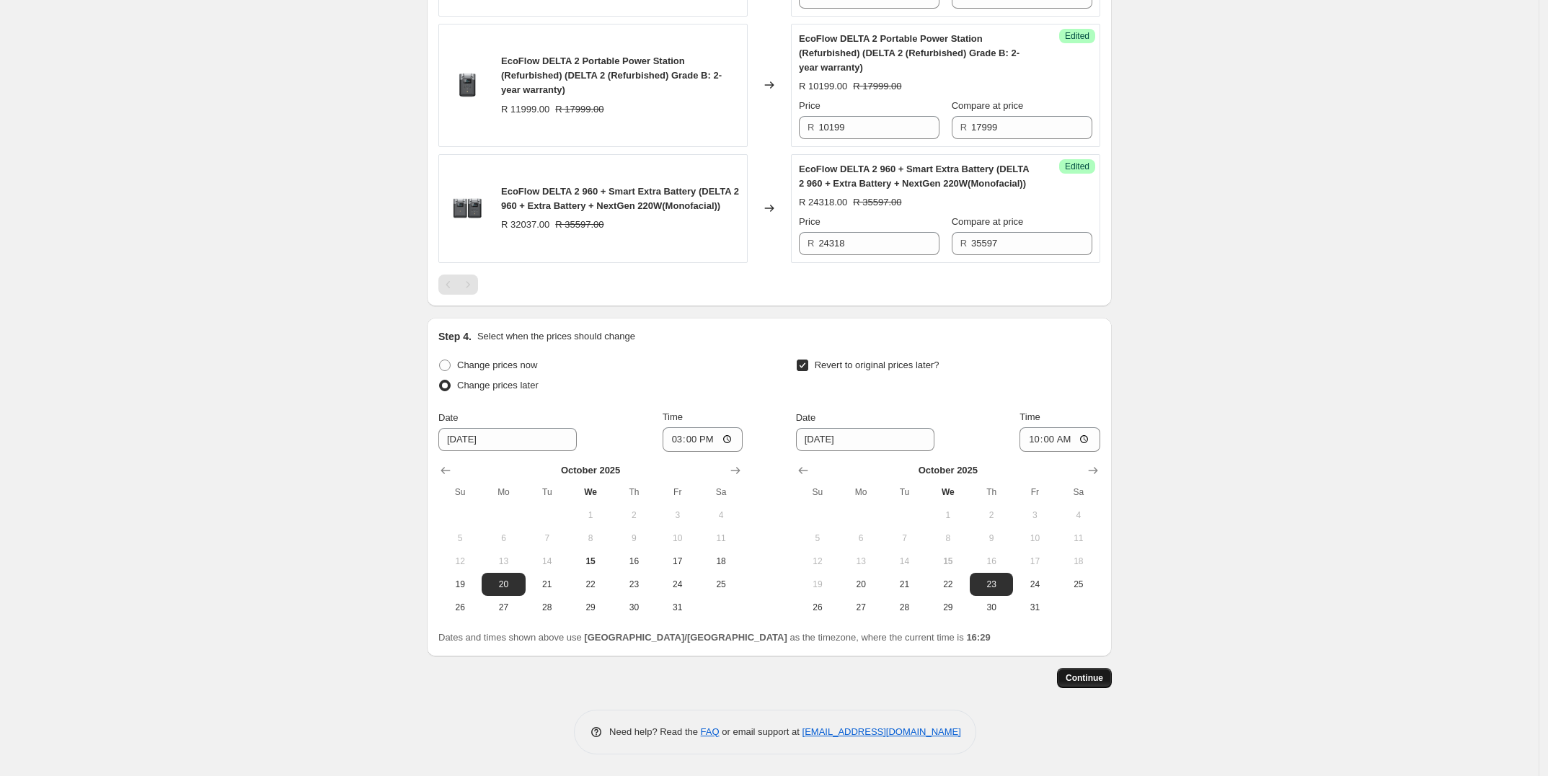
click at [1093, 680] on span "Continue" at bounding box center [1084, 679] width 37 height 12
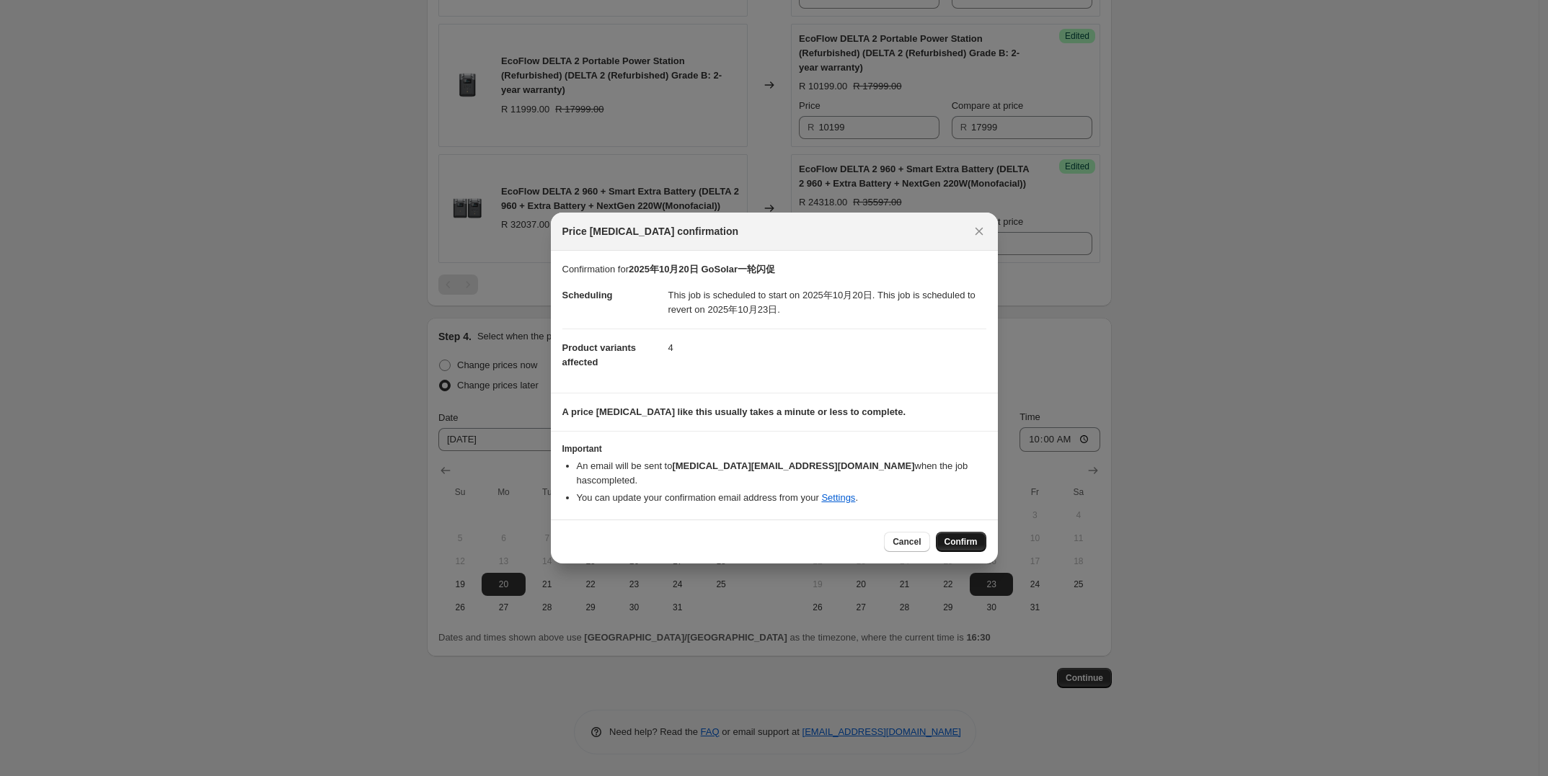
click at [956, 536] on span "Confirm" at bounding box center [960, 542] width 33 height 12
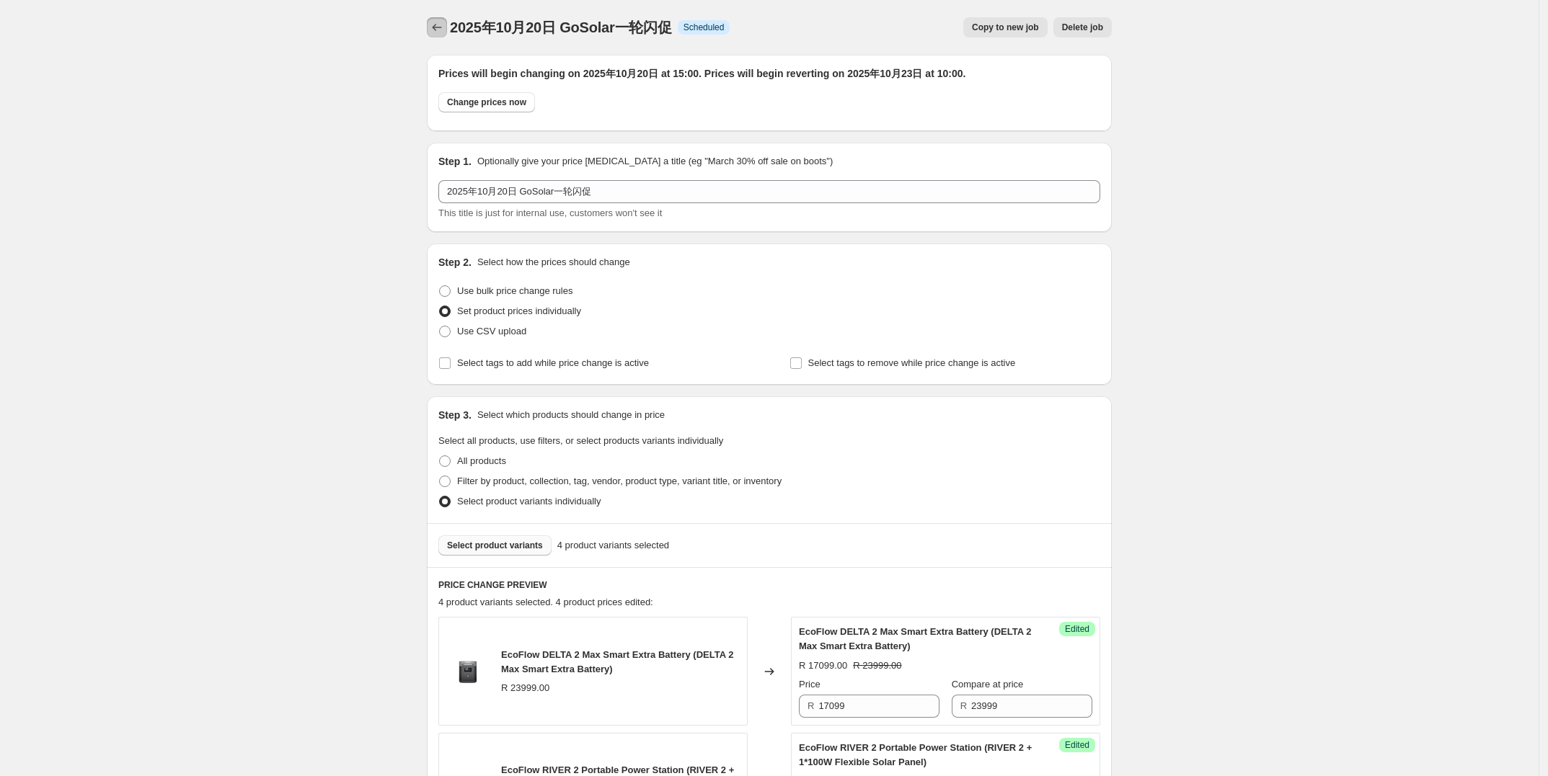
click at [447, 17] on button "Price change jobs" at bounding box center [437, 27] width 20 height 20
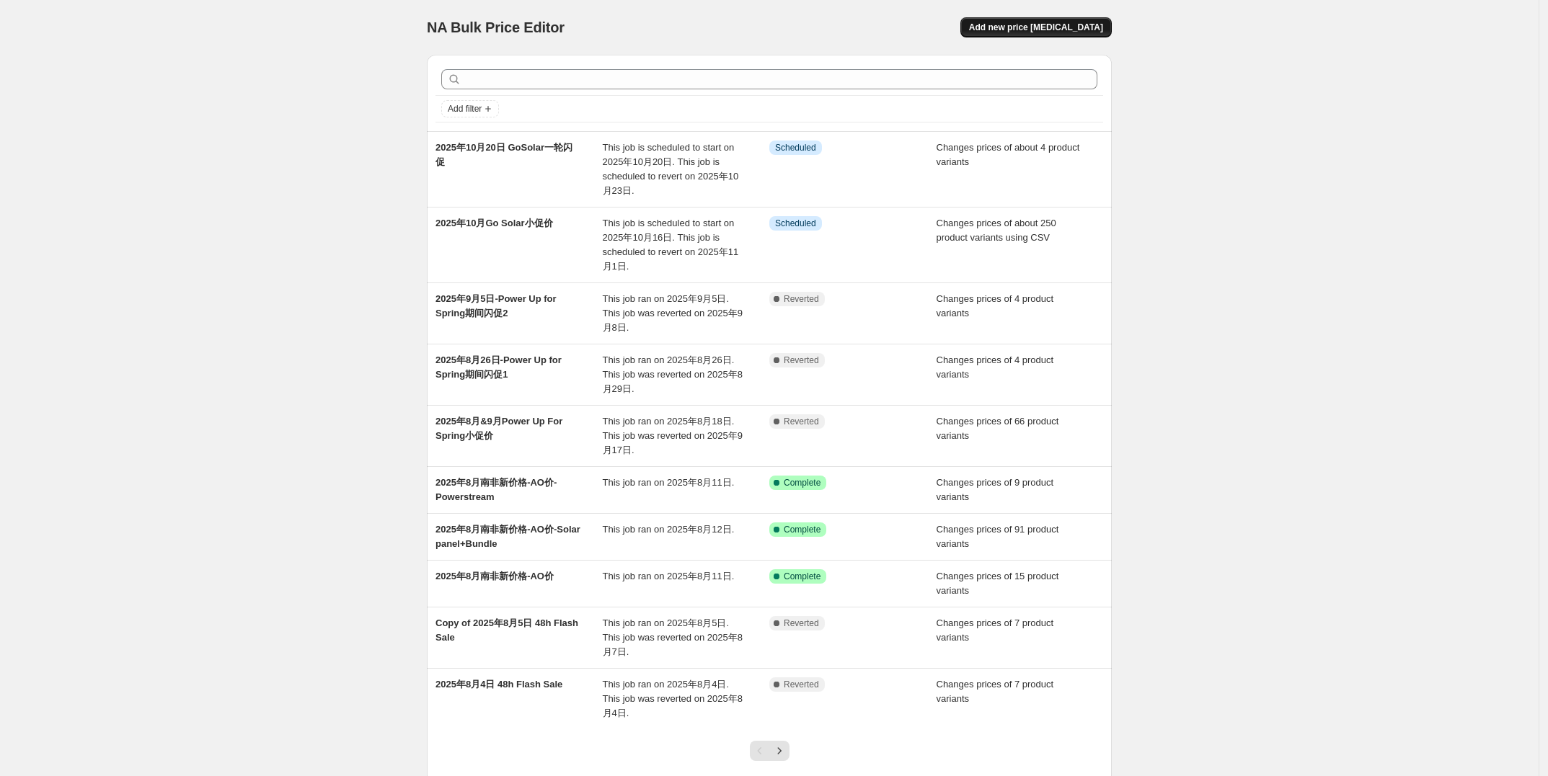
click at [1068, 27] on span "Add new price [MEDICAL_DATA]" at bounding box center [1036, 28] width 134 height 12
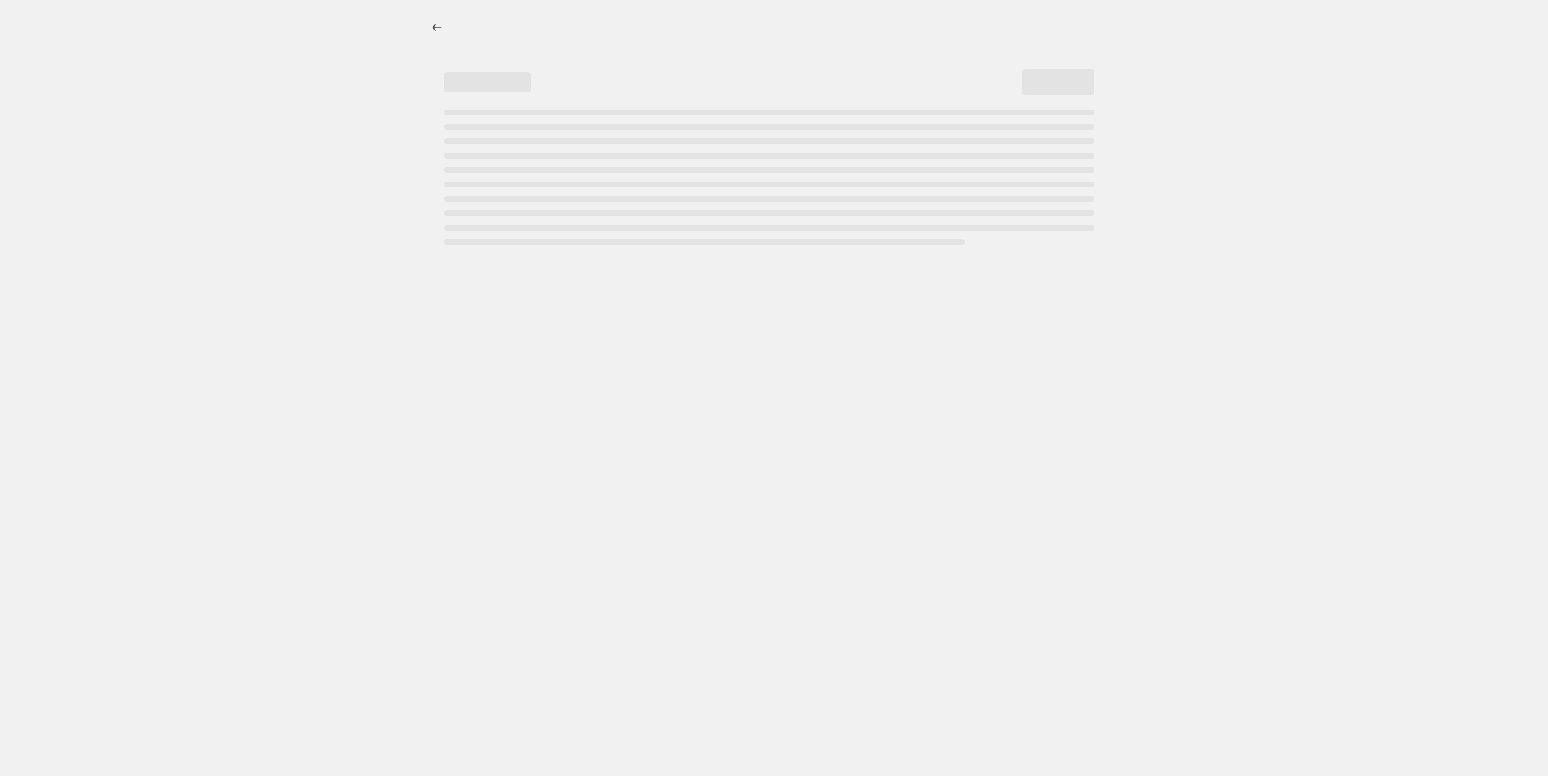
select select "percentage"
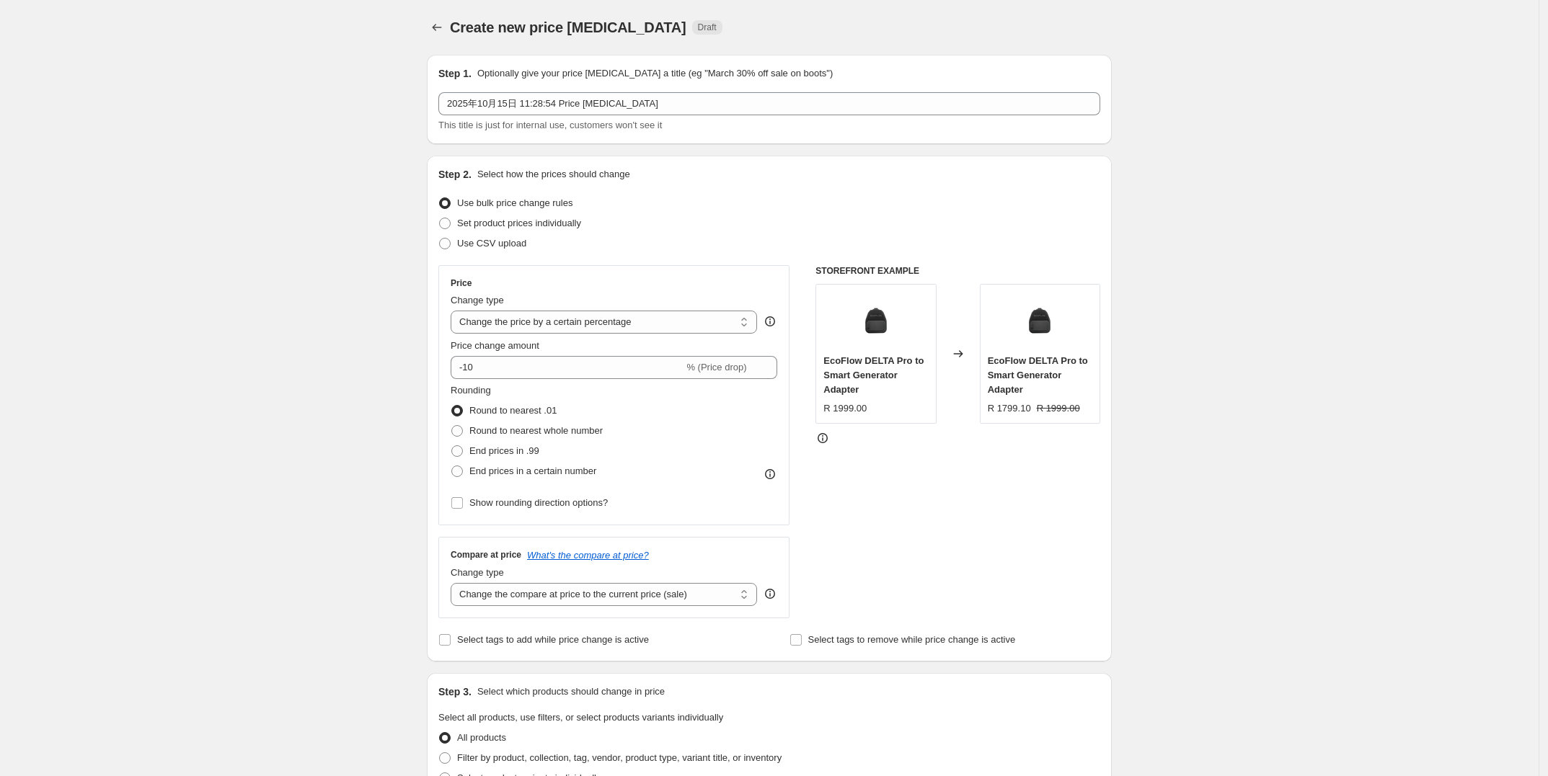
click at [310, 273] on div "Create new price [MEDICAL_DATA]. This page is ready Create new price [MEDICAL_D…" at bounding box center [769, 720] width 1538 height 1441
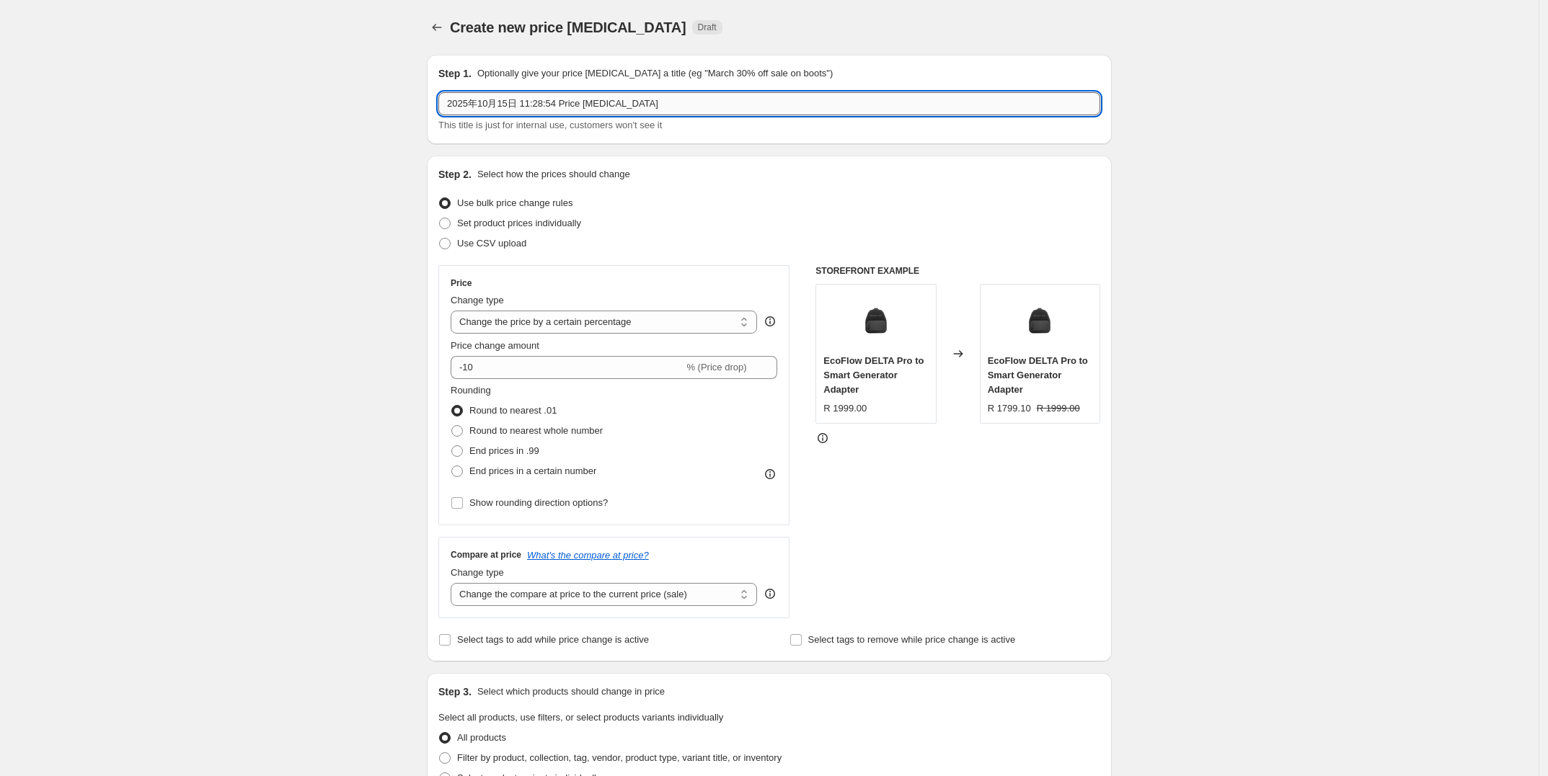
drag, startPoint x: 502, startPoint y: 102, endPoint x: 513, endPoint y: 102, distance: 10.8
click at [513, 102] on input "2025年10月15日 11:28:54 Price [MEDICAL_DATA]" at bounding box center [769, 103] width 662 height 23
click at [507, 107] on input "2025年10月15日 11:28:54 Price [MEDICAL_DATA]" at bounding box center [769, 103] width 662 height 23
drag, startPoint x: 501, startPoint y: 105, endPoint x: 510, endPoint y: 105, distance: 9.4
click at [510, 105] on input "2025年10月15日 11:28:54 Price [MEDICAL_DATA]" at bounding box center [769, 103] width 662 height 23
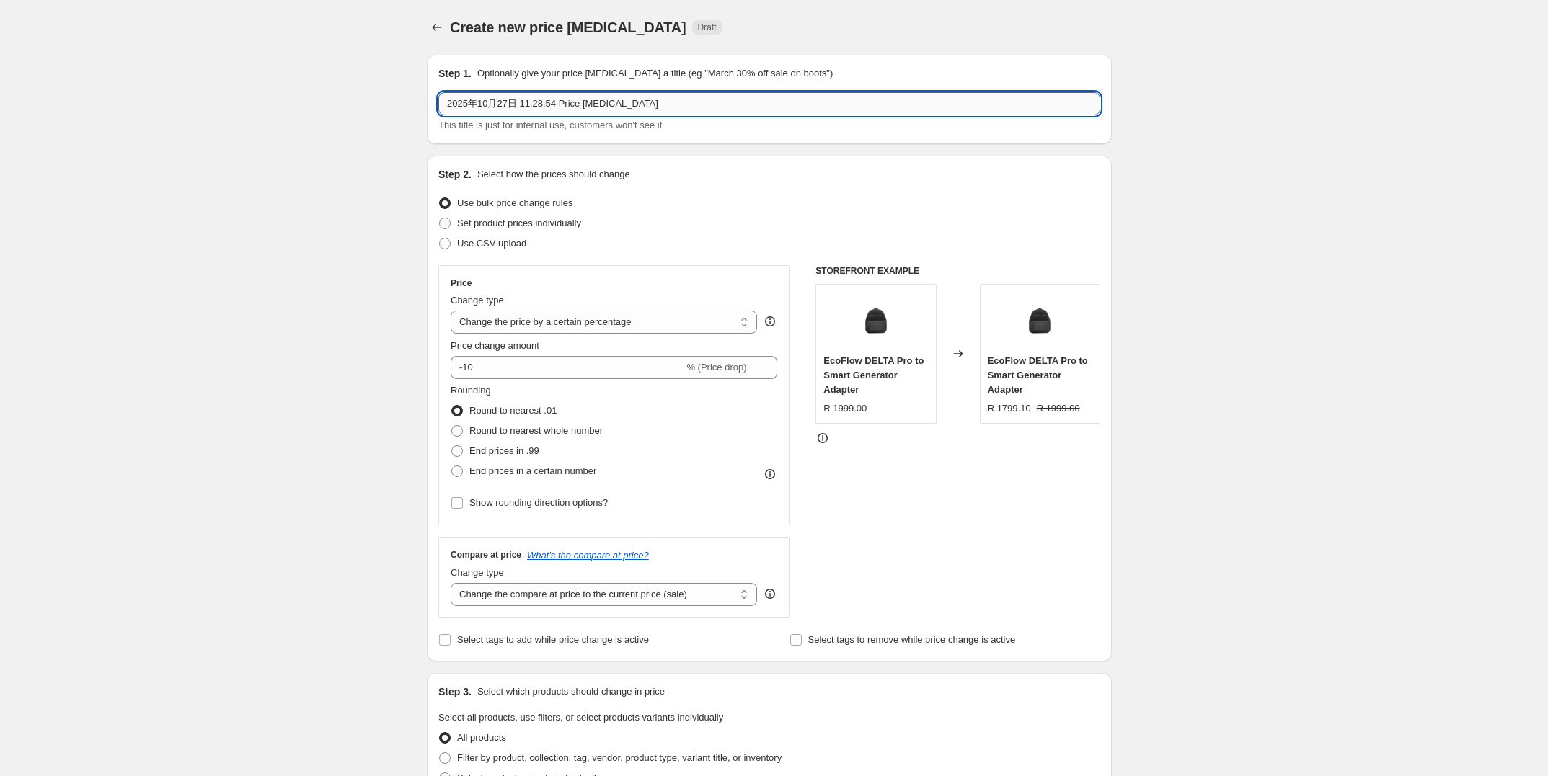
drag, startPoint x: 500, startPoint y: 103, endPoint x: 510, endPoint y: 103, distance: 10.8
click at [510, 103] on input "2025年10月27日 11:28:54 Price [MEDICAL_DATA]" at bounding box center [769, 103] width 662 height 23
click at [561, 105] on input "2025年10月27日 11:28:54 Price [MEDICAL_DATA]" at bounding box center [769, 103] width 662 height 23
drag, startPoint x: 523, startPoint y: 101, endPoint x: 739, endPoint y: 105, distance: 216.3
click at [739, 105] on input "2025年10月27日 11:28:54 Price [MEDICAL_DATA]" at bounding box center [769, 103] width 662 height 23
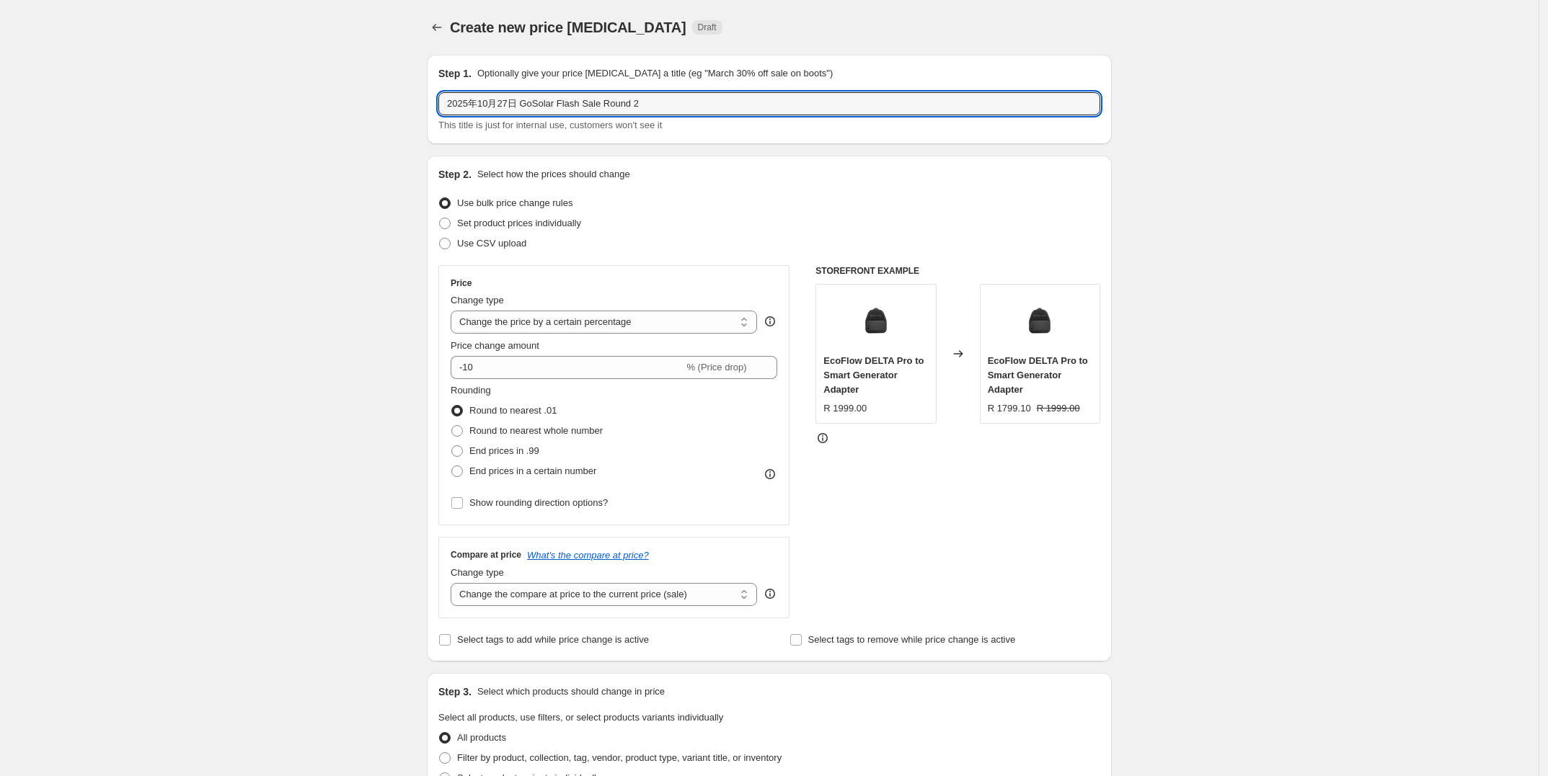
type input "2025年10月27日 GoSolar Flash Sale Round 2"
click at [387, 281] on div "Create new price [MEDICAL_DATA]. This page is ready Create new price [MEDICAL_D…" at bounding box center [769, 720] width 1538 height 1441
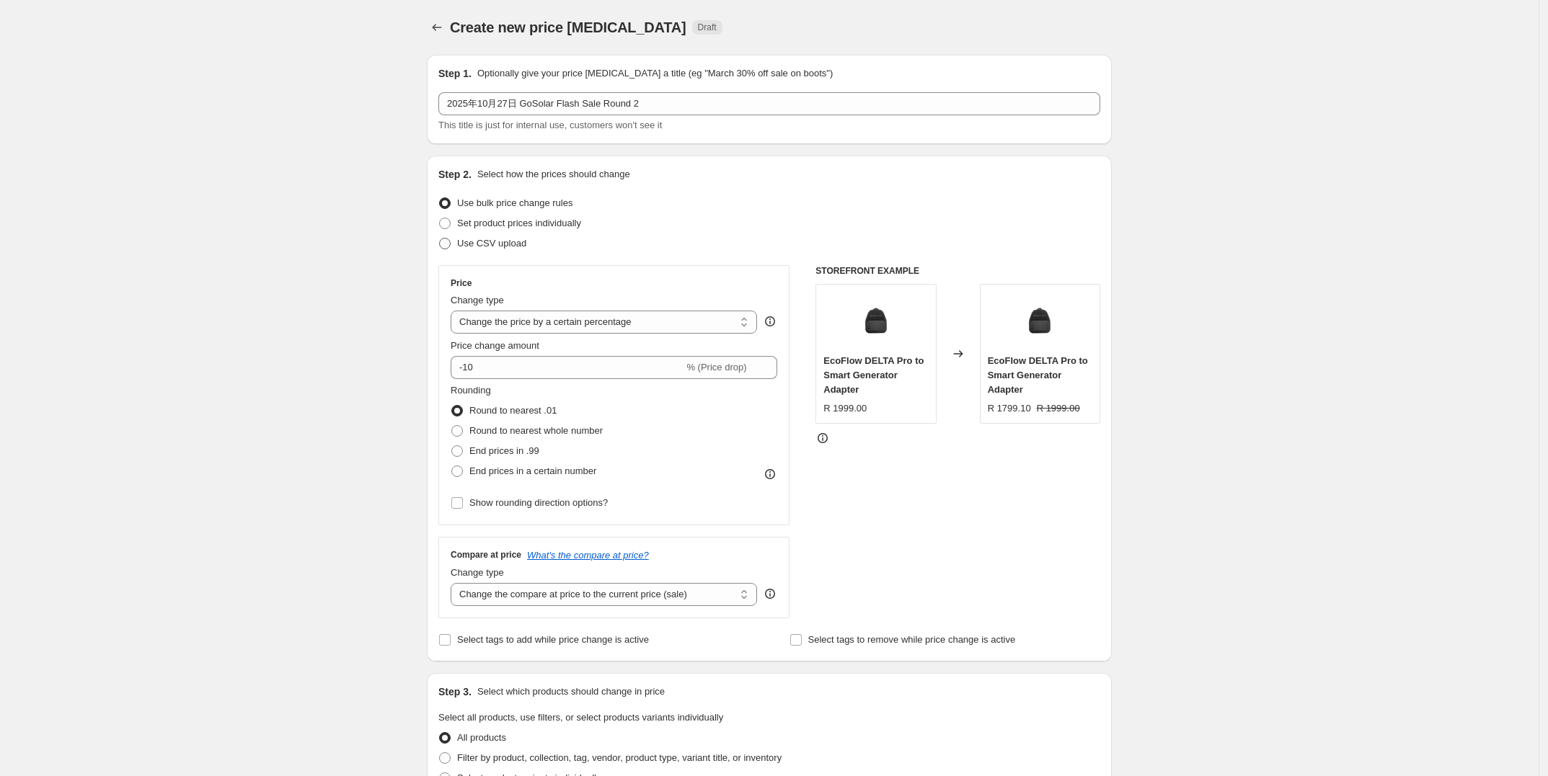
click at [472, 242] on span "Use CSV upload" at bounding box center [491, 243] width 69 height 11
click at [440, 239] on input "Use CSV upload" at bounding box center [439, 238] width 1 height 1
radio input "true"
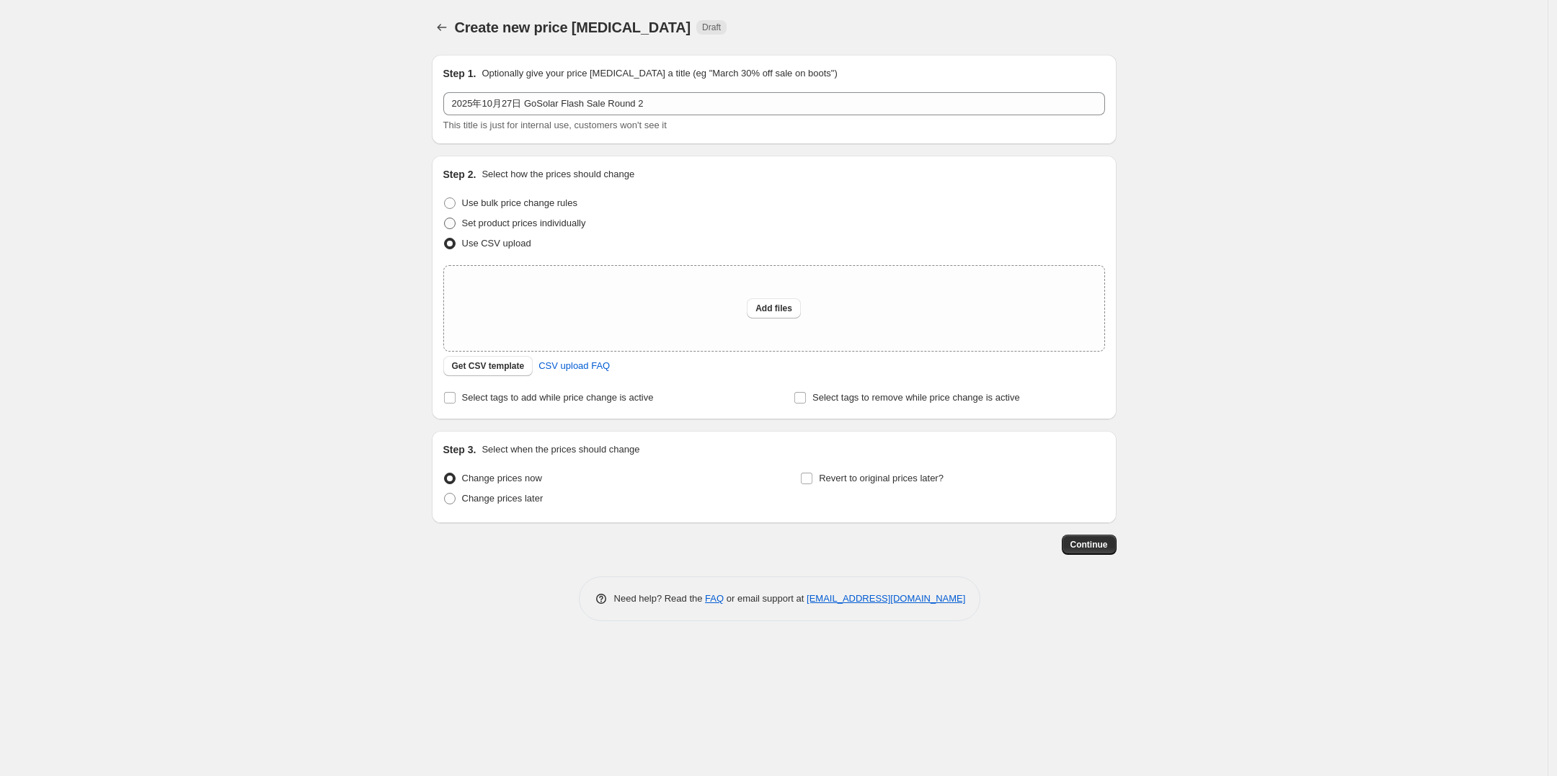
click at [485, 226] on span "Set product prices individually" at bounding box center [524, 223] width 124 height 11
click at [445, 218] on input "Set product prices individually" at bounding box center [444, 218] width 1 height 1
radio input "true"
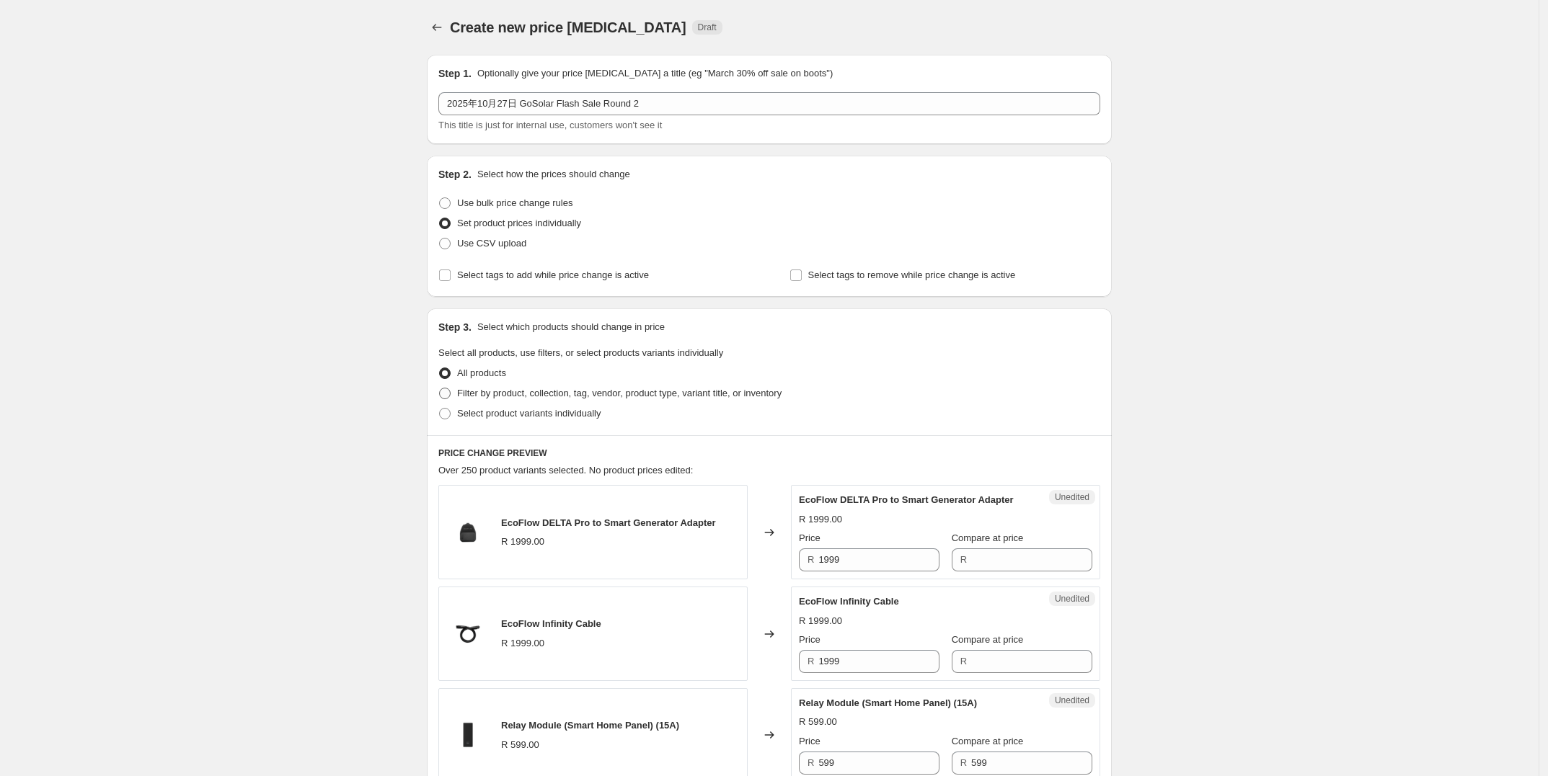
click at [484, 396] on span "Filter by product, collection, tag, vendor, product type, variant title, or inv…" at bounding box center [619, 393] width 324 height 11
click at [440, 389] on input "Filter by product, collection, tag, vendor, product type, variant title, or inv…" at bounding box center [439, 388] width 1 height 1
radio input "true"
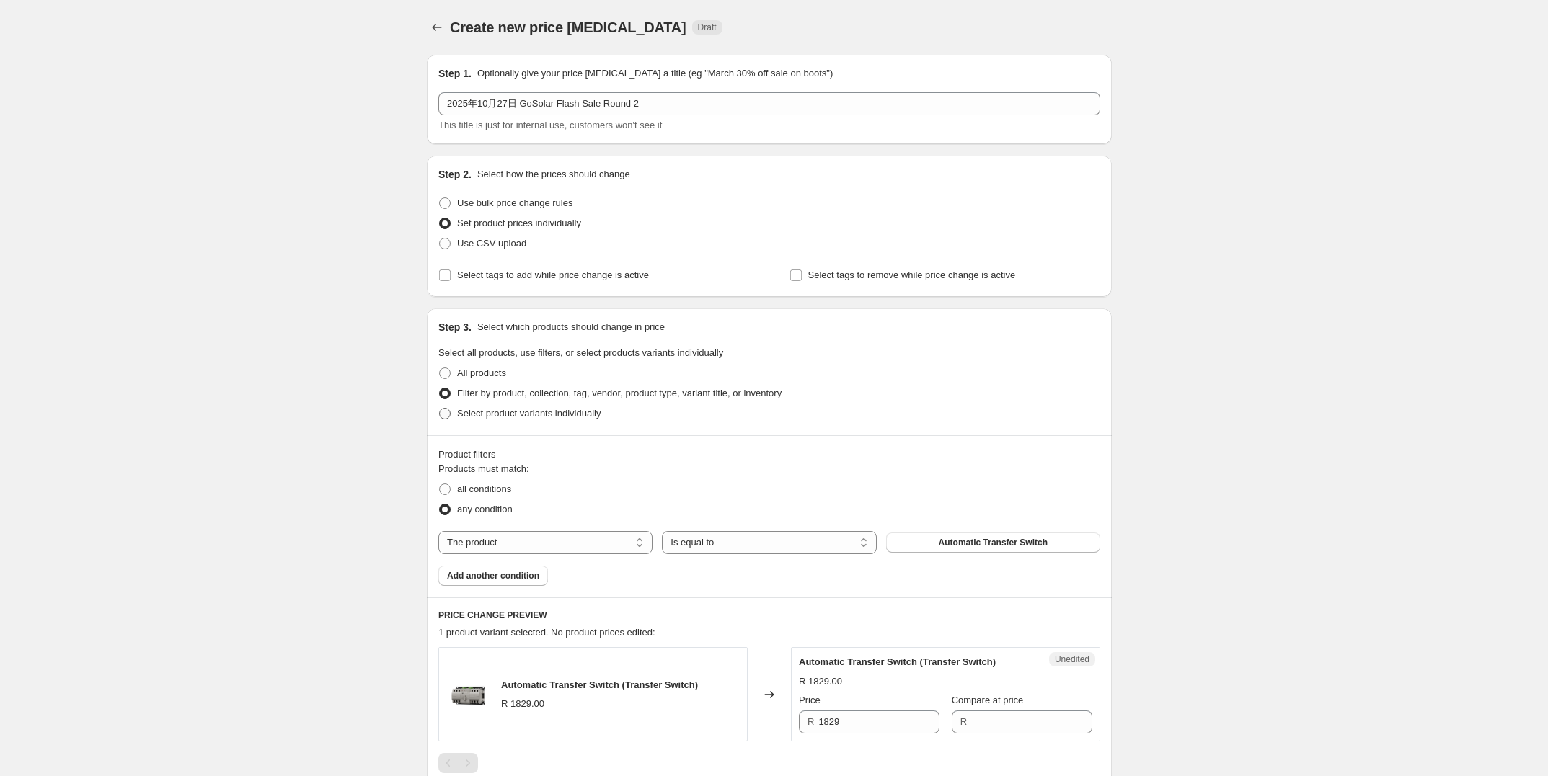
click at [465, 417] on span "Select product variants individually" at bounding box center [528, 413] width 143 height 11
click at [440, 409] on input "Select product variants individually" at bounding box center [439, 408] width 1 height 1
radio input "true"
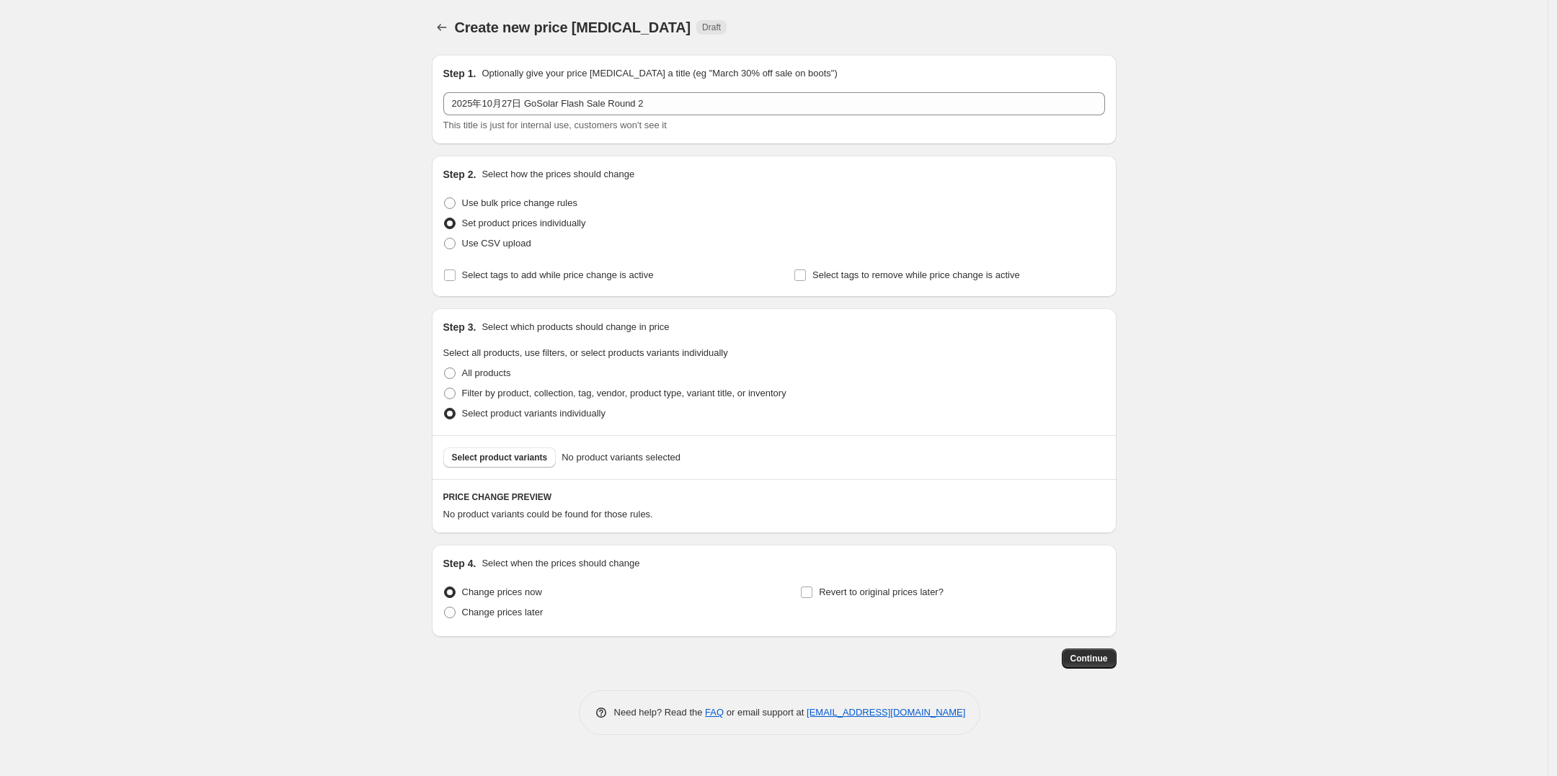
click at [525, 471] on div "Select product variants No product variants selected" at bounding box center [774, 457] width 685 height 44
click at [524, 462] on span "Select product variants" at bounding box center [500, 458] width 96 height 12
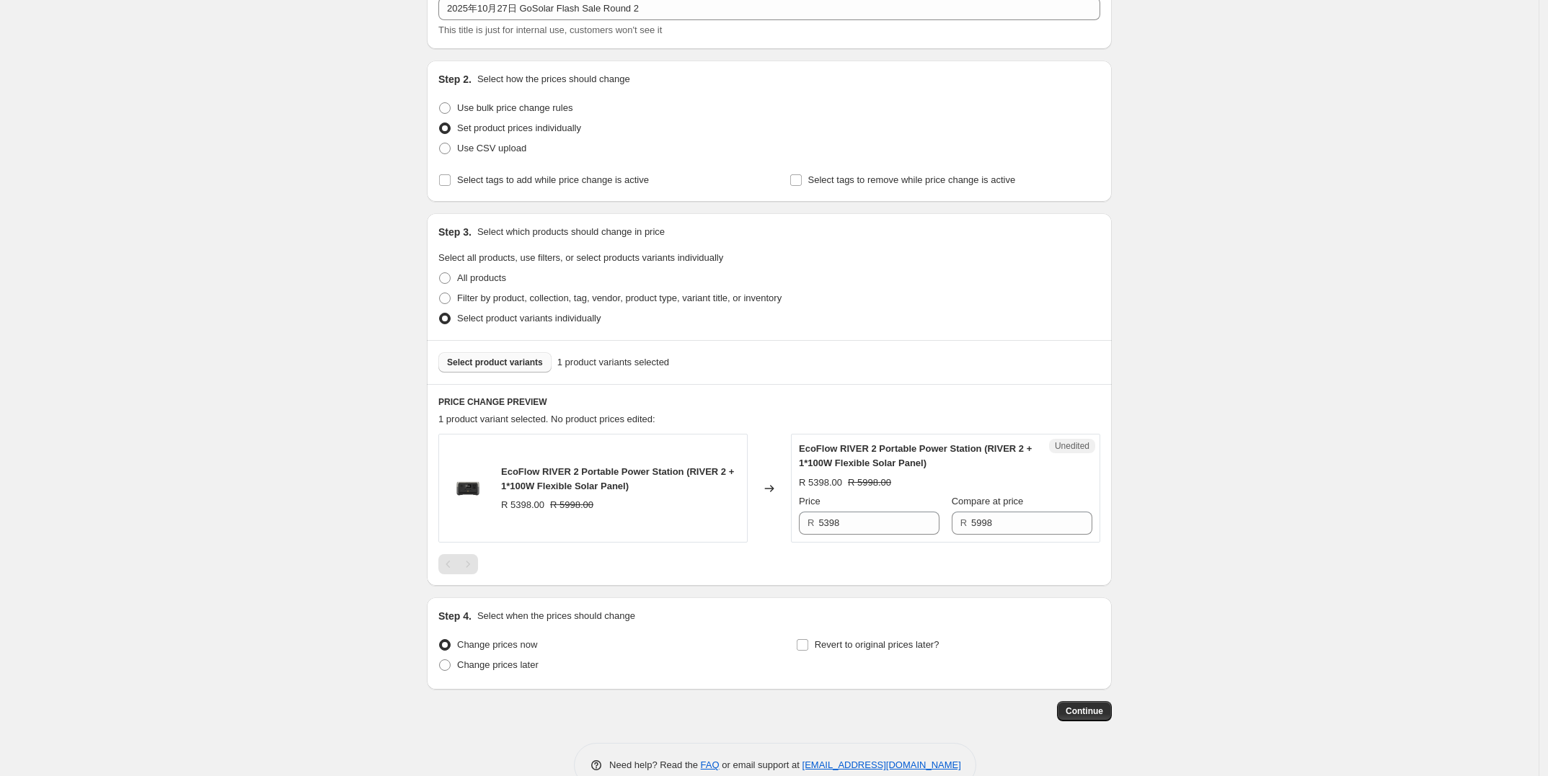
scroll to position [128, 0]
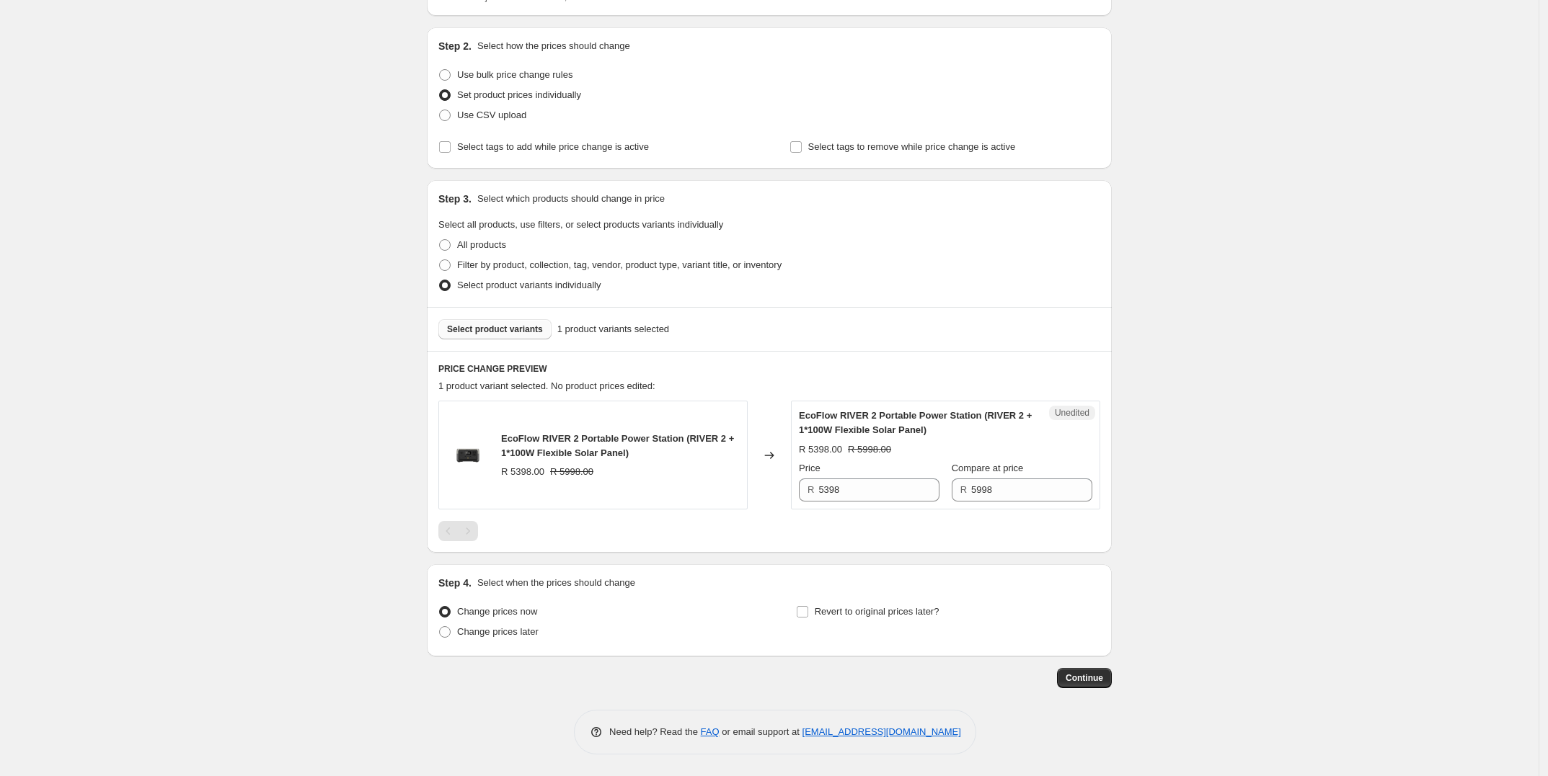
click at [506, 335] on button "Select product variants" at bounding box center [494, 329] width 113 height 20
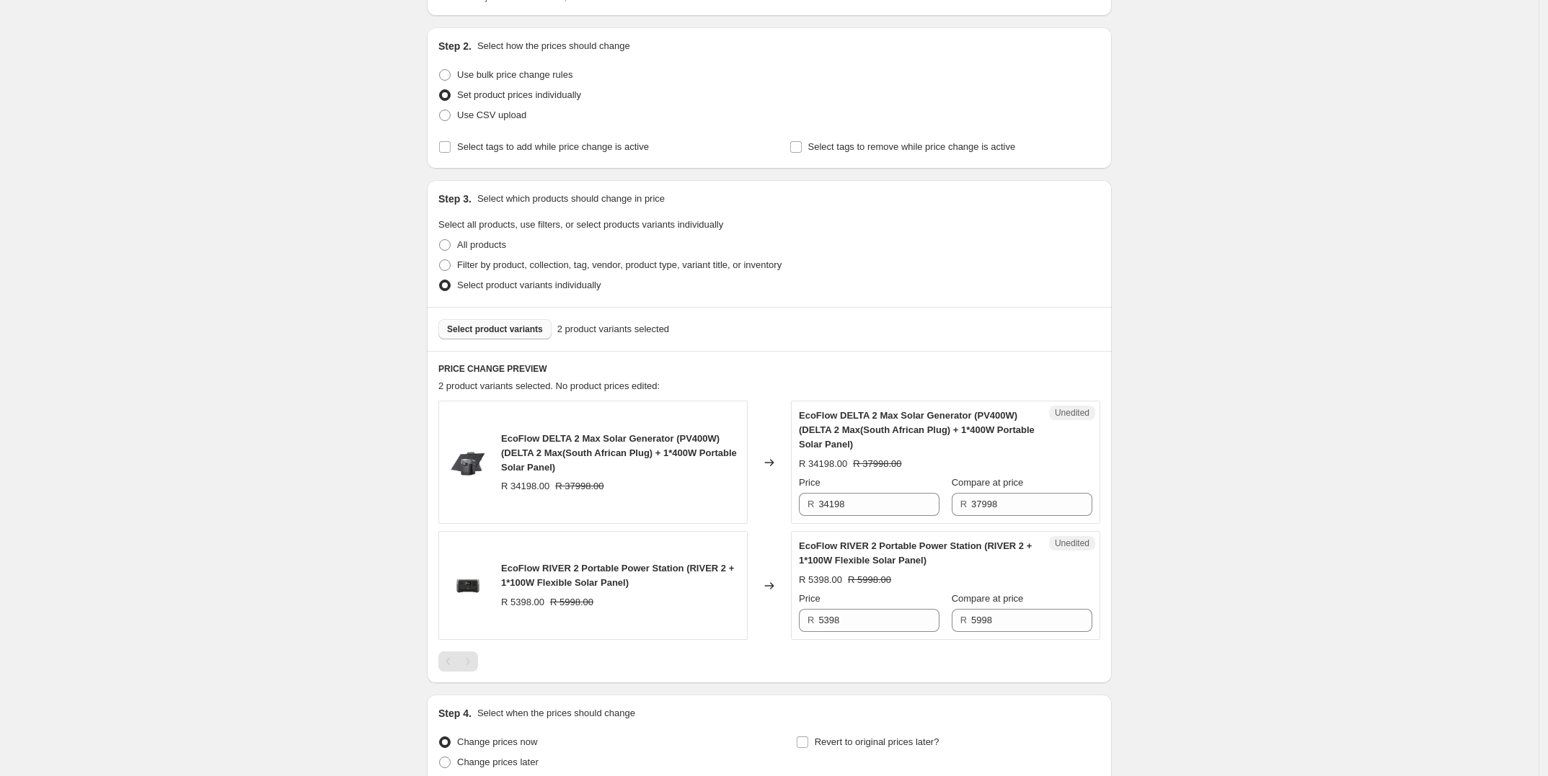
click at [510, 327] on span "Select product variants" at bounding box center [495, 330] width 96 height 12
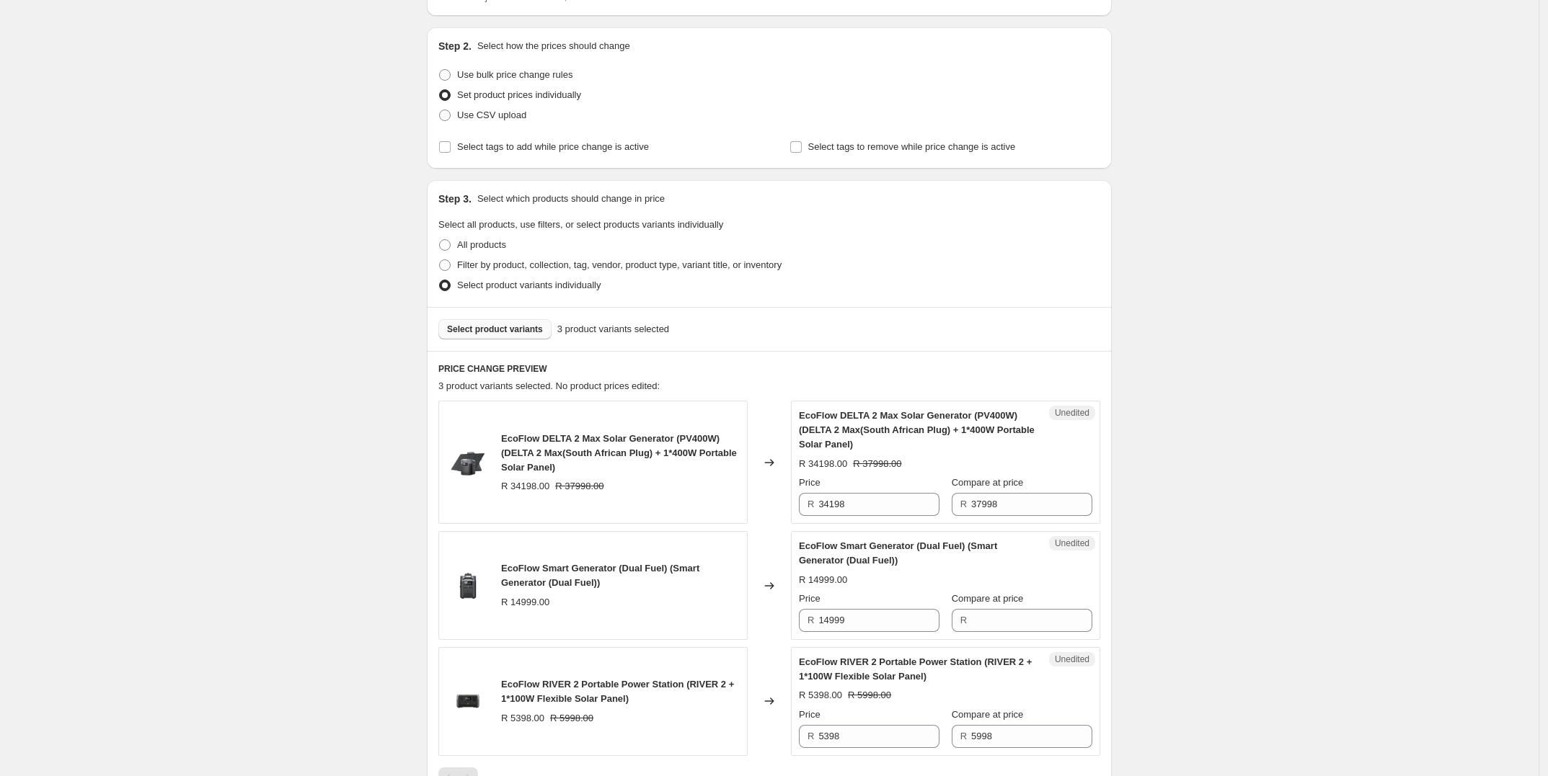
click at [526, 334] on span "Select product variants" at bounding box center [495, 330] width 96 height 12
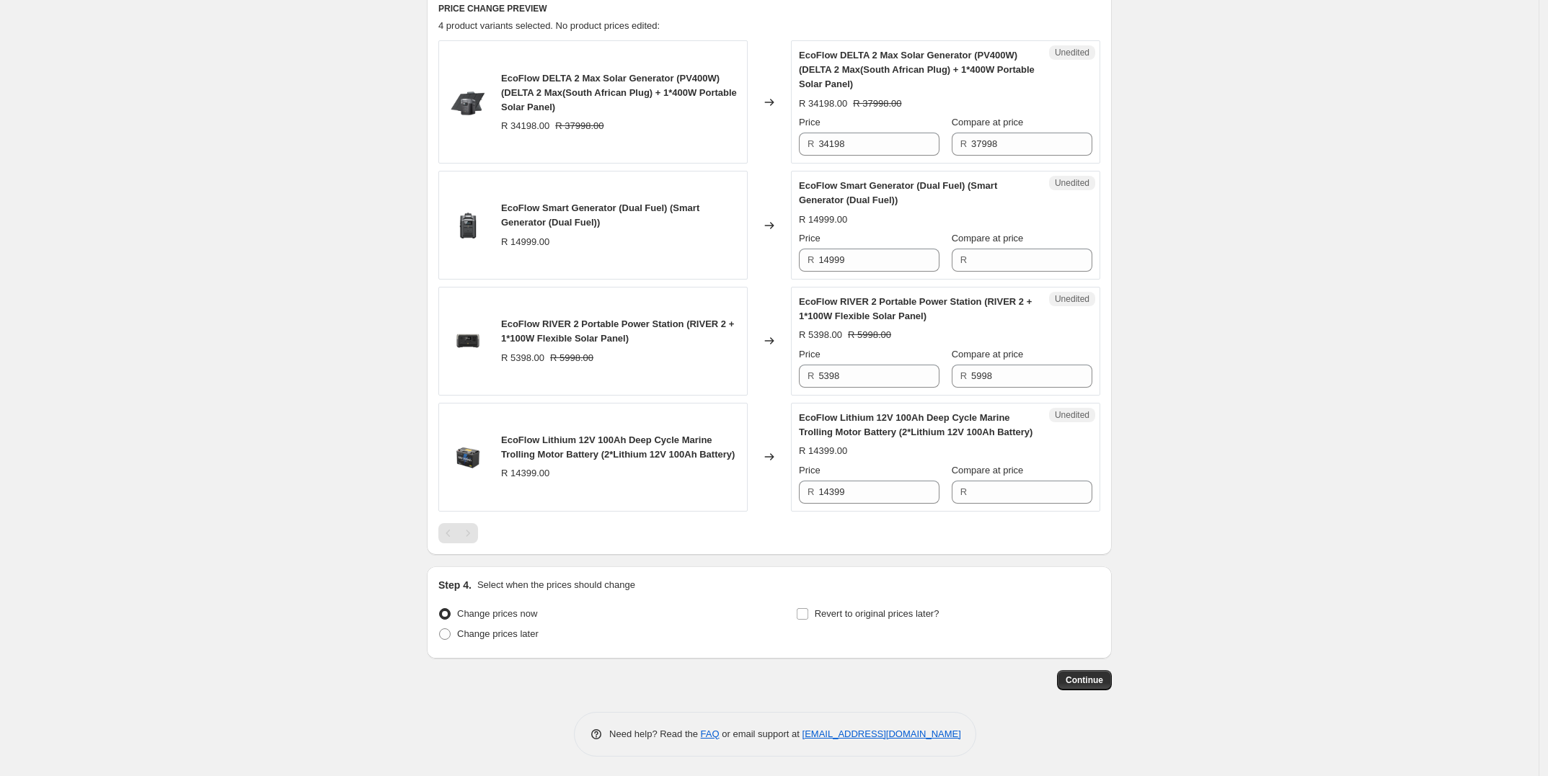
scroll to position [399, 0]
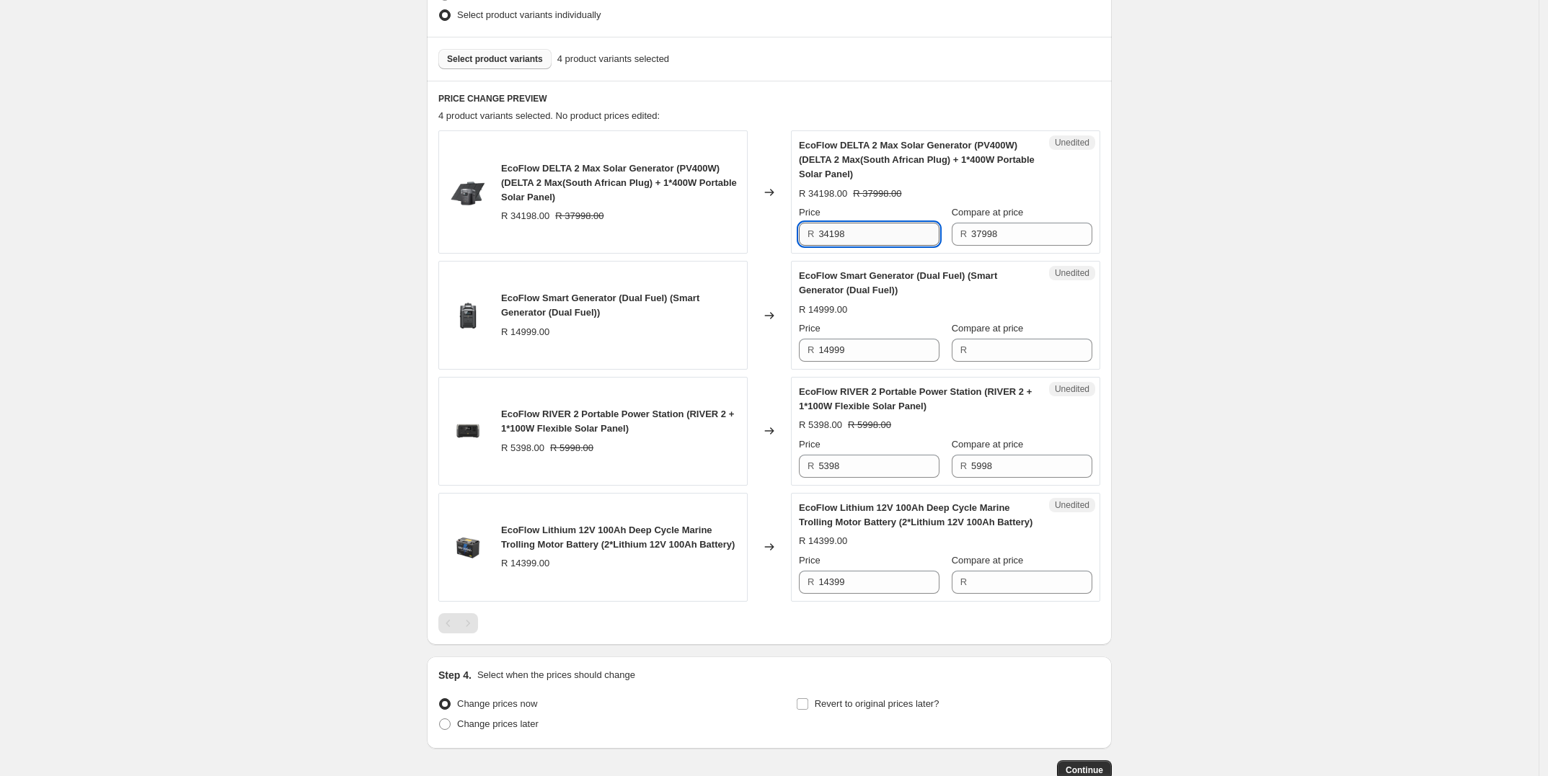
click at [869, 234] on input "34198" at bounding box center [878, 234] width 121 height 23
click at [847, 463] on input "5398" at bounding box center [878, 466] width 121 height 23
paste input "4786"
type input "4786"
click at [1159, 420] on div "Create new price [MEDICAL_DATA]. This page is ready Create new price [MEDICAL_D…" at bounding box center [769, 234] width 1538 height 1267
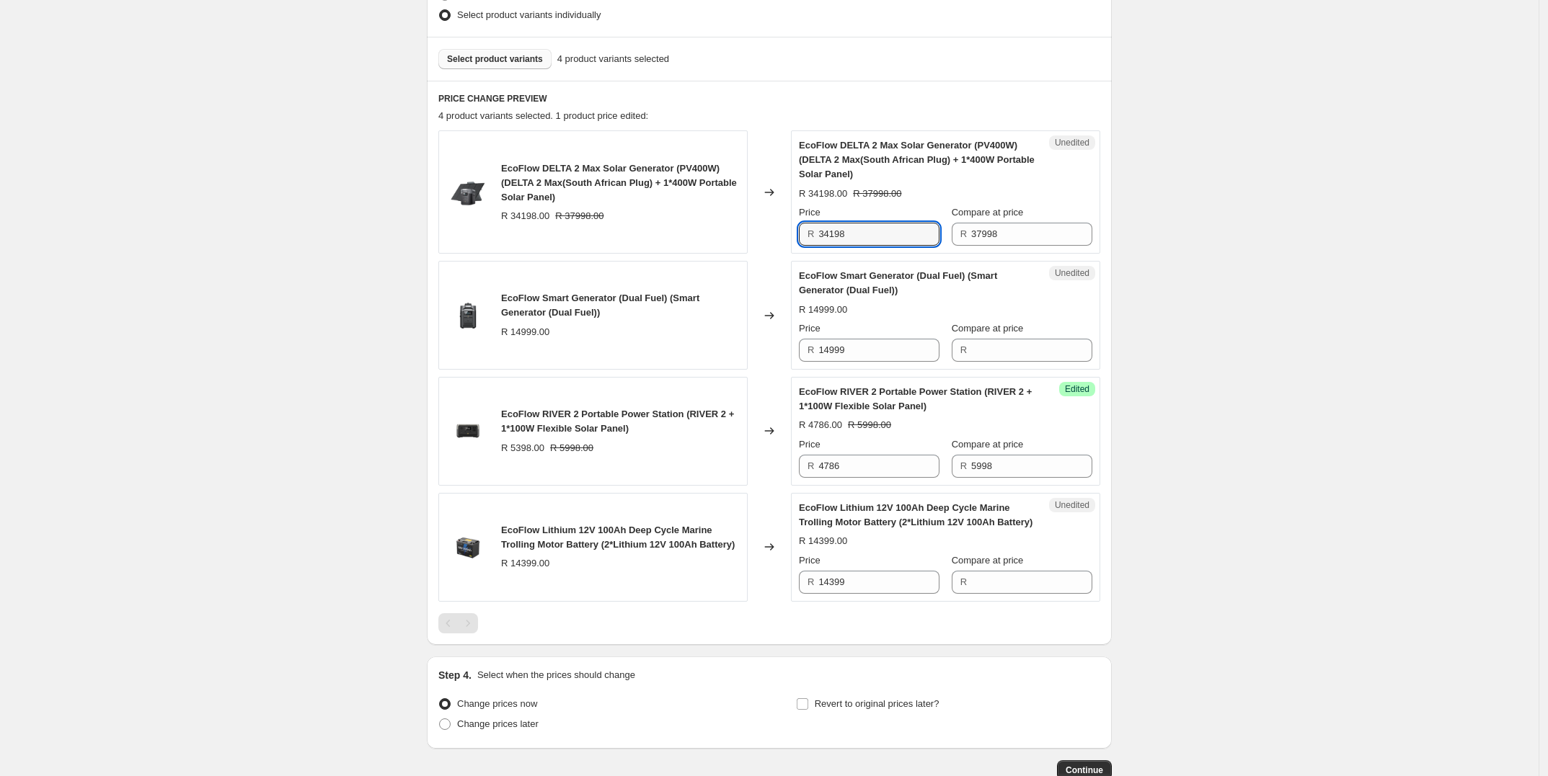
click at [880, 223] on input "34198" at bounding box center [878, 234] width 121 height 23
paste input "28840"
type input "28840"
click at [1126, 249] on div "Create new price [MEDICAL_DATA]. This page is ready Create new price [MEDICAL_D…" at bounding box center [768, 234] width 719 height 1267
click at [867, 354] on input "14999" at bounding box center [878, 350] width 121 height 23
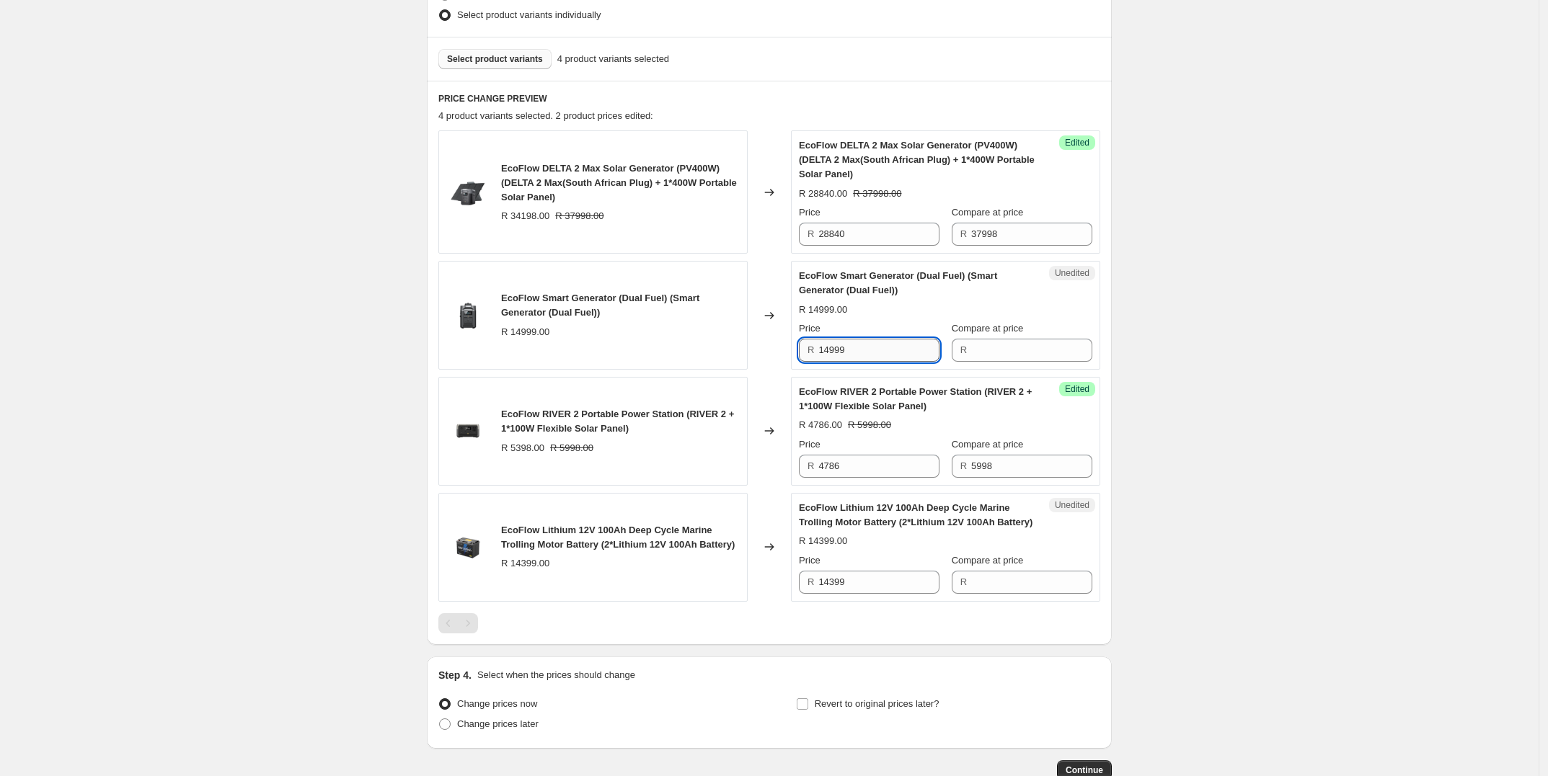
paste input "234"
type input "12349"
click at [999, 360] on input "Compare at price" at bounding box center [1031, 350] width 121 height 23
paste input "14999"
type input "14999"
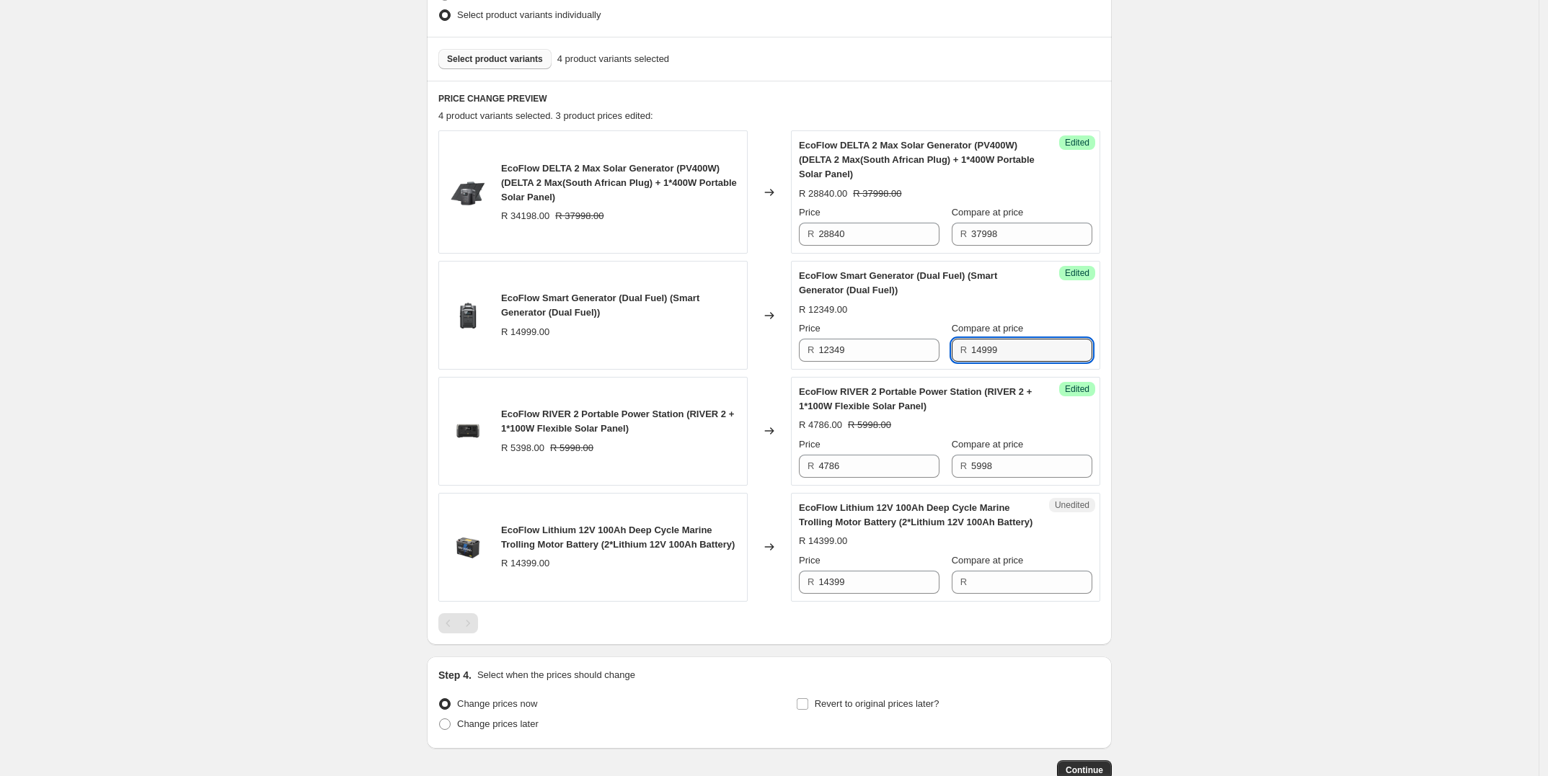
click at [1195, 394] on div "Create new price [MEDICAL_DATA]. This page is ready Create new price [MEDICAL_D…" at bounding box center [769, 234] width 1538 height 1267
click at [874, 594] on input "14399" at bounding box center [878, 582] width 121 height 23
paste input "234"
type input "12349"
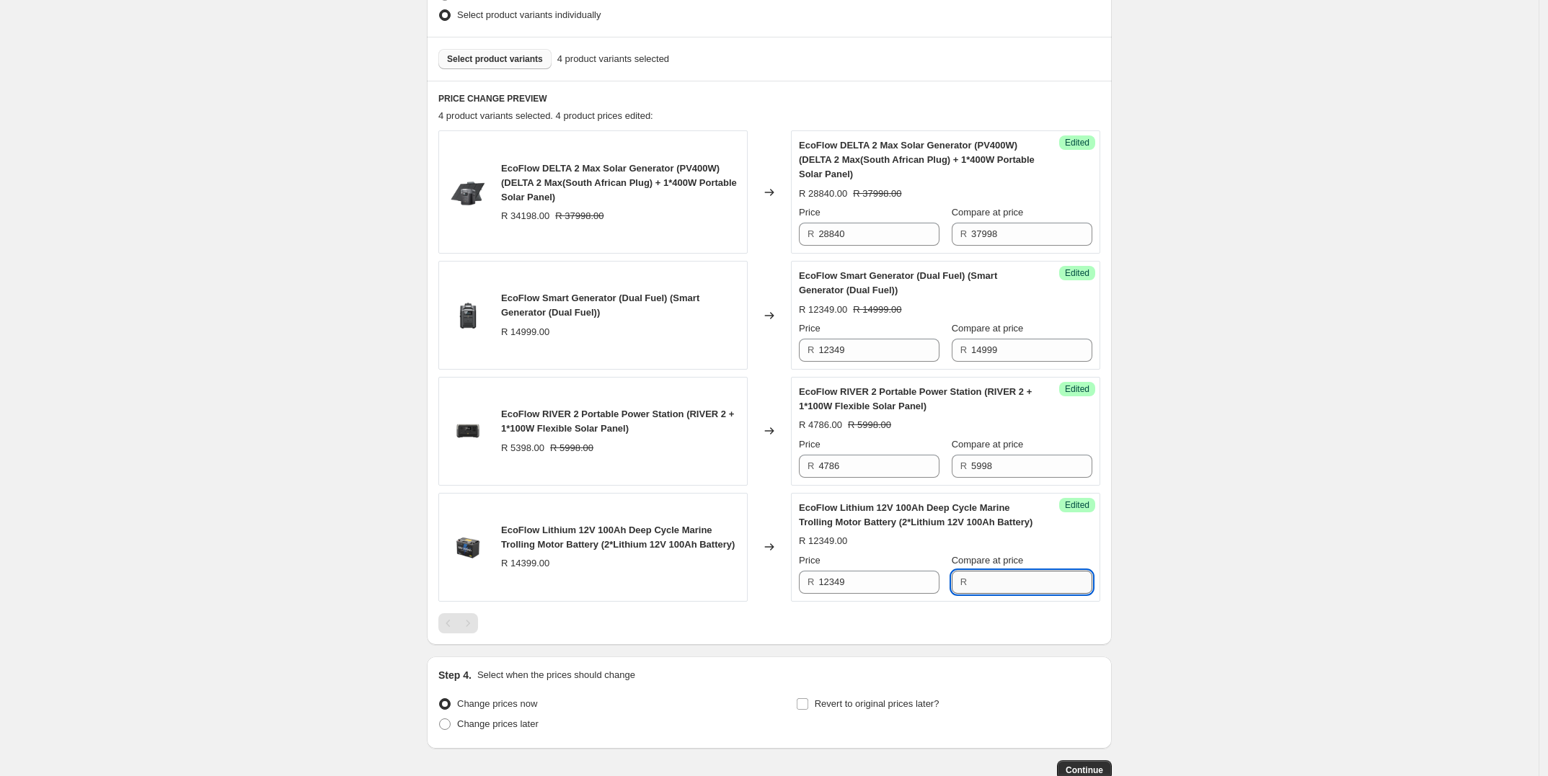
click at [1022, 594] on input "Compare at price" at bounding box center [1031, 582] width 121 height 23
paste input "14399"
type input "14399"
click at [1165, 569] on div "Create new price [MEDICAL_DATA]. This page is ready Create new price [MEDICAL_D…" at bounding box center [769, 234] width 1538 height 1267
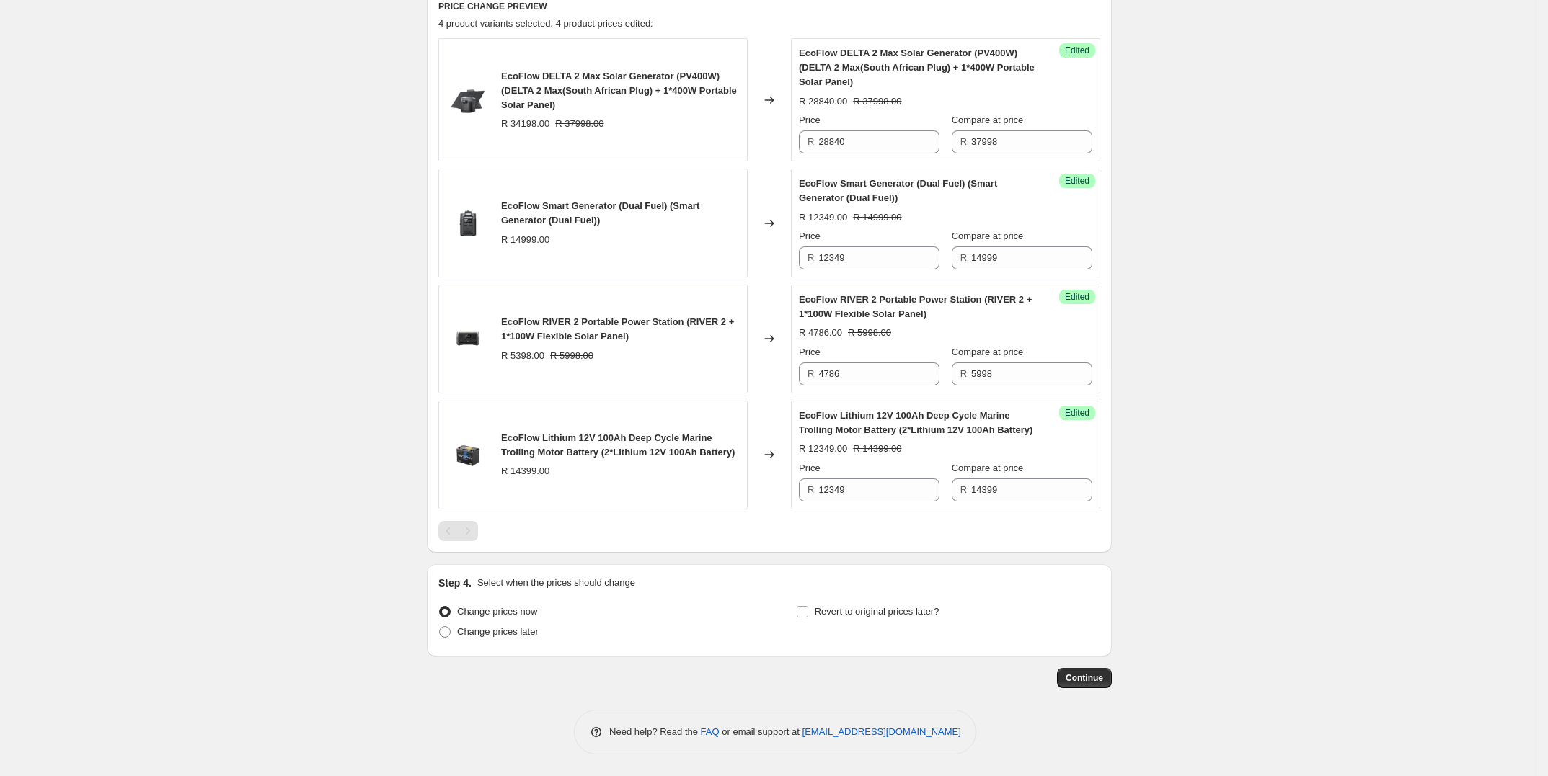
scroll to position [506, 0]
click at [509, 637] on span "Change prices later" at bounding box center [497, 631] width 81 height 11
click at [440, 627] on input "Change prices later" at bounding box center [439, 626] width 1 height 1
radio input "true"
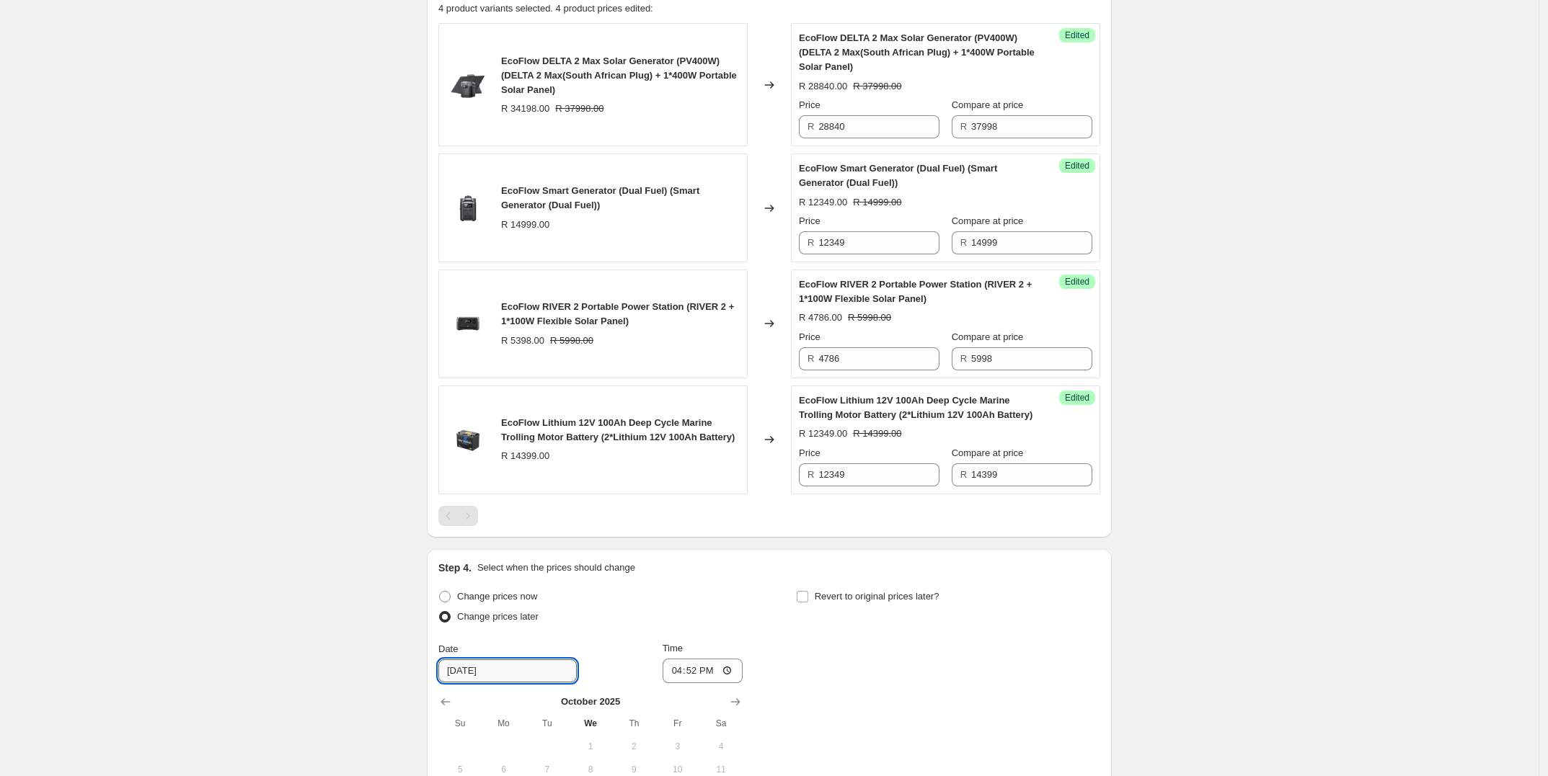
click at [512, 683] on input "[DATE]" at bounding box center [507, 671] width 138 height 23
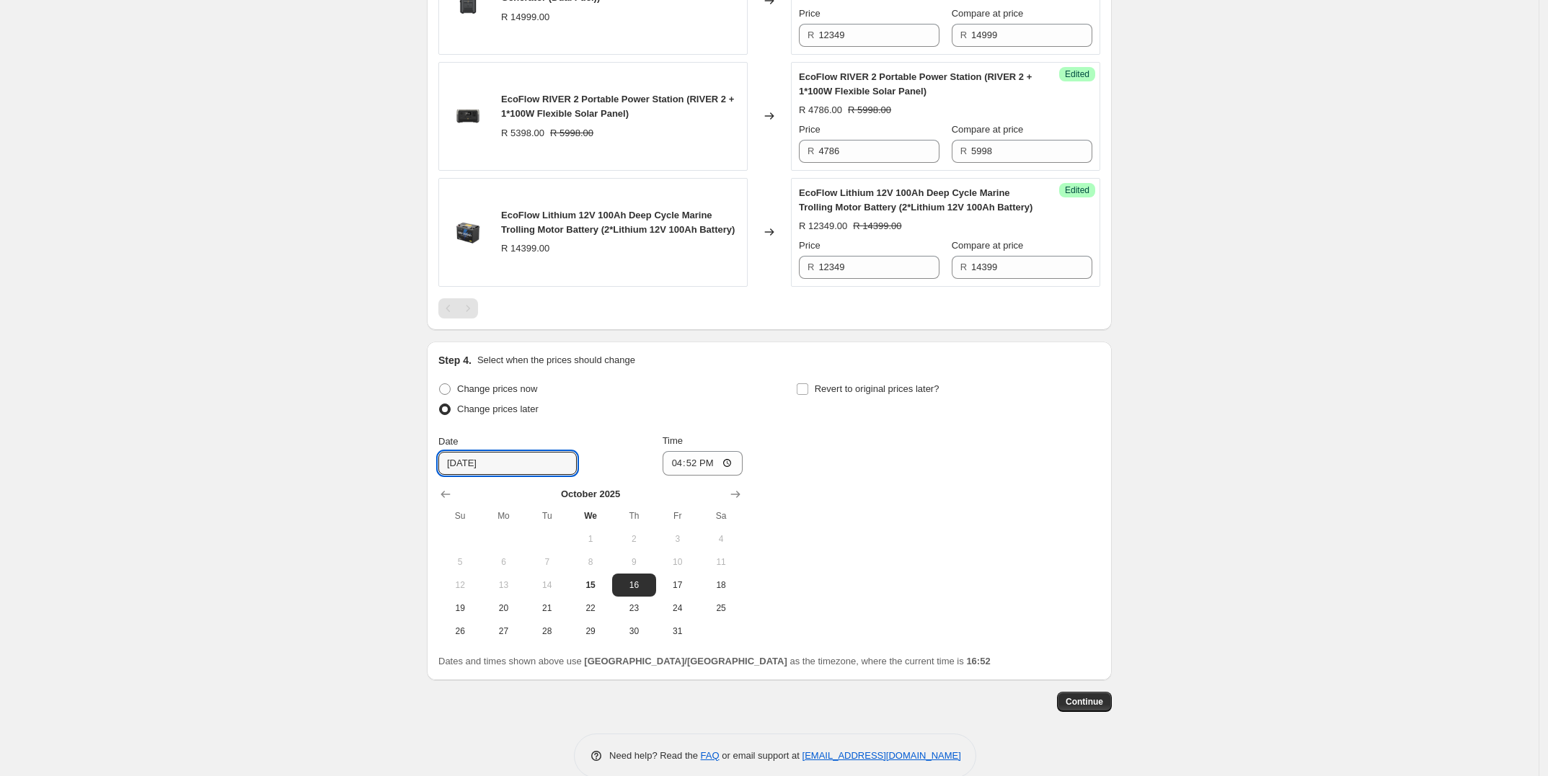
scroll to position [752, 0]
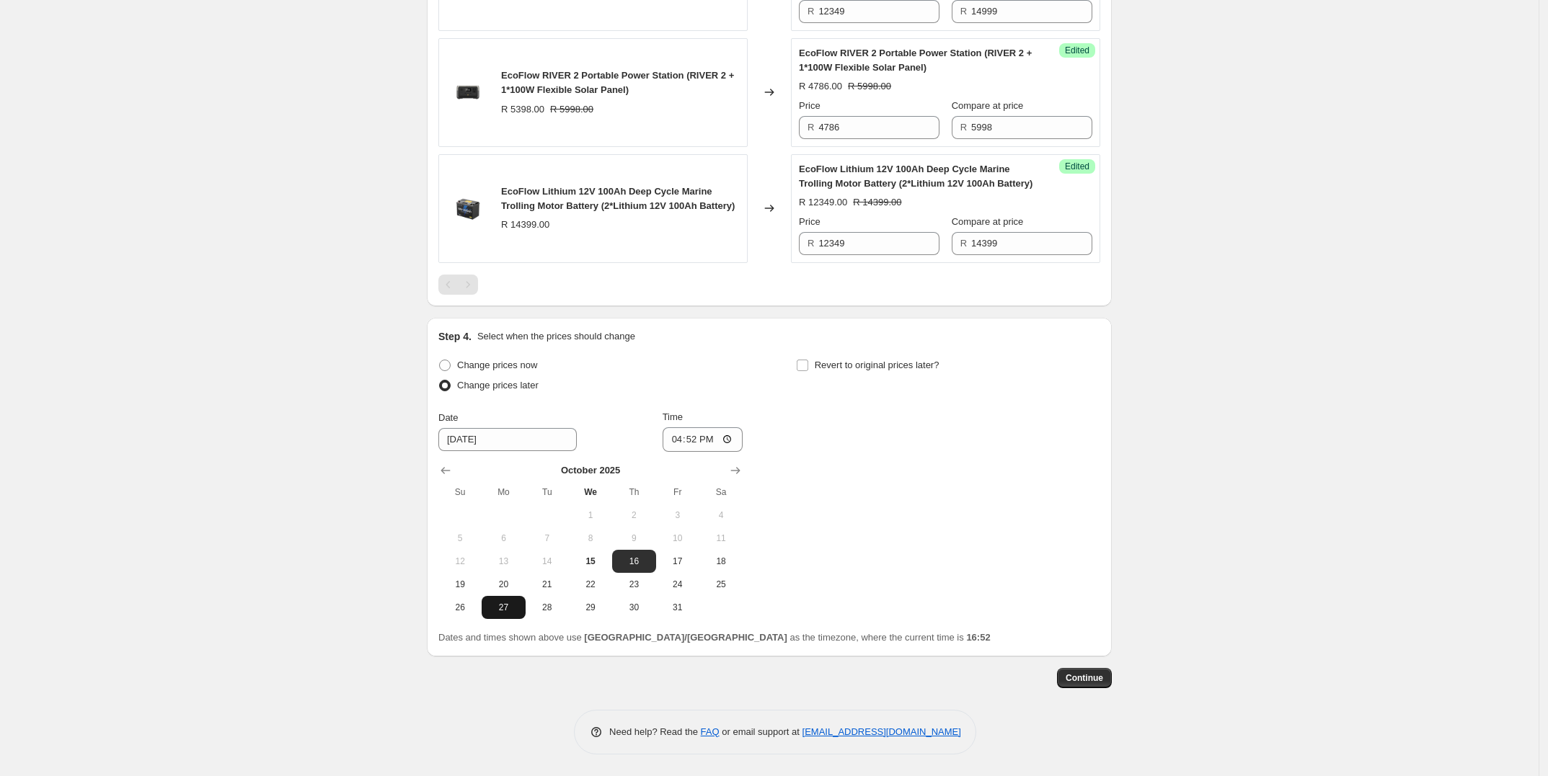
click at [502, 614] on button "27" at bounding box center [503, 607] width 43 height 23
type input "[DATE]"
click at [707, 436] on input "16:52" at bounding box center [703, 440] width 81 height 25
click at [734, 438] on input "16:52" at bounding box center [703, 440] width 81 height 25
type input "15:00"
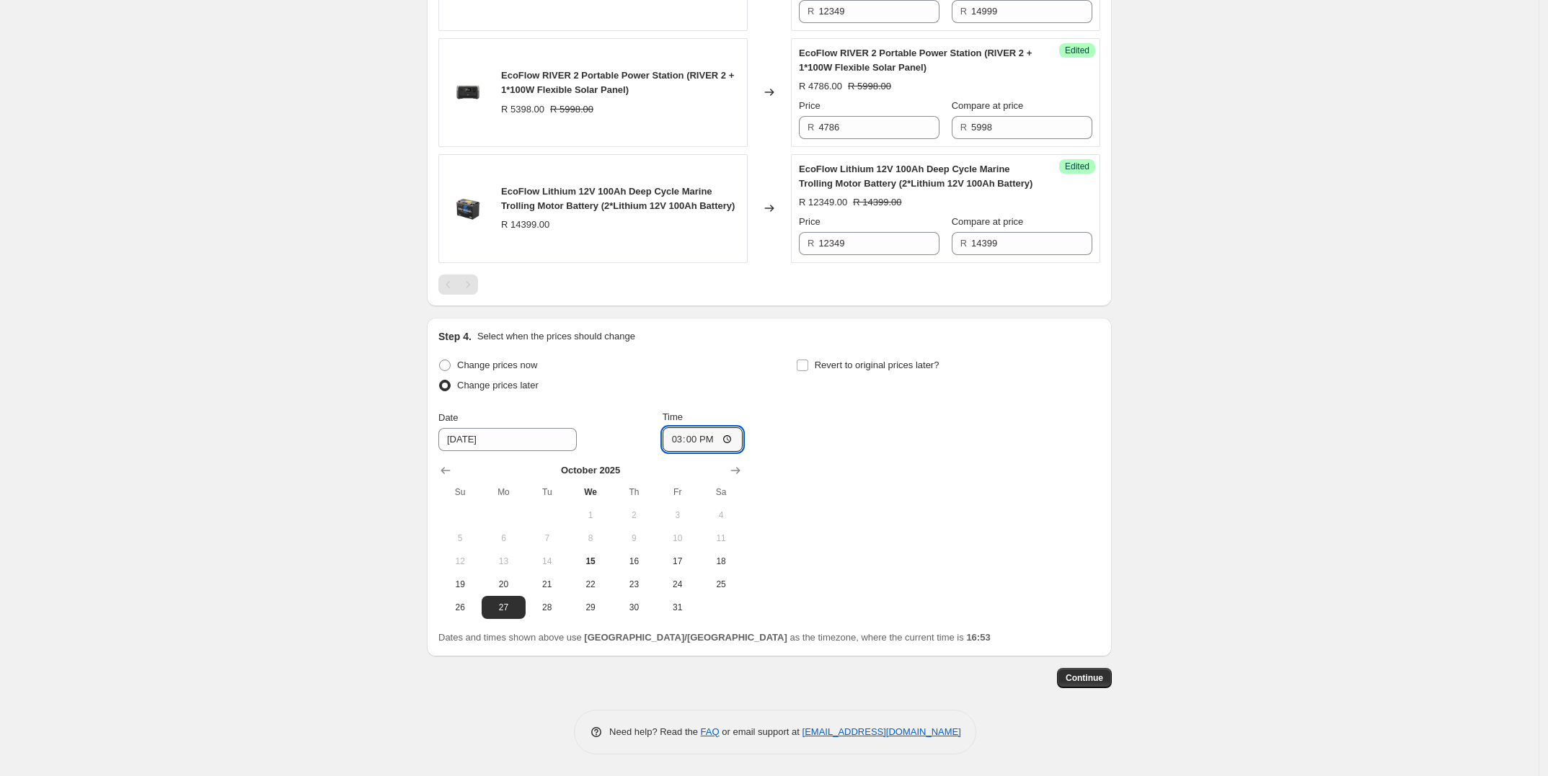
drag, startPoint x: 907, startPoint y: 585, endPoint x: 895, endPoint y: 598, distance: 17.4
click at [907, 585] on div "Change prices now Change prices later Date [DATE] Time 15:00 [DATE] Su Mo Tu We…" at bounding box center [769, 487] width 662 height 264
click at [815, 367] on label "Revert to original prices later?" at bounding box center [867, 365] width 143 height 20
click at [808, 367] on input "Revert to original prices later?" at bounding box center [803, 366] width 12 height 12
checkbox input "true"
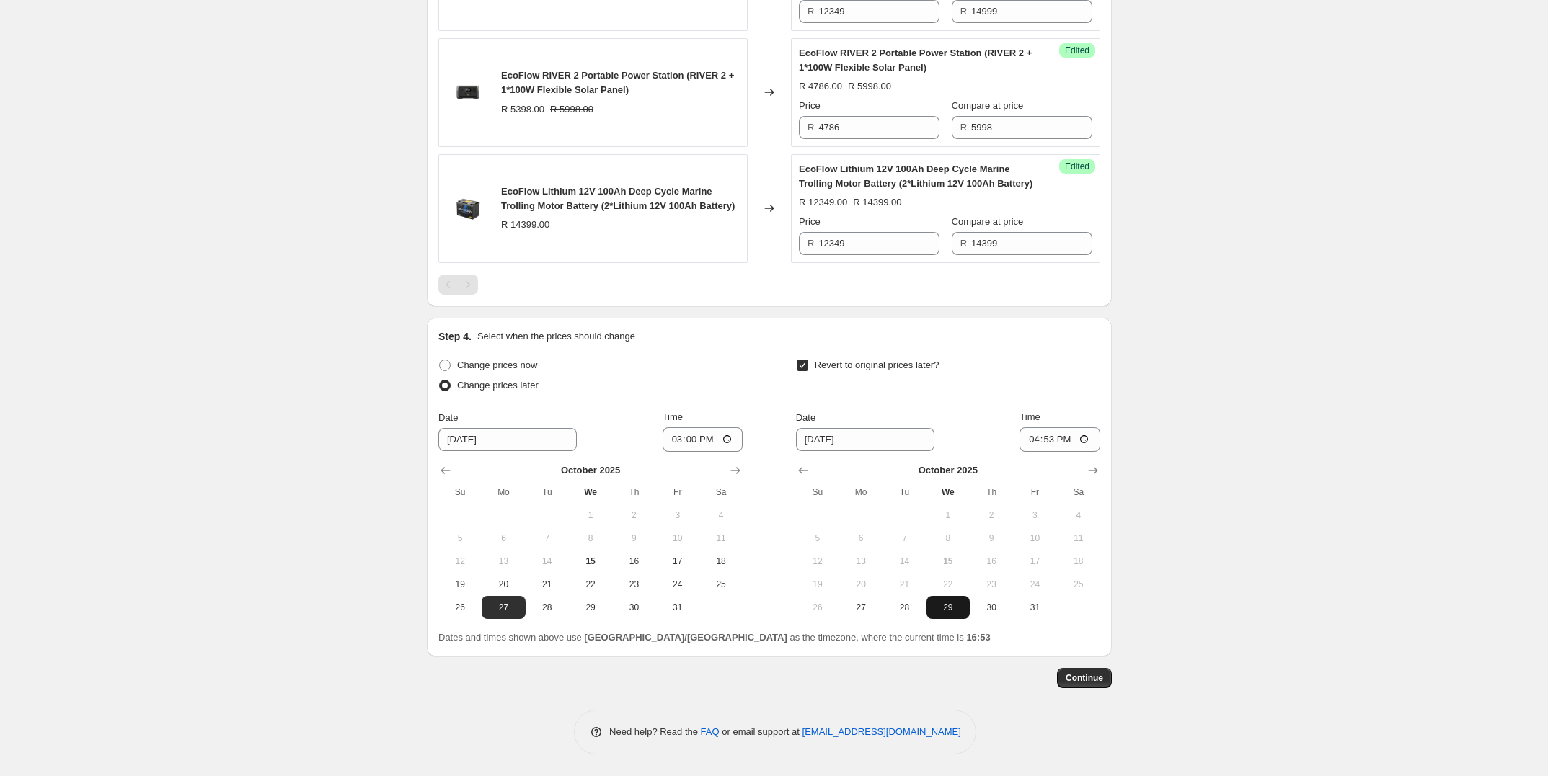
click at [950, 605] on span "29" at bounding box center [948, 608] width 32 height 12
click at [1058, 448] on input "16:53" at bounding box center [1059, 440] width 81 height 25
click at [1071, 448] on input "16:53" at bounding box center [1059, 440] width 81 height 25
click at [1087, 439] on input "16:53" at bounding box center [1059, 440] width 81 height 25
click at [1092, 439] on input "16:53" at bounding box center [1059, 440] width 81 height 25
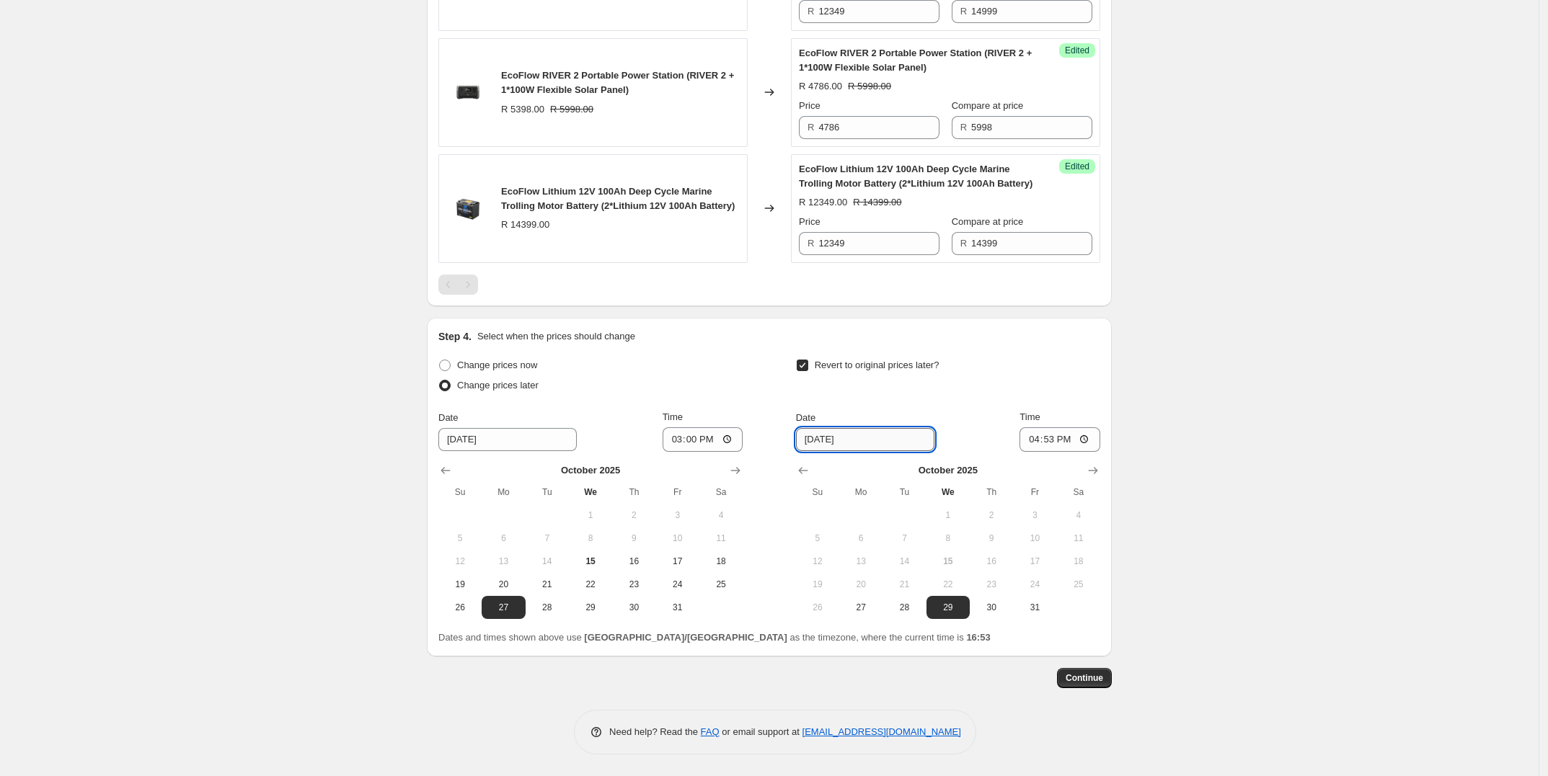
click at [883, 436] on input "[DATE]" at bounding box center [865, 439] width 138 height 23
click at [836, 442] on input "[DATE]" at bounding box center [865, 439] width 138 height 23
click at [829, 443] on input "[DATE]" at bounding box center [865, 439] width 138 height 23
click at [829, 444] on input "[DATE]" at bounding box center [865, 439] width 138 height 23
click at [902, 438] on input "[DATE]" at bounding box center [865, 439] width 138 height 23
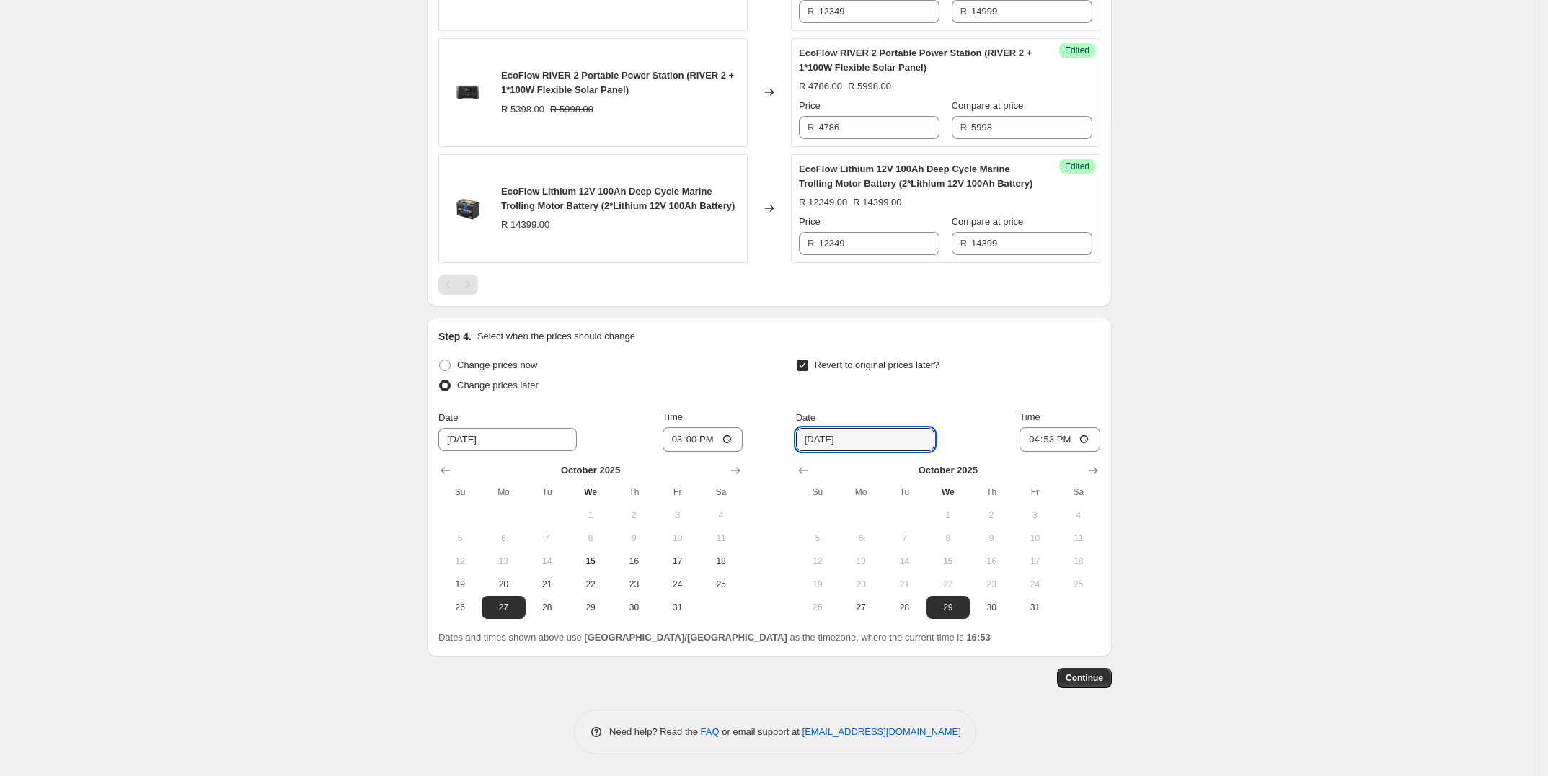
click at [1202, 443] on div "Create new price [MEDICAL_DATA]. This page is ready Create new price [MEDICAL_D…" at bounding box center [769, 19] width 1538 height 1514
click at [869, 442] on input "[DATE]" at bounding box center [865, 439] width 138 height 23
drag, startPoint x: 815, startPoint y: 446, endPoint x: 876, endPoint y: 446, distance: 61.3
click at [876, 446] on input "[DATE]" at bounding box center [865, 439] width 138 height 23
click at [1000, 614] on button "30" at bounding box center [991, 607] width 43 height 23
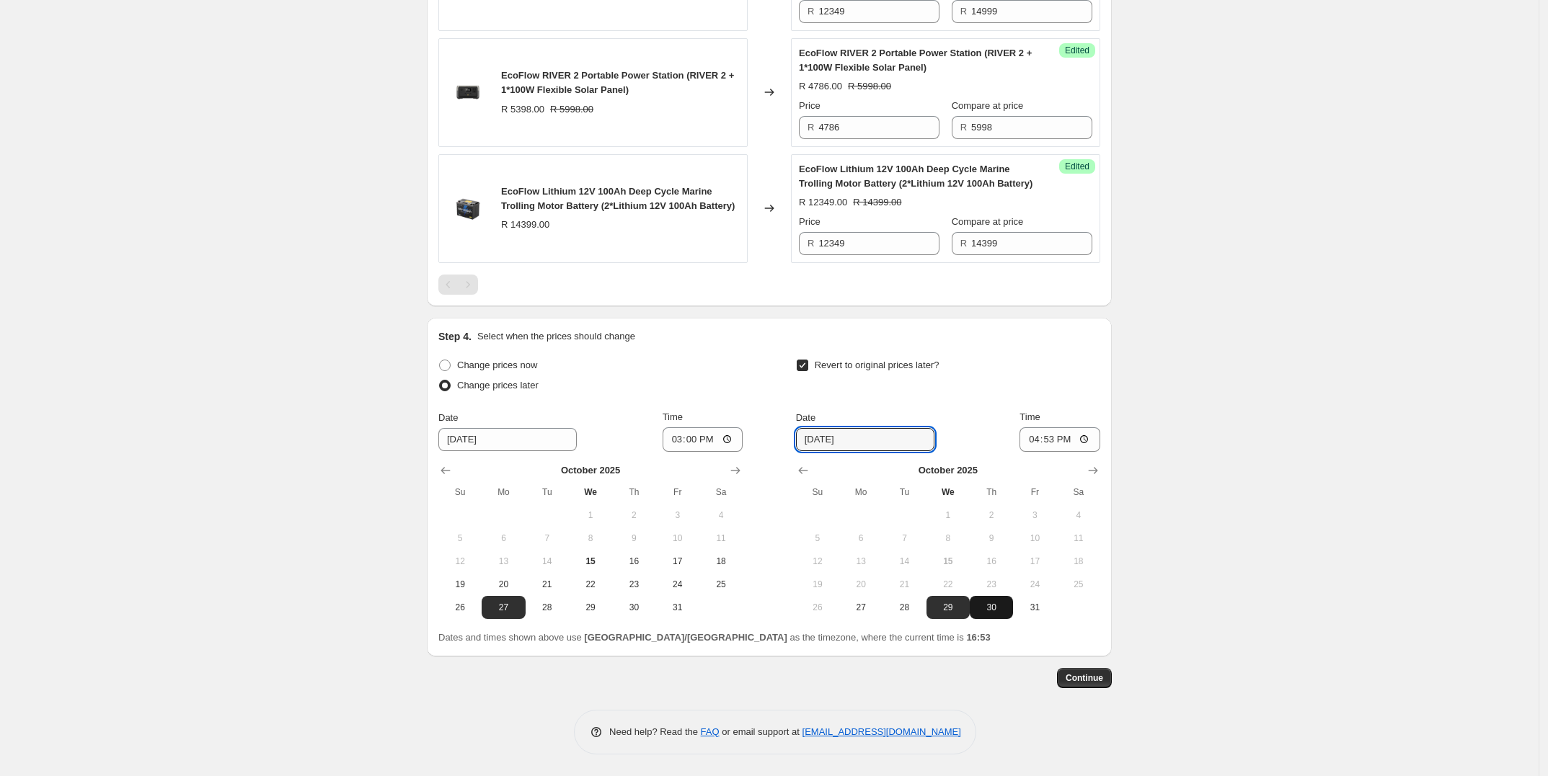
type input "[DATE]"
click at [1068, 435] on input "16:53" at bounding box center [1059, 440] width 81 height 25
click at [1090, 444] on input "16:53" at bounding box center [1059, 440] width 81 height 25
type input "10:00"
click at [1193, 519] on div "Create new price [MEDICAL_DATA]. This page is ready Create new price [MEDICAL_D…" at bounding box center [769, 19] width 1538 height 1514
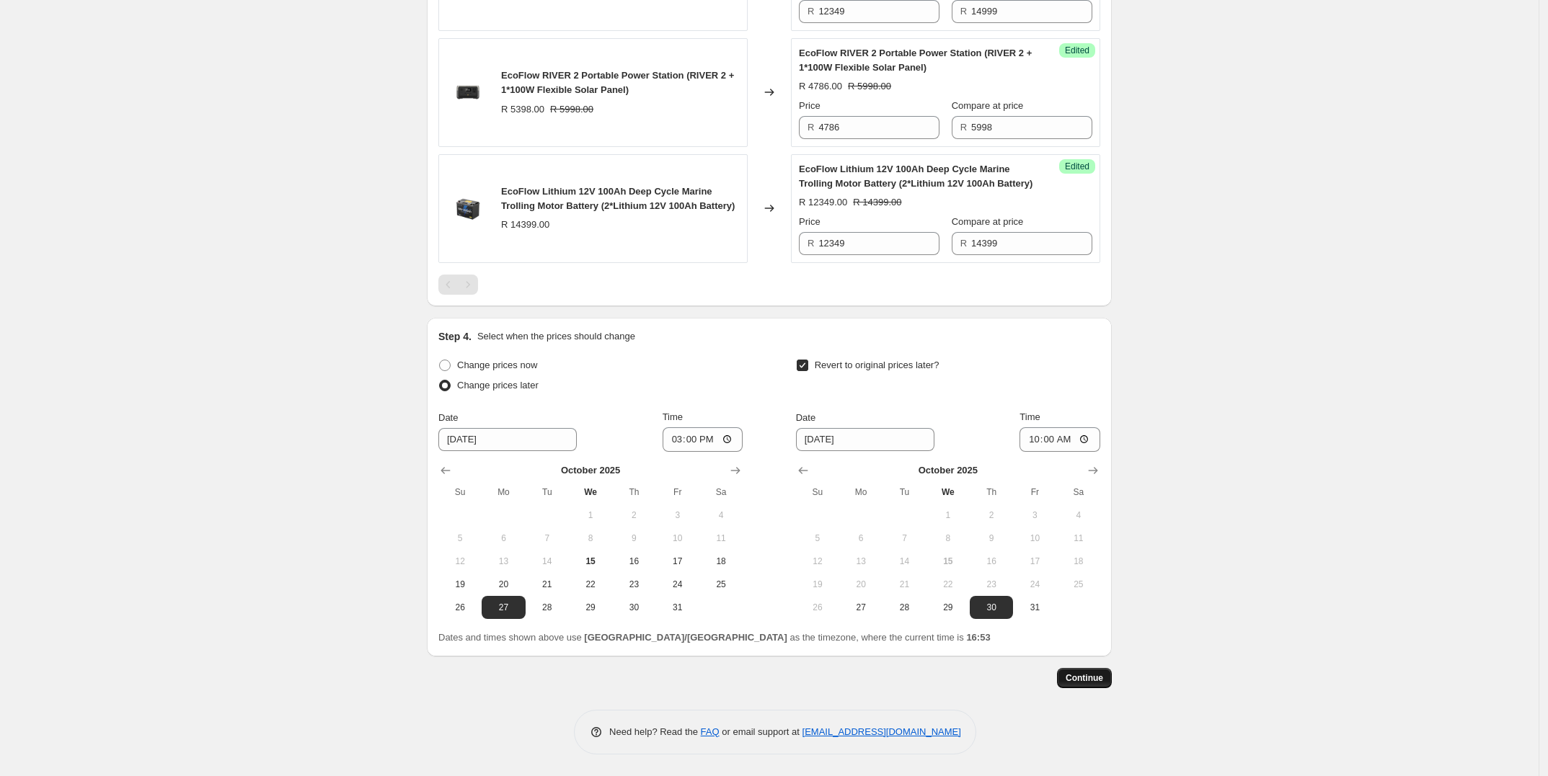
click at [1102, 676] on span "Continue" at bounding box center [1084, 679] width 37 height 12
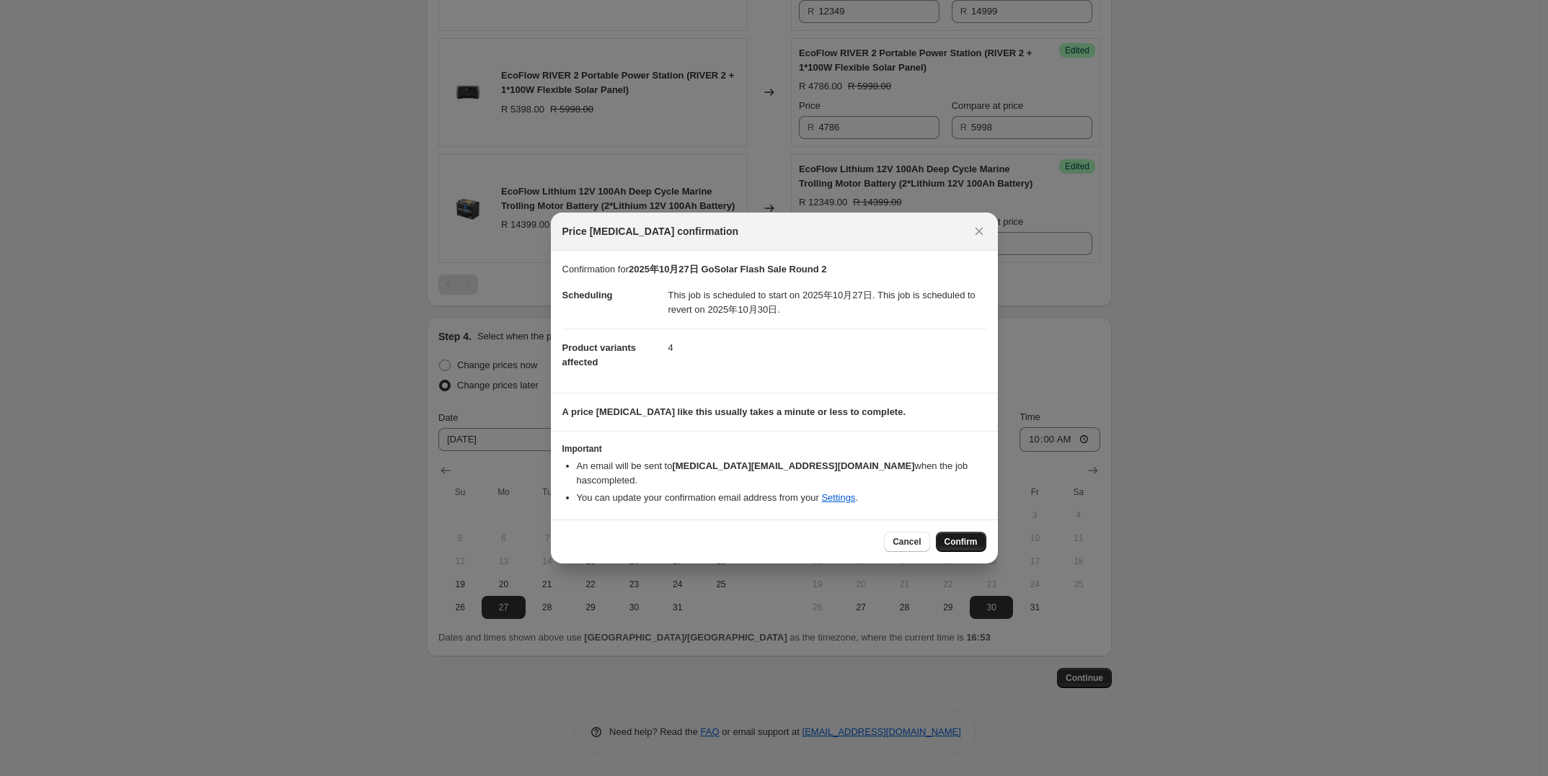
click at [952, 536] on span "Confirm" at bounding box center [960, 542] width 33 height 12
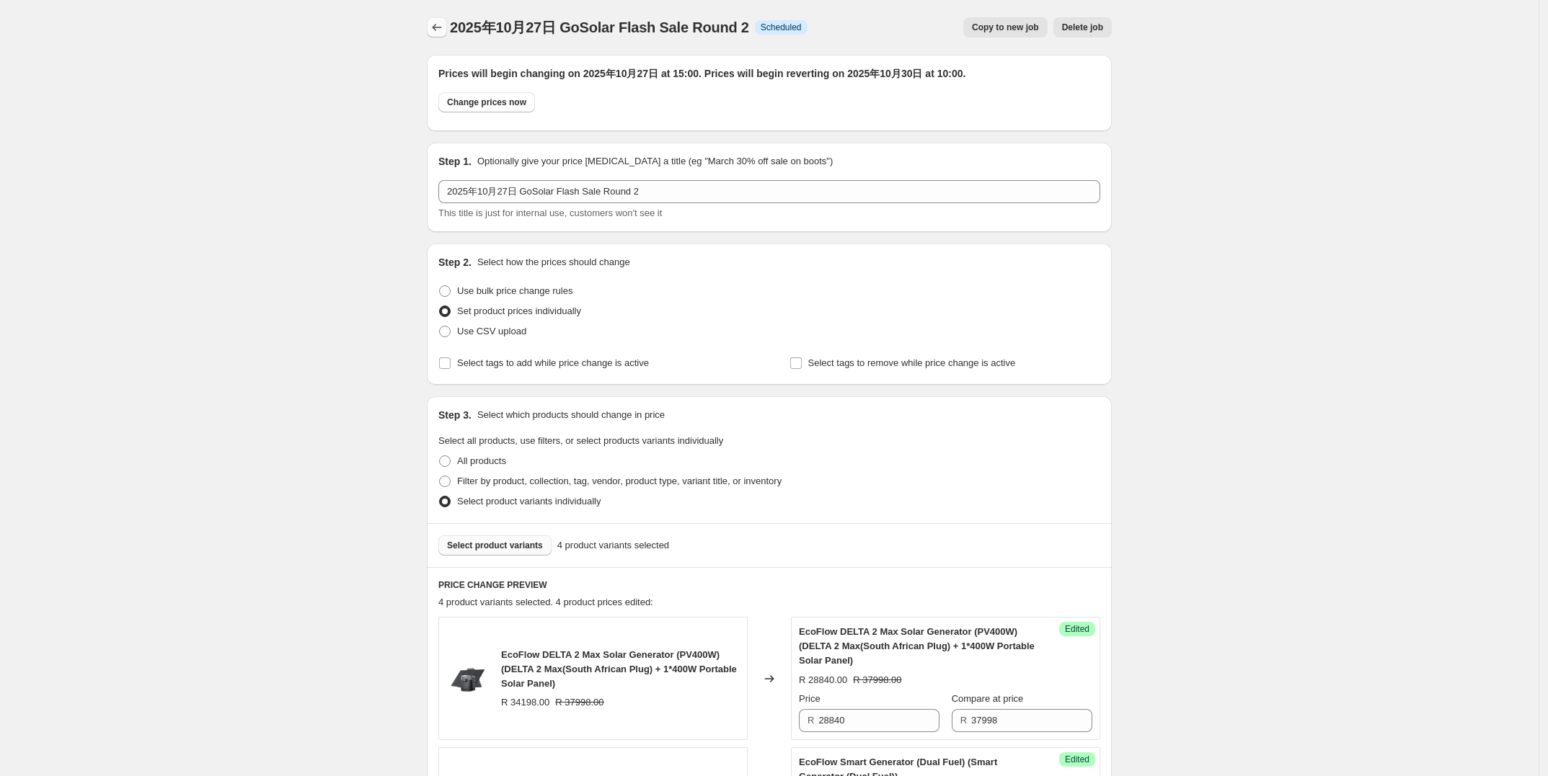
click at [431, 27] on button "Price change jobs" at bounding box center [437, 27] width 20 height 20
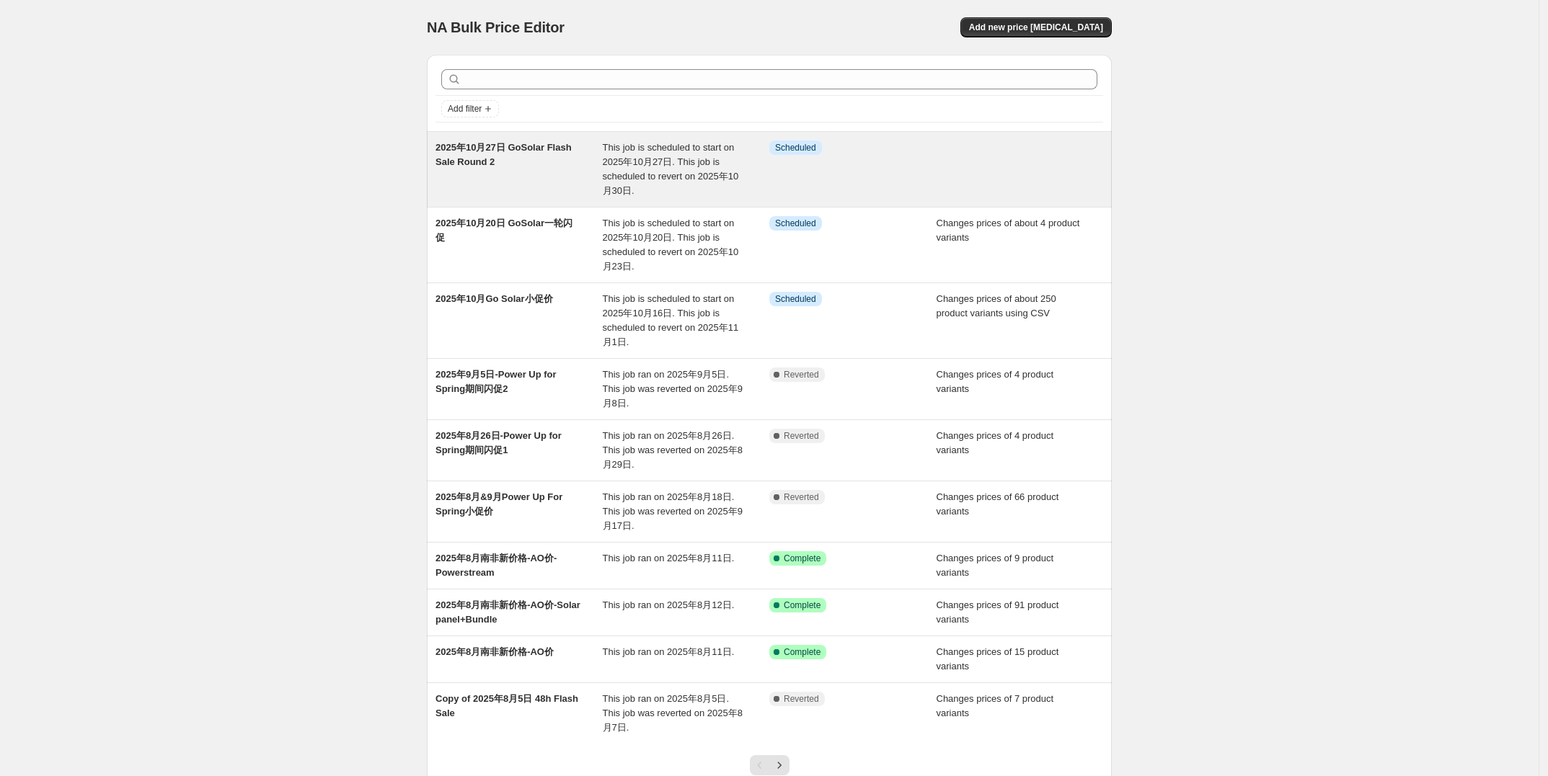
click at [851, 191] on div "Info Scheduled" at bounding box center [852, 170] width 167 height 58
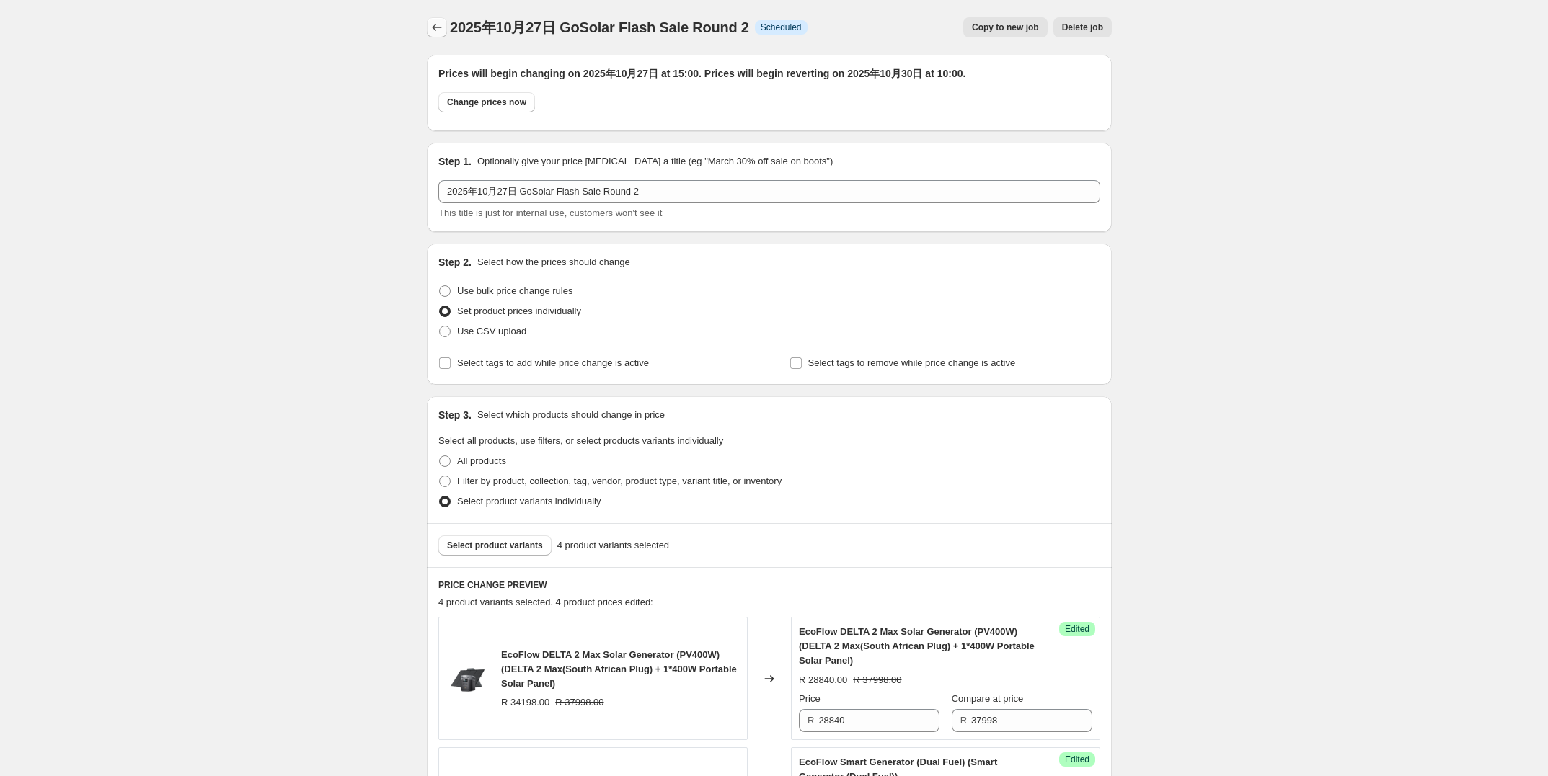
click at [449, 20] on div at bounding box center [438, 27] width 23 height 20
click at [443, 24] on icon "Price change jobs" at bounding box center [437, 27] width 14 height 14
